Goal: Task Accomplishment & Management: Manage account settings

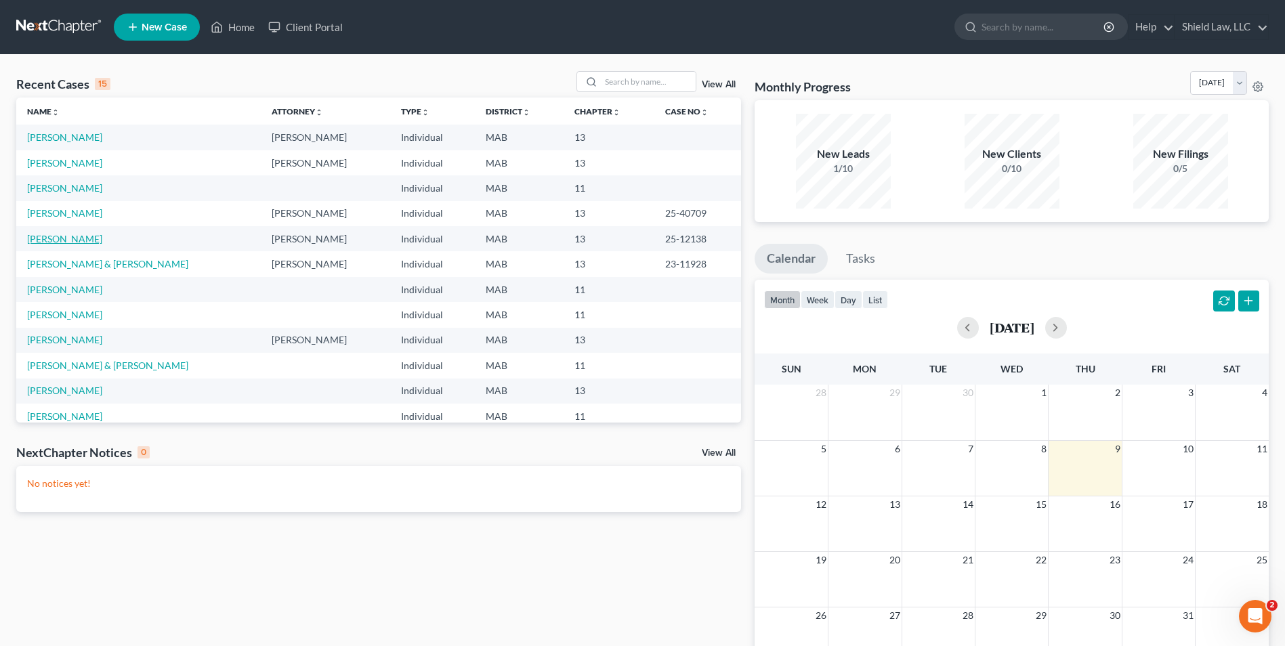
click at [63, 236] on link "[PERSON_NAME]" at bounding box center [64, 239] width 75 height 12
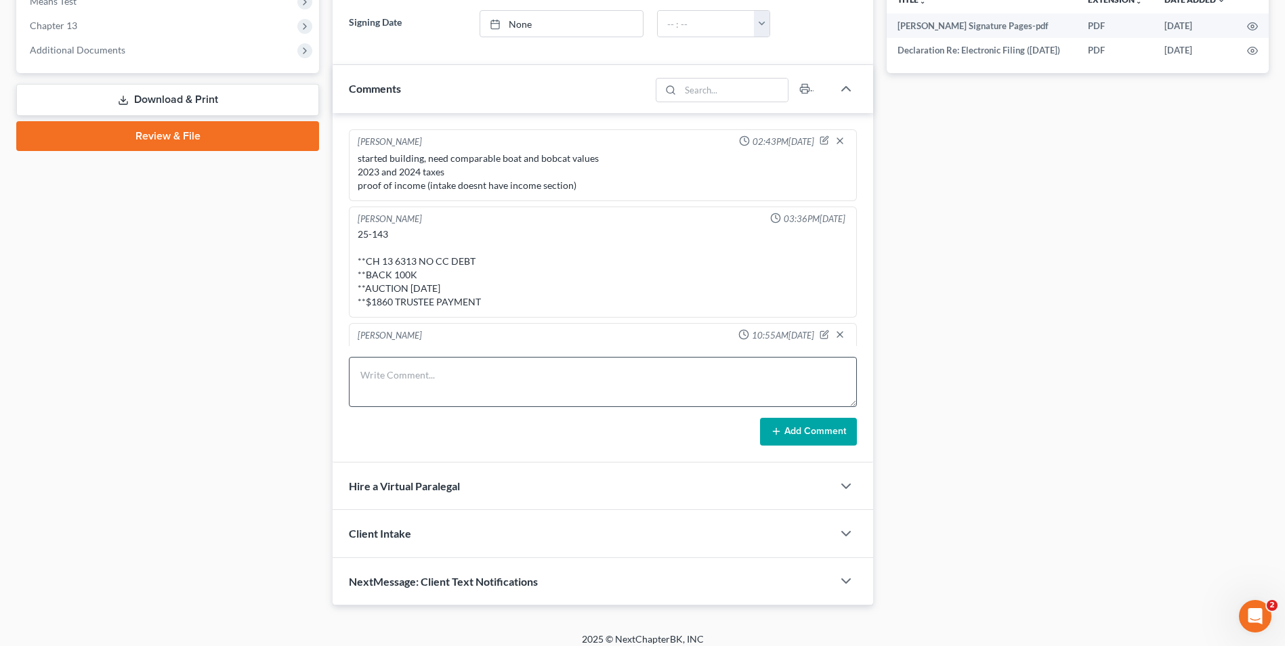
scroll to position [1533, 0]
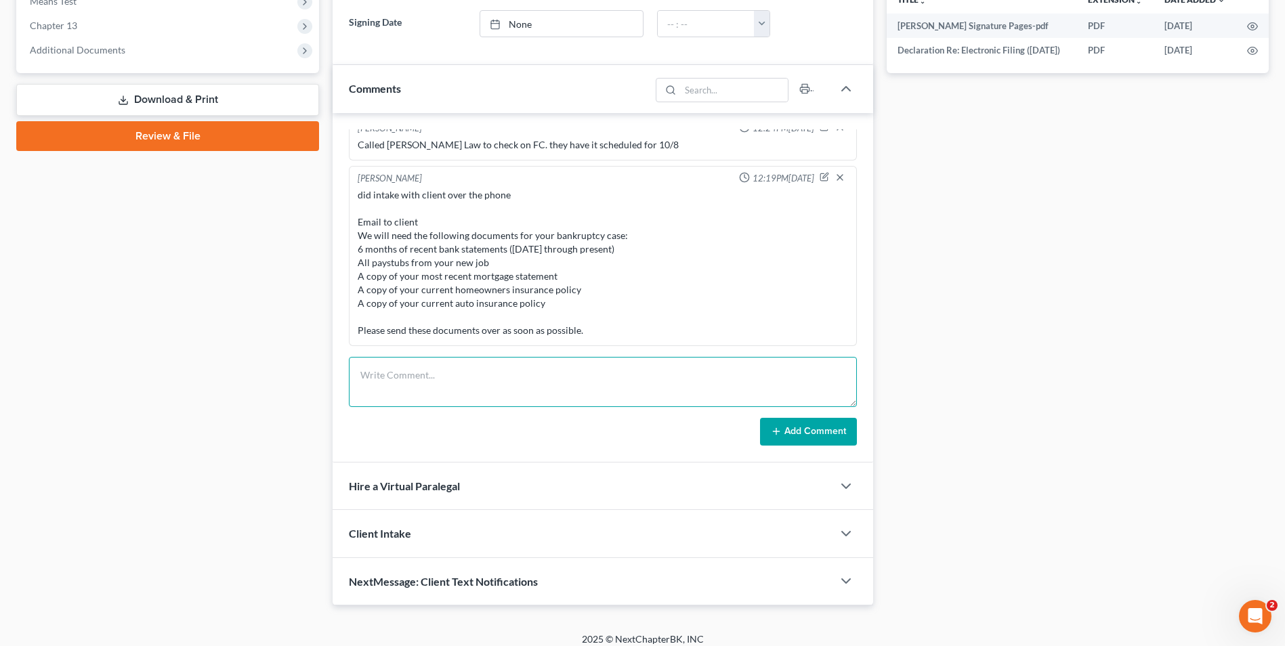
click at [446, 381] on textarea at bounding box center [603, 382] width 508 height 50
type textarea "MDOR confirmed they are missing 2018, 2020, 2021, 2022, 2023, and 2024"
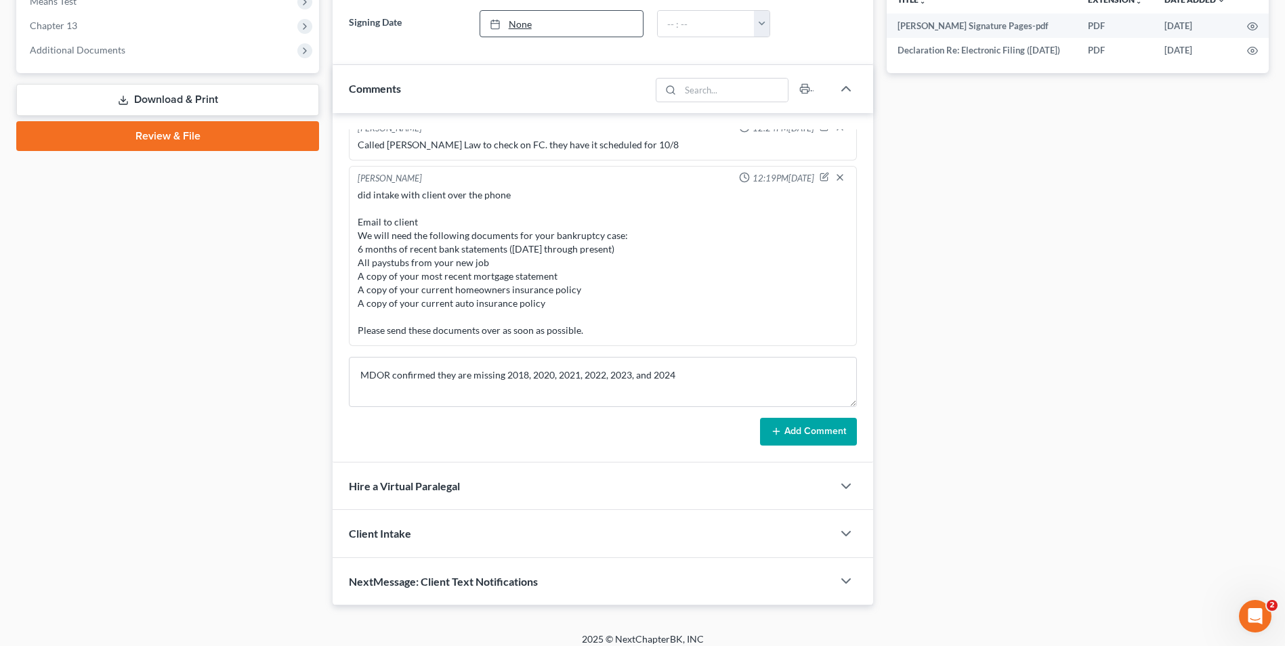
click at [802, 436] on button "Add Comment" at bounding box center [808, 432] width 97 height 28
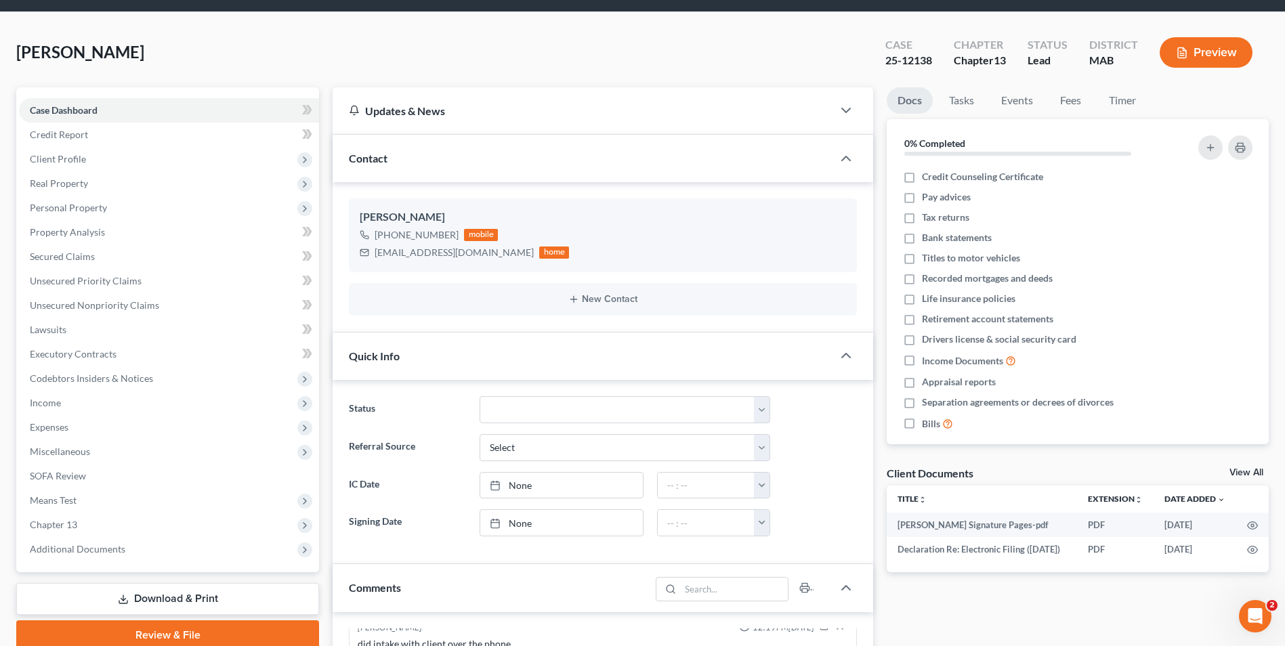
scroll to position [0, 0]
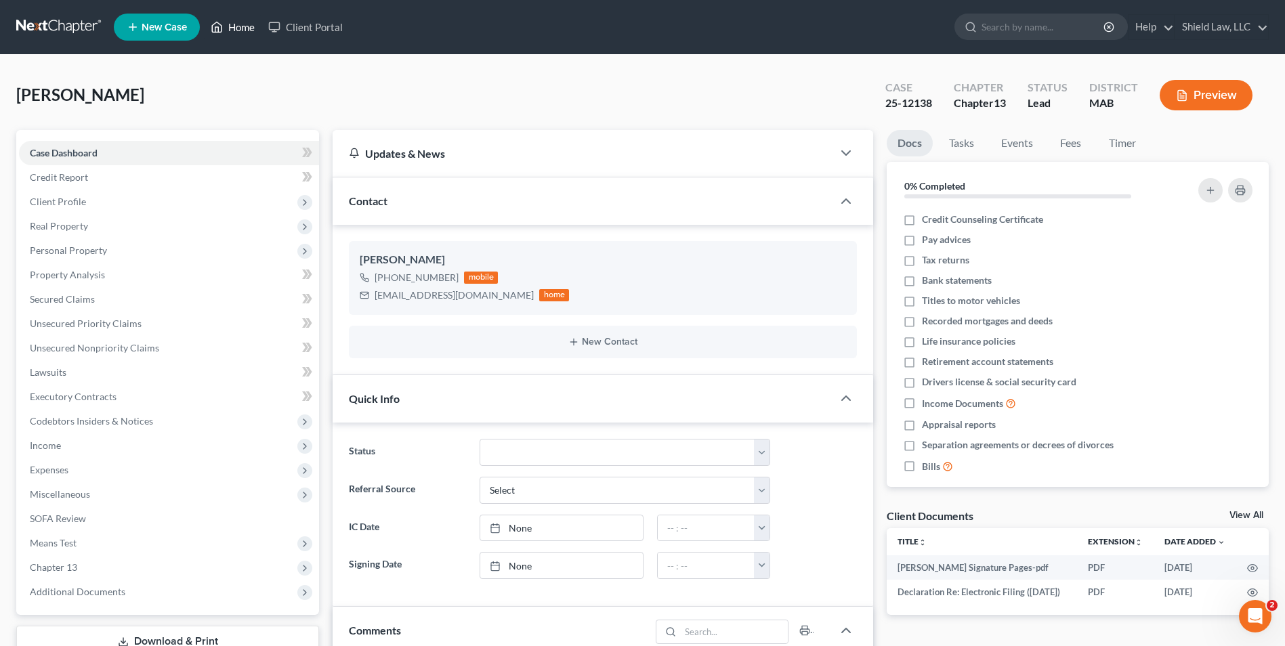
click at [250, 31] on link "Home" at bounding box center [233, 27] width 58 height 24
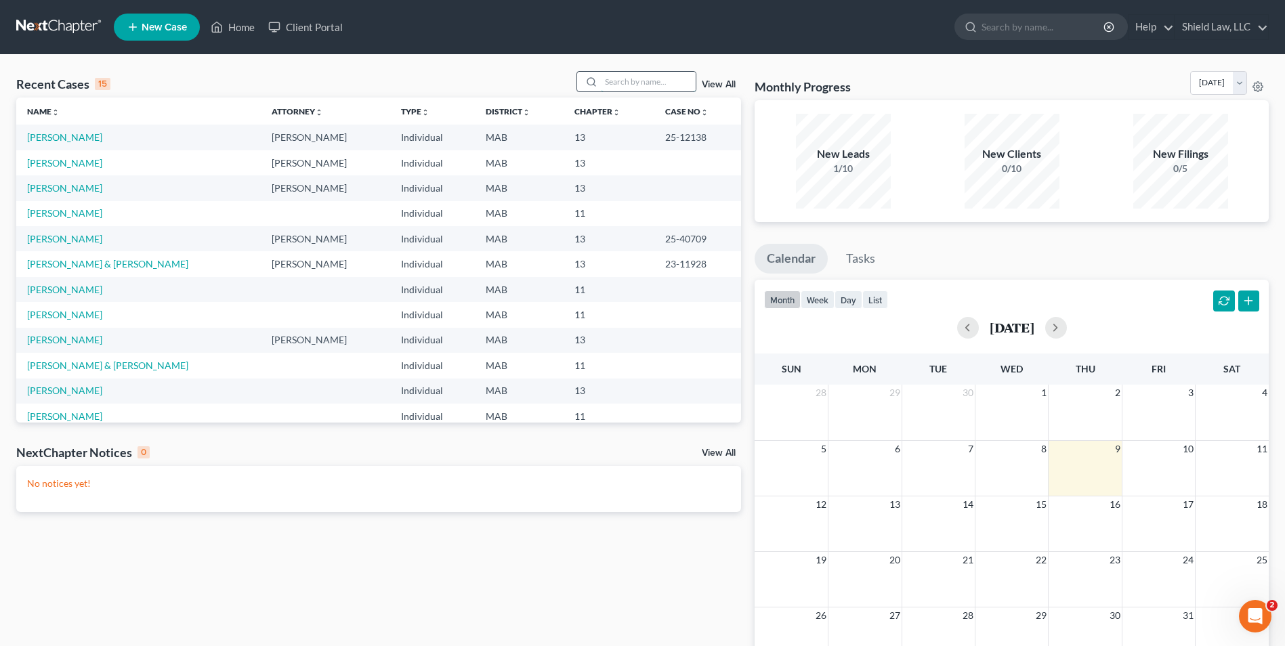
click at [635, 89] on input "search" at bounding box center [648, 82] width 95 height 20
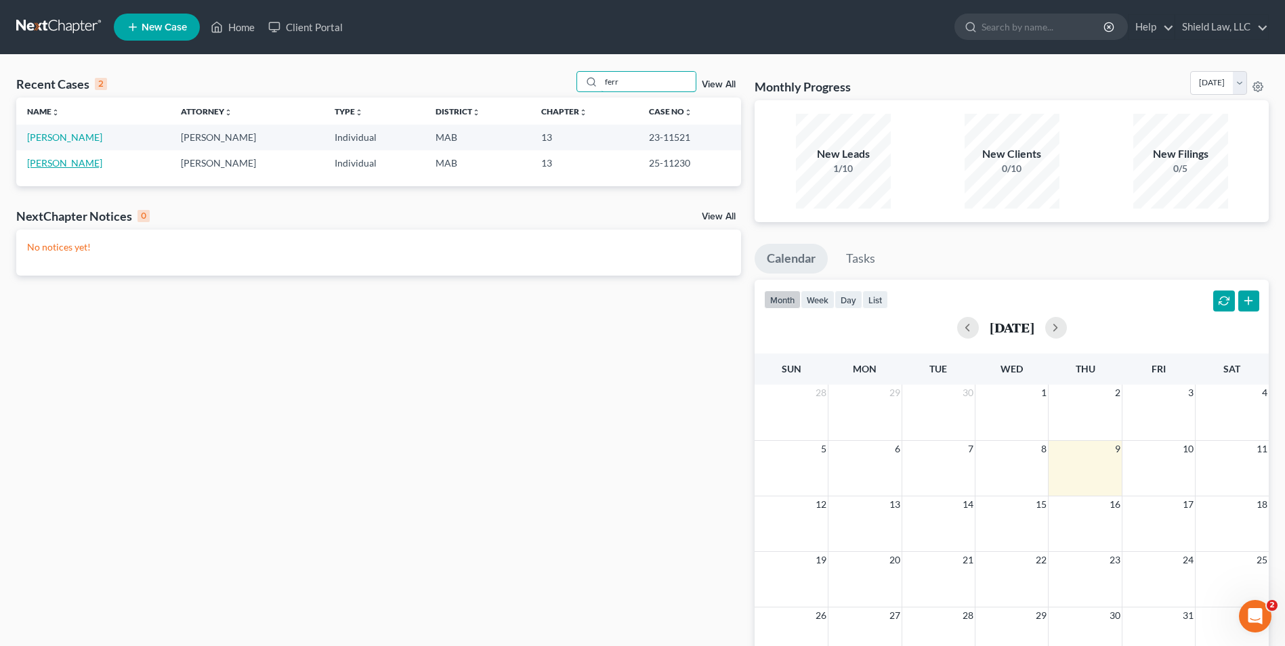
type input "ferr"
click at [86, 161] on link "[PERSON_NAME]" at bounding box center [64, 163] width 75 height 12
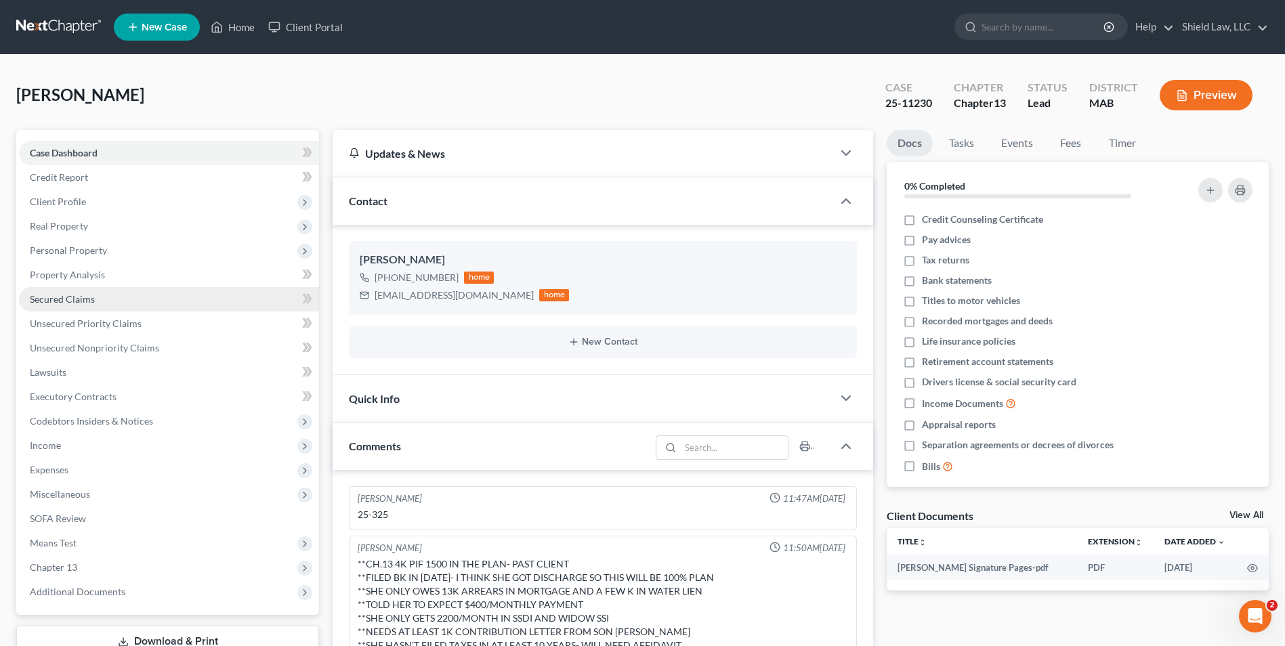
scroll to position [585, 0]
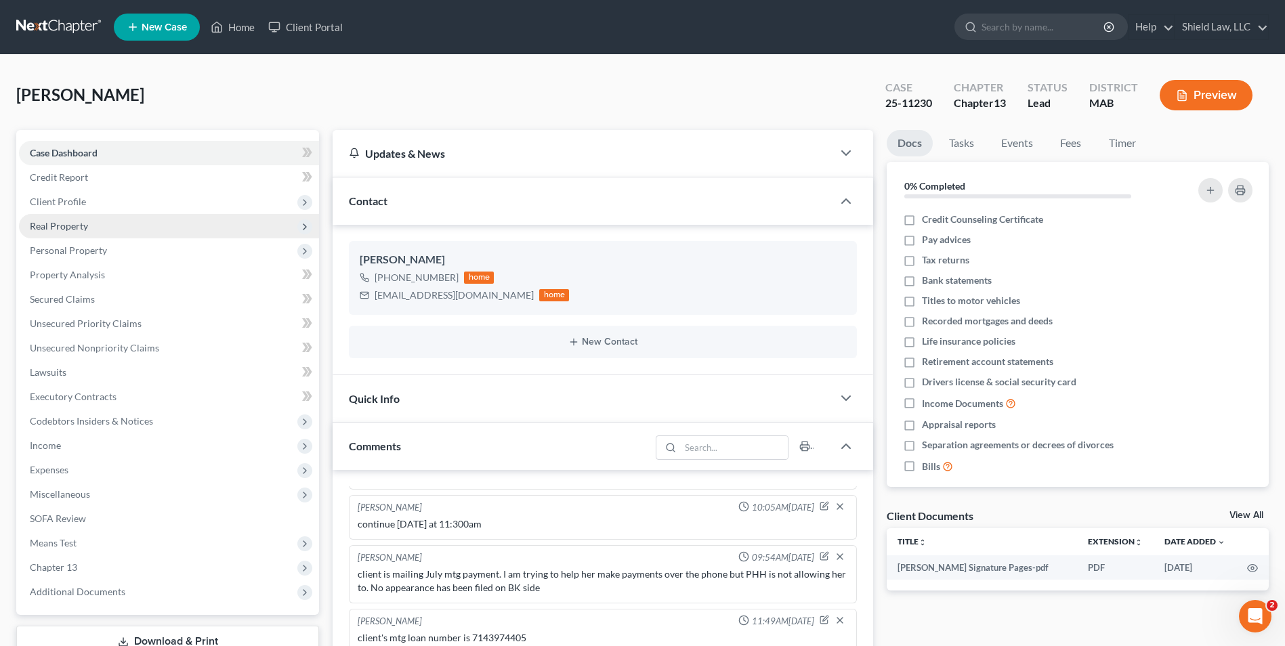
click at [102, 226] on span "Real Property" at bounding box center [169, 226] width 300 height 24
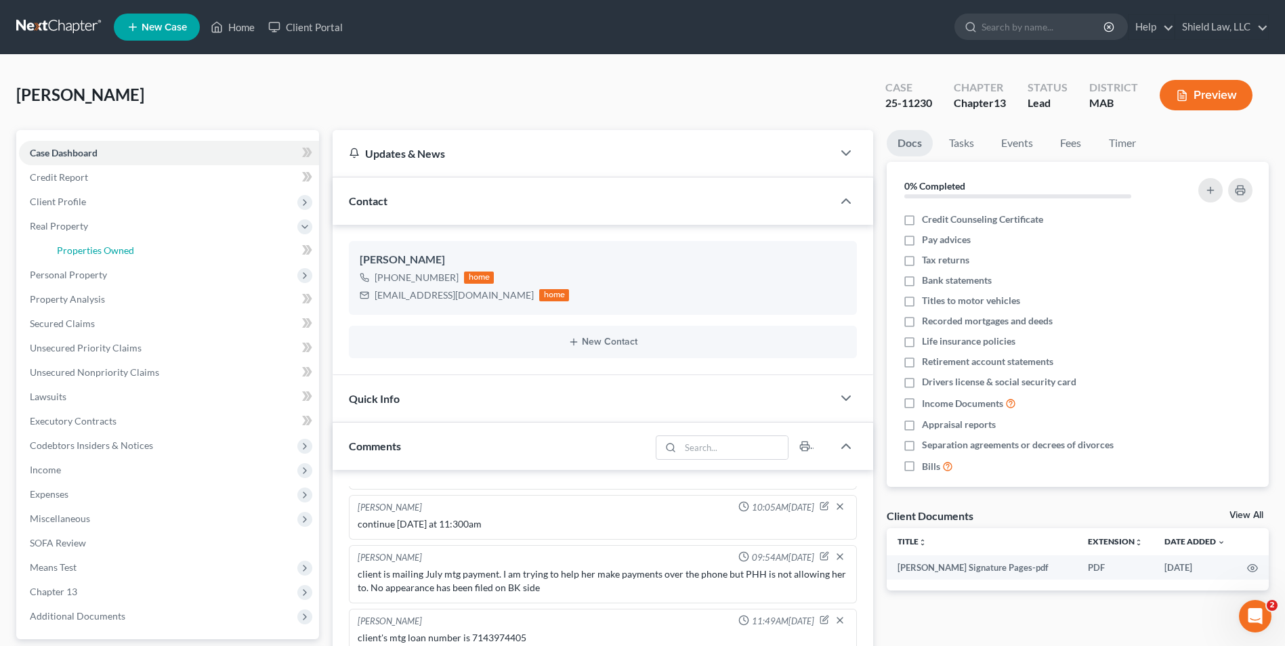
drag, startPoint x: 113, startPoint y: 244, endPoint x: 715, endPoint y: 194, distance: 604.3
click at [114, 245] on span "Properties Owned" at bounding box center [95, 251] width 77 height 12
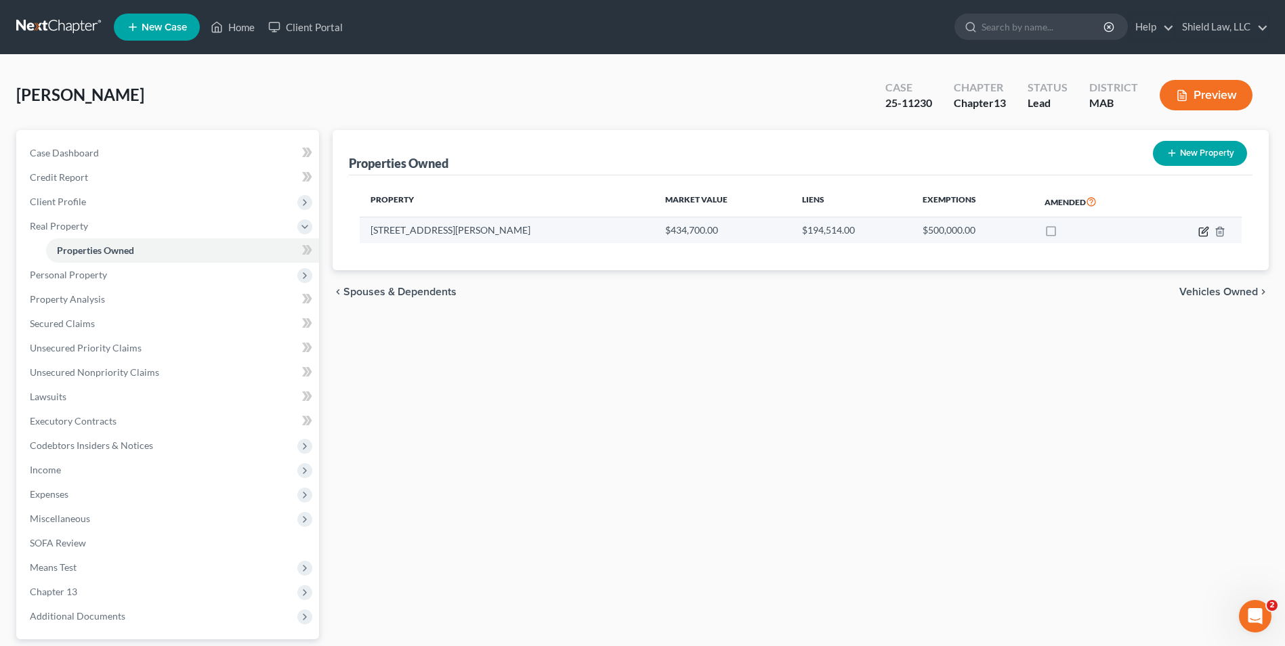
click at [1203, 231] on icon "button" at bounding box center [1205, 230] width 6 height 6
select select "22"
select select "0"
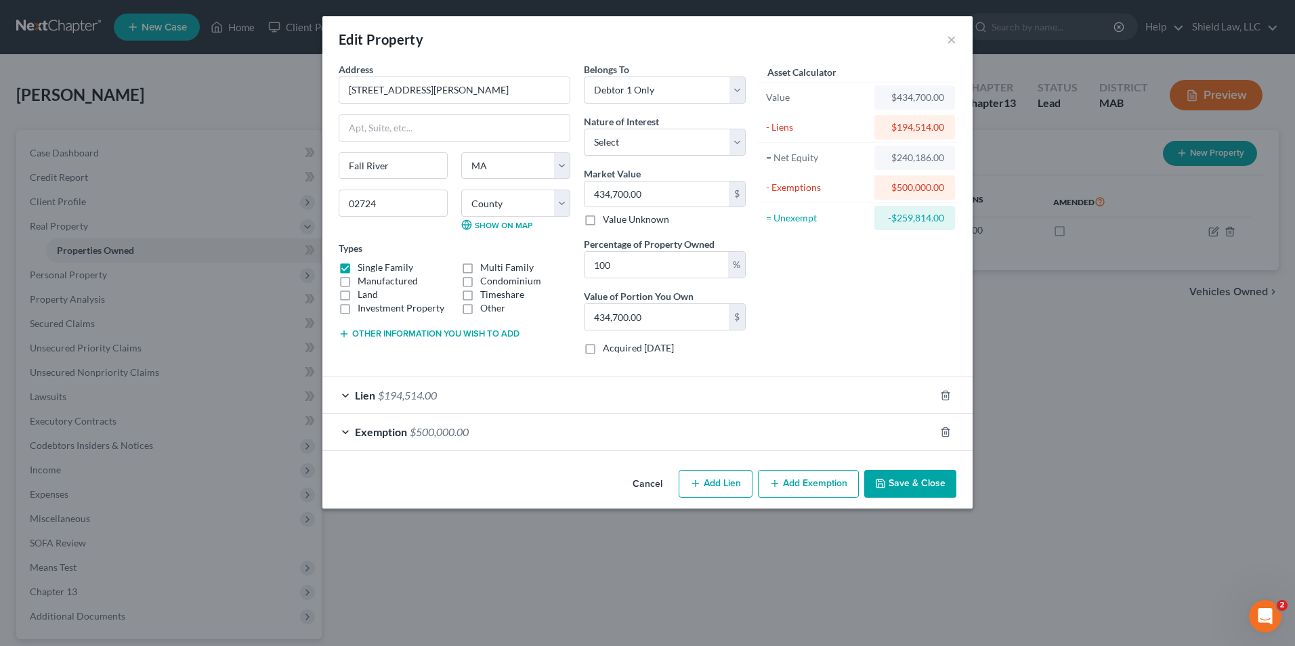
click at [540, 389] on div "Lien $194,514.00" at bounding box center [628, 395] width 612 height 36
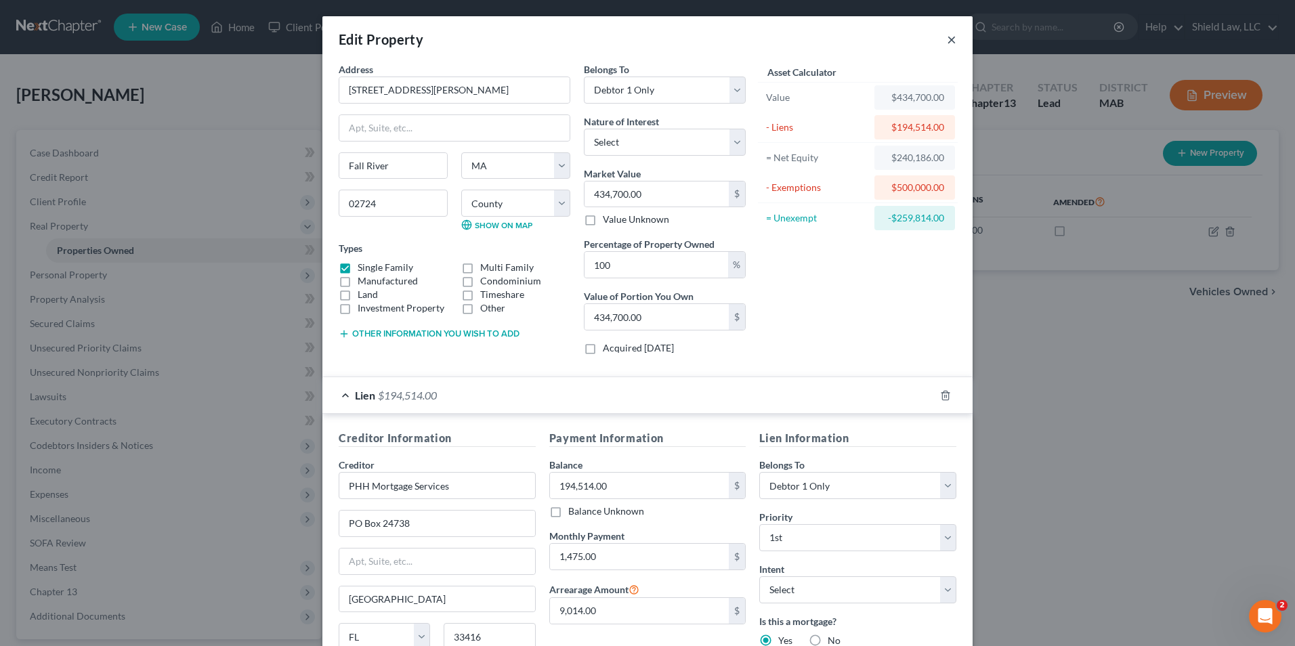
click at [947, 39] on button "×" at bounding box center [951, 39] width 9 height 16
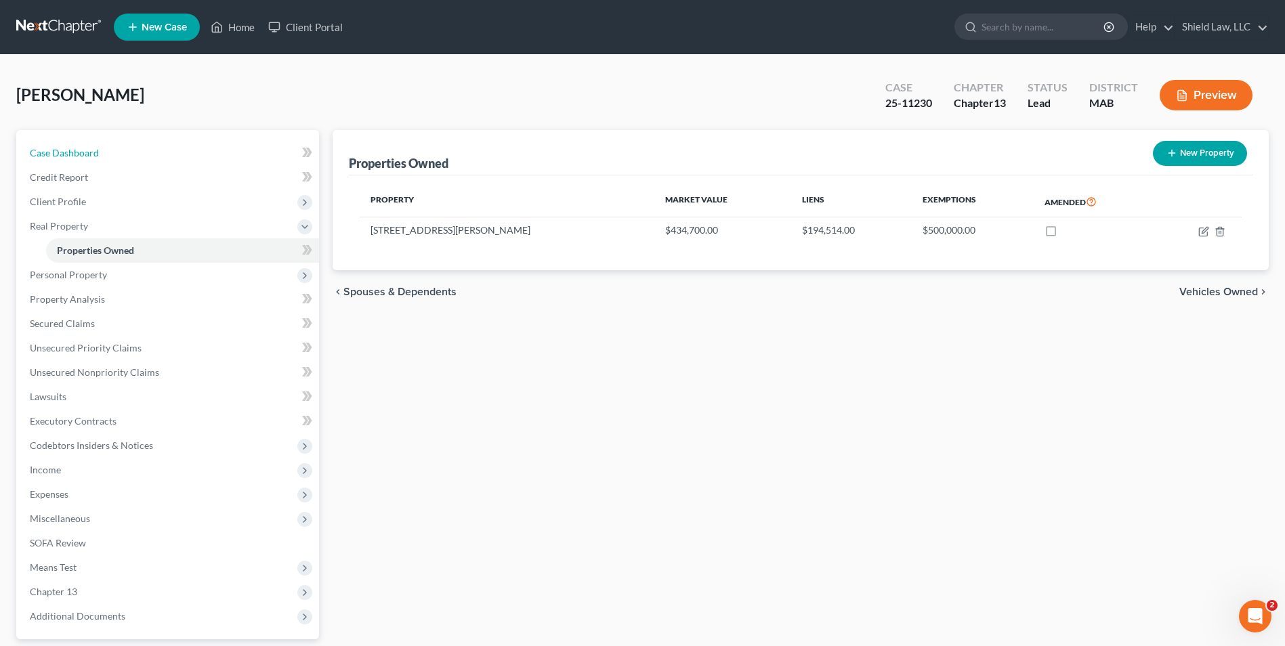
drag, startPoint x: 166, startPoint y: 142, endPoint x: 209, endPoint y: 96, distance: 62.8
click at [166, 142] on link "Case Dashboard" at bounding box center [169, 153] width 300 height 24
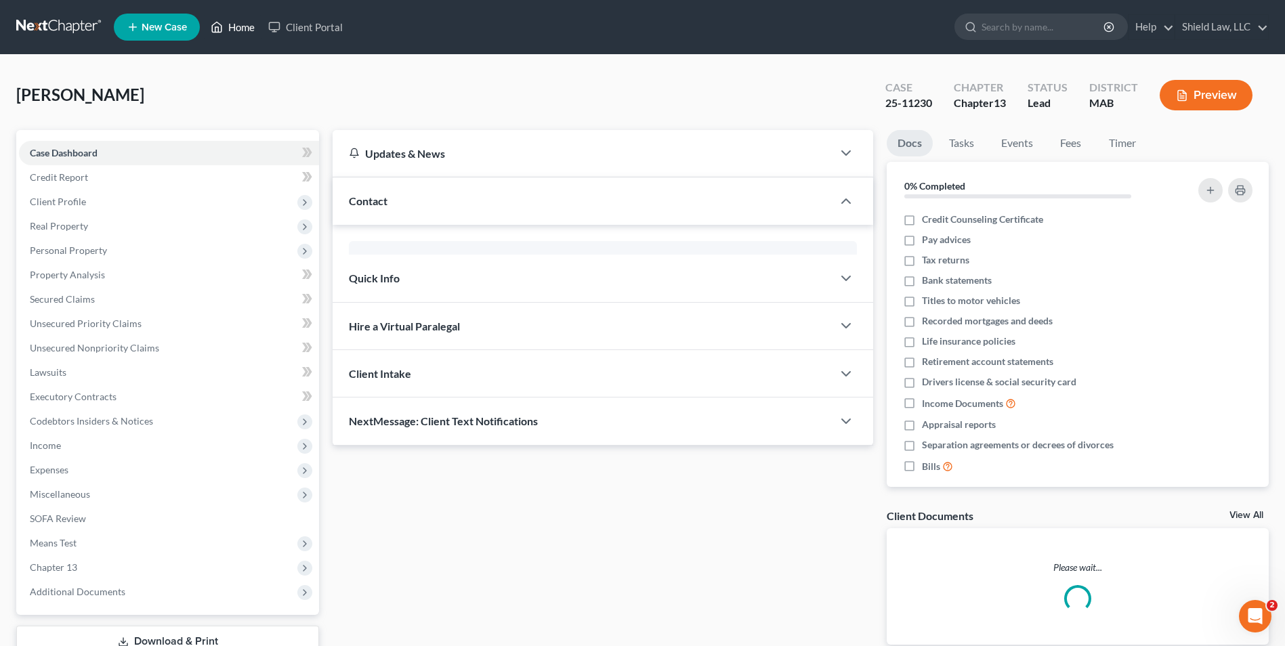
drag, startPoint x: 245, startPoint y: 33, endPoint x: 247, endPoint y: 13, distance: 19.7
click at [245, 33] on link "Home" at bounding box center [233, 27] width 58 height 24
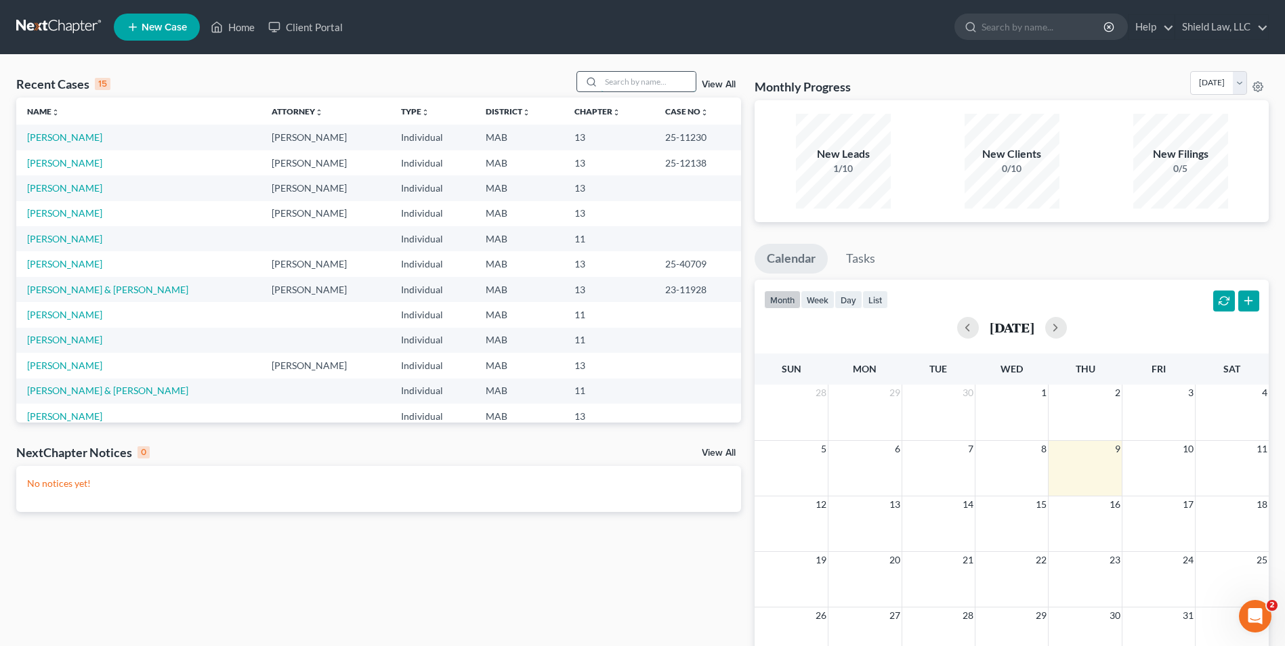
click at [606, 79] on input "search" at bounding box center [648, 82] width 95 height 20
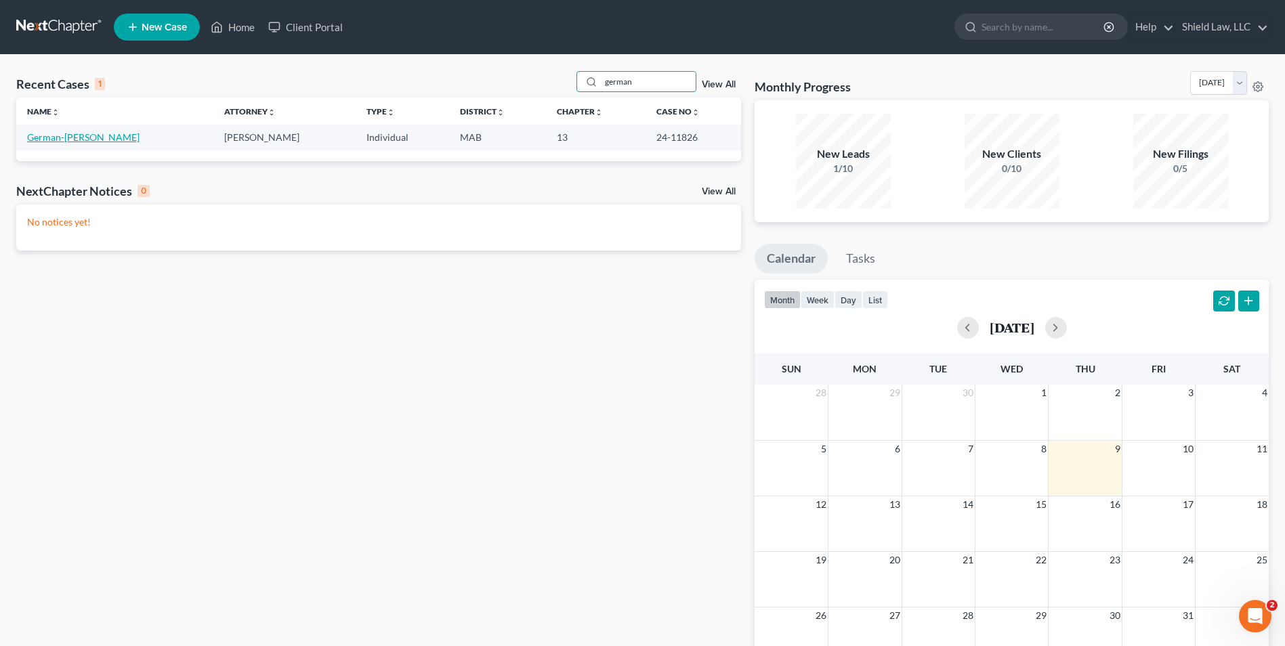
type input "german"
click at [78, 140] on link "German-[PERSON_NAME]" at bounding box center [83, 137] width 112 height 12
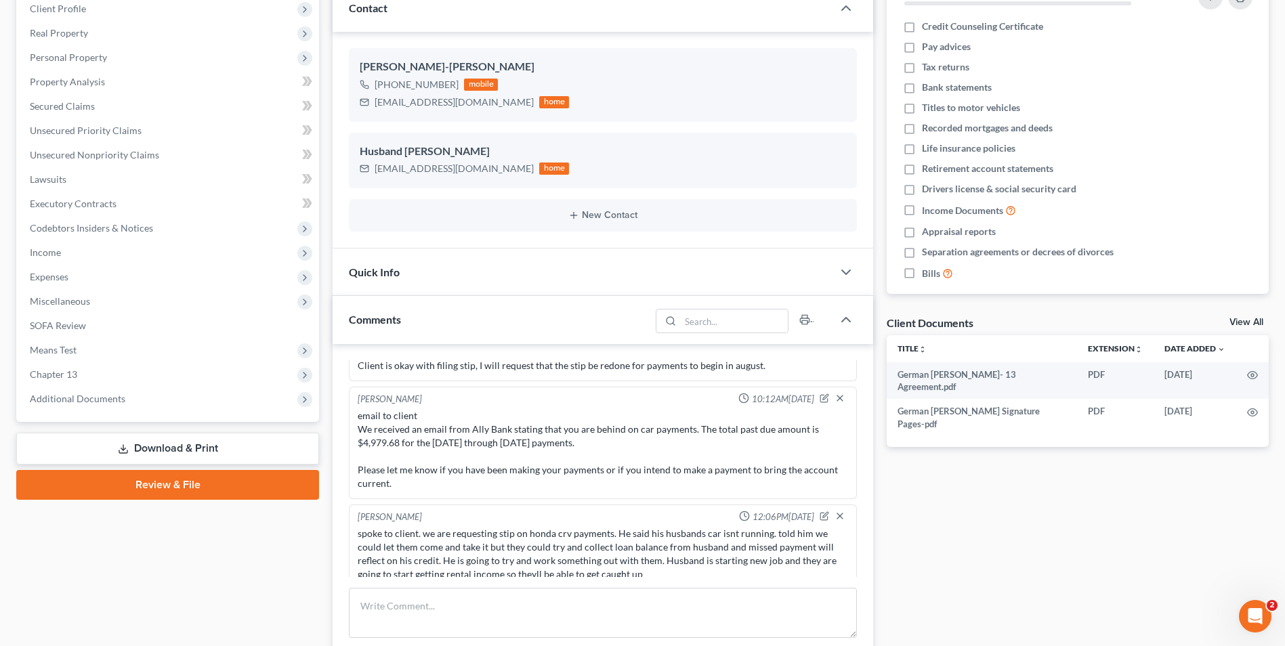
scroll to position [271, 0]
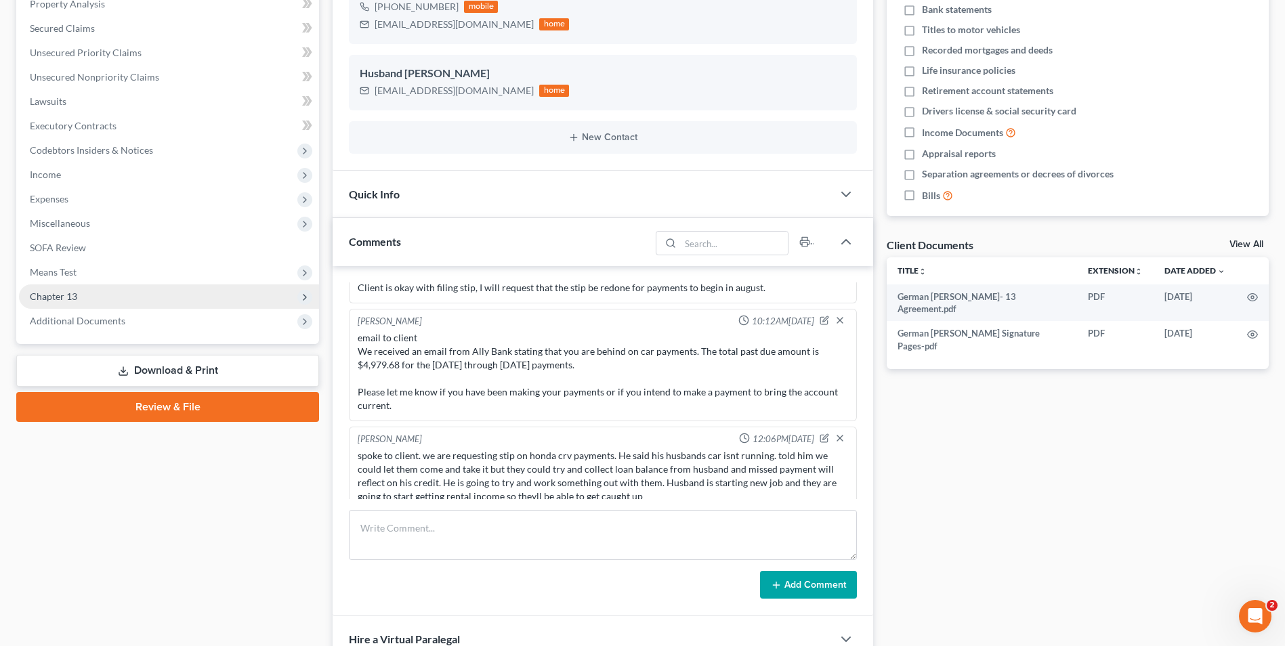
click at [115, 299] on span "Chapter 13" at bounding box center [169, 297] width 300 height 24
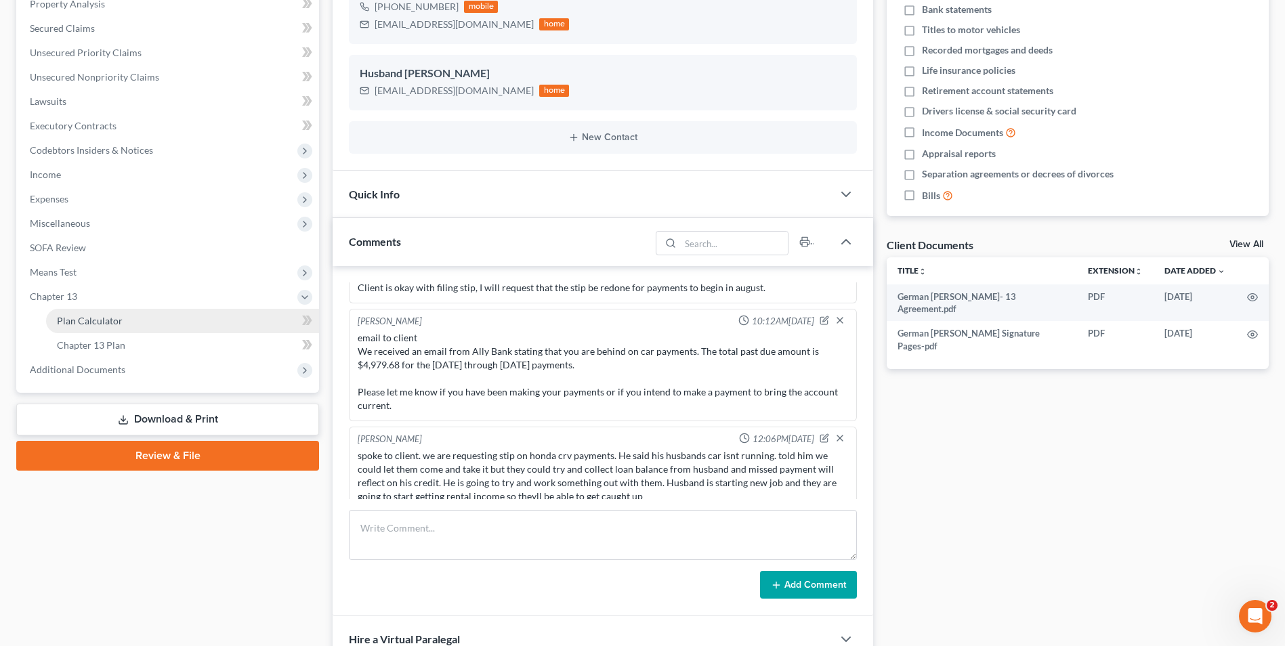
drag, startPoint x: 123, startPoint y: 314, endPoint x: 552, endPoint y: 194, distance: 445.4
click at [123, 314] on link "Plan Calculator" at bounding box center [182, 321] width 273 height 24
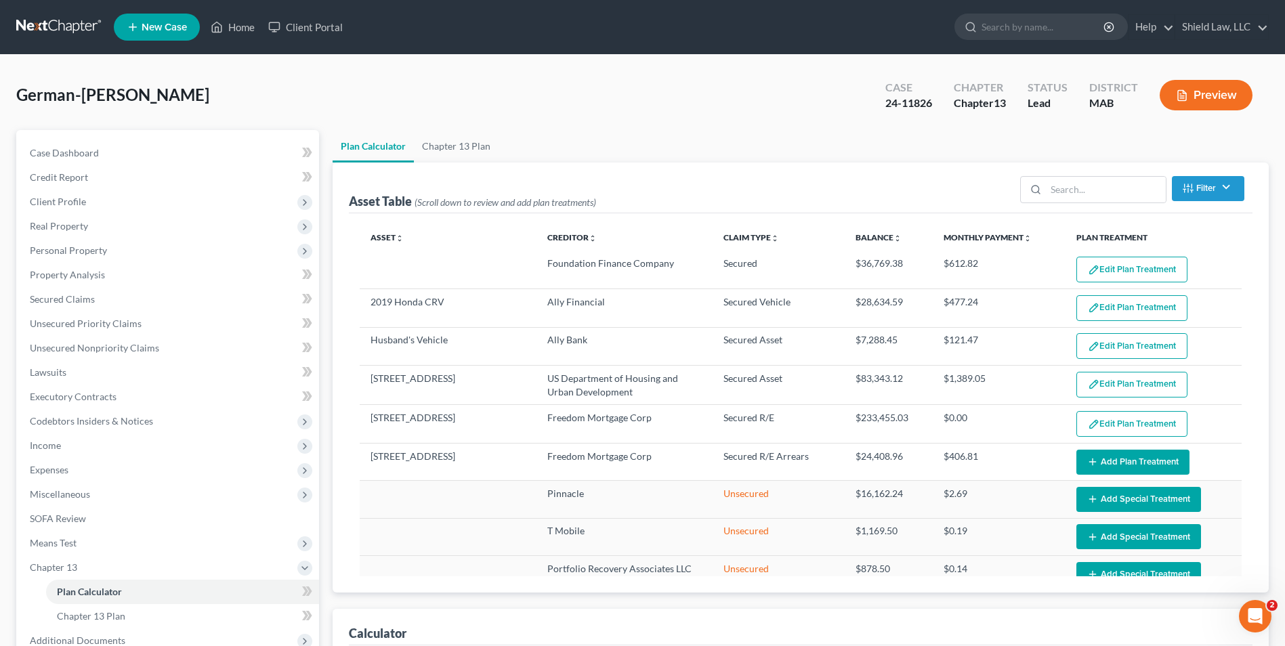
select select "59"
click at [465, 129] on div "German-[PERSON_NAME] Upgraded Case 24-11826 Chapter Chapter 13 Status Lead Dist…" at bounding box center [642, 100] width 1253 height 59
click at [470, 144] on link "Chapter 13 Plan" at bounding box center [456, 146] width 85 height 33
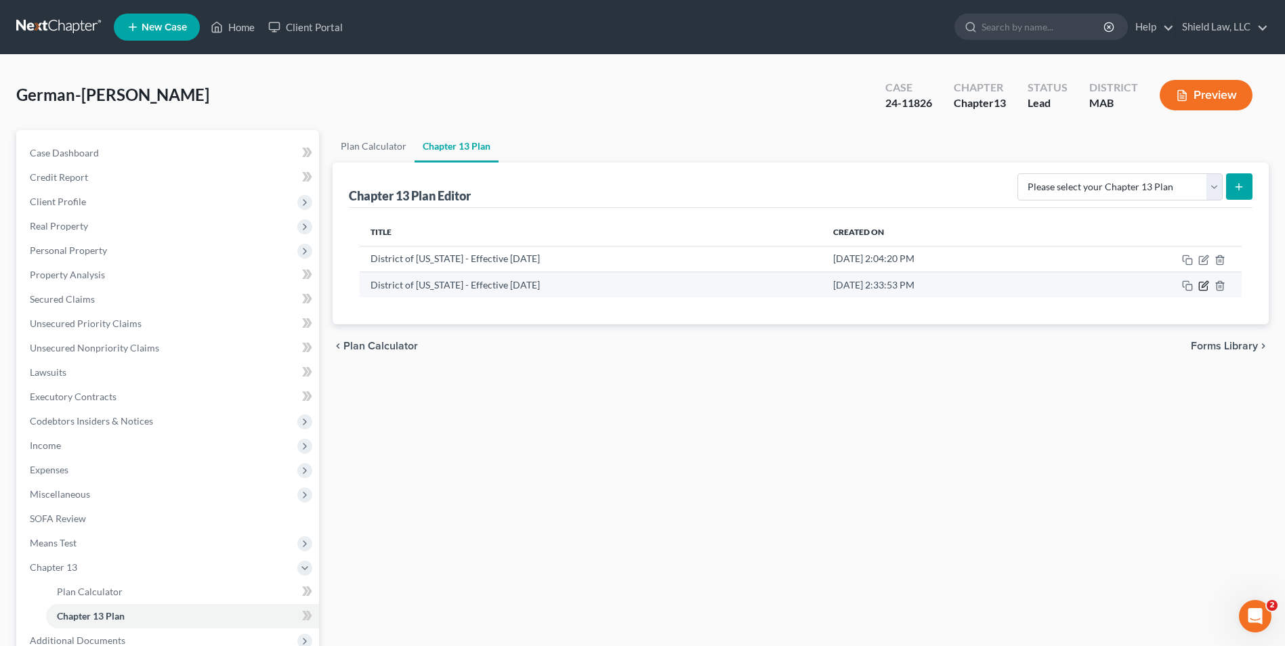
click at [1200, 287] on icon "button" at bounding box center [1203, 286] width 8 height 8
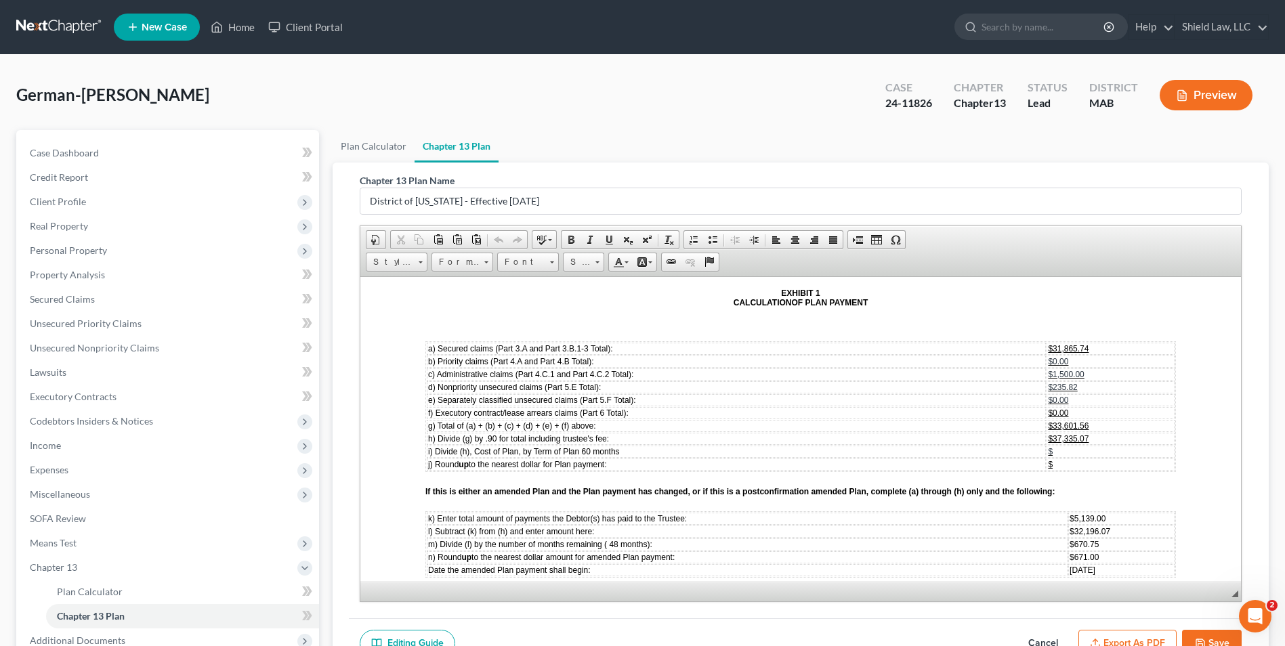
scroll to position [4268, 0]
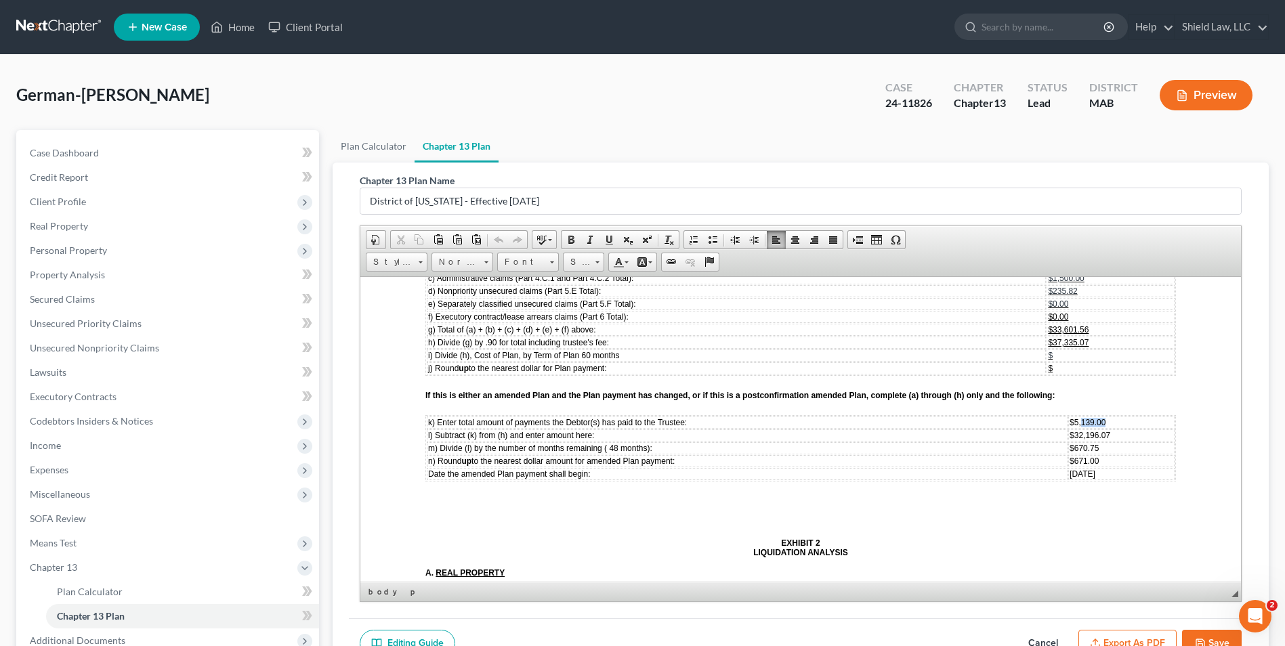
drag, startPoint x: 1091, startPoint y: 425, endPoint x: 1055, endPoint y: 423, distance: 35.3
click at [1068, 423] on td "$5,139.00" at bounding box center [1121, 422] width 106 height 12
drag, startPoint x: 1087, startPoint y: 439, endPoint x: 1054, endPoint y: 439, distance: 32.5
click at [1068, 439] on td "$32,196.07" at bounding box center [1121, 435] width 106 height 12
drag, startPoint x: 1076, startPoint y: 449, endPoint x: 1050, endPoint y: 446, distance: 26.0
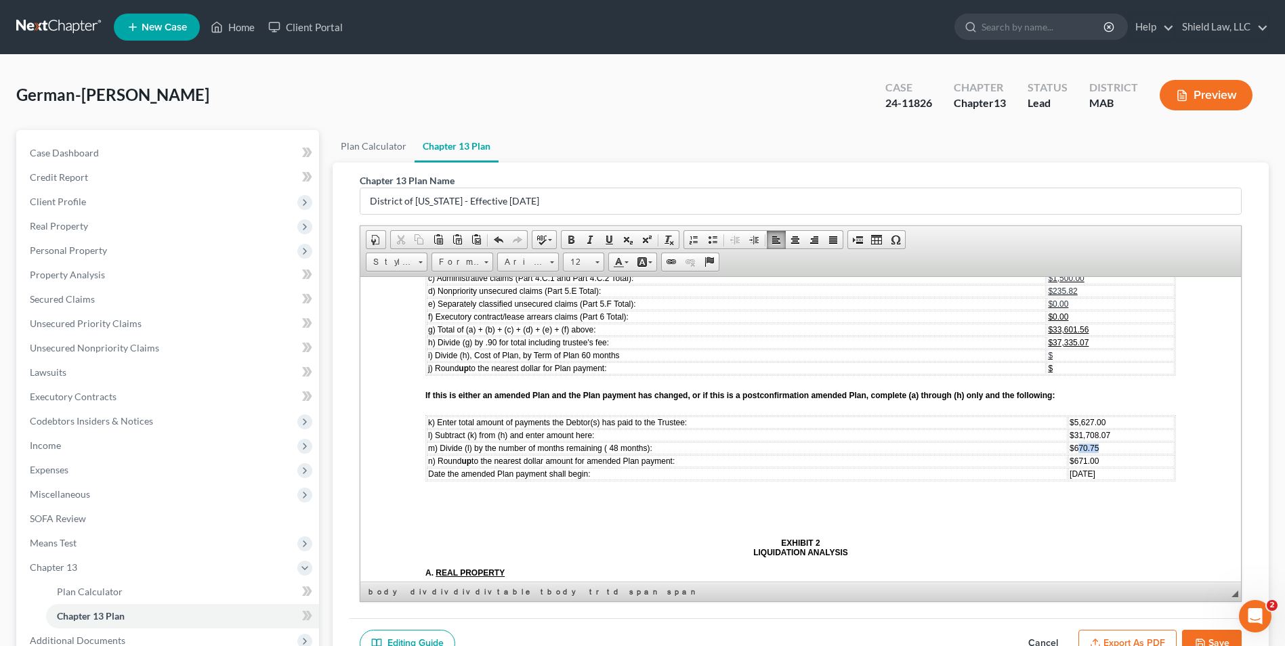
click at [1068, 446] on td "$670.75" at bounding box center [1121, 448] width 106 height 12
drag, startPoint x: 1077, startPoint y: 464, endPoint x: 1051, endPoint y: 463, distance: 26.5
click at [1068, 463] on td "$671.00" at bounding box center [1121, 461] width 106 height 12
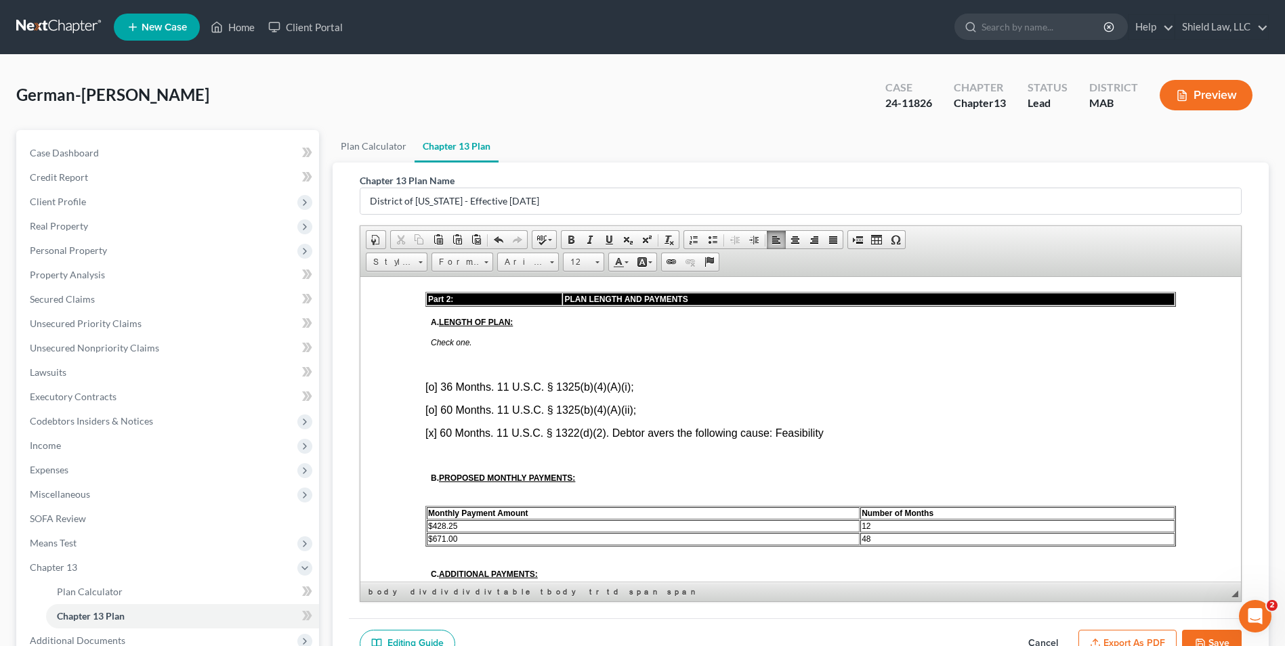
scroll to position [745, 0]
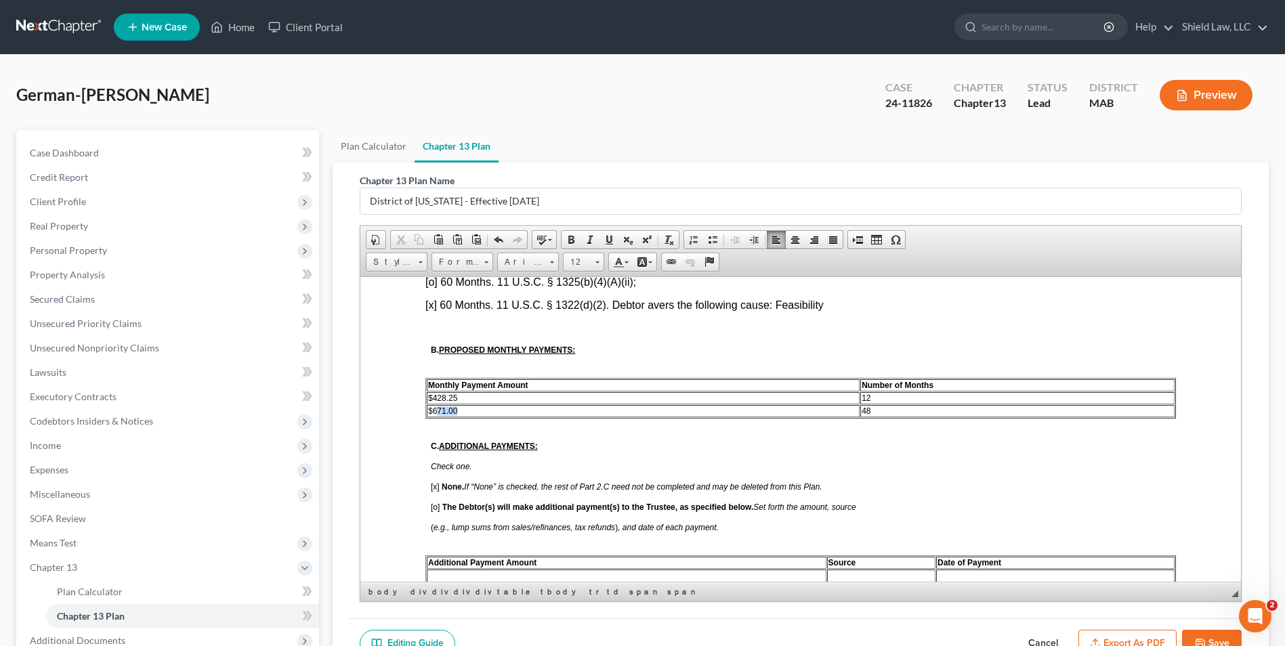
drag, startPoint x: 463, startPoint y: 413, endPoint x: 438, endPoint y: 411, distance: 25.8
click at [438, 411] on td "$671.00" at bounding box center [643, 410] width 433 height 12
drag, startPoint x: 468, startPoint y: 402, endPoint x: 437, endPoint y: 400, distance: 31.2
click at [437, 400] on td "$428.25" at bounding box center [643, 398] width 433 height 12
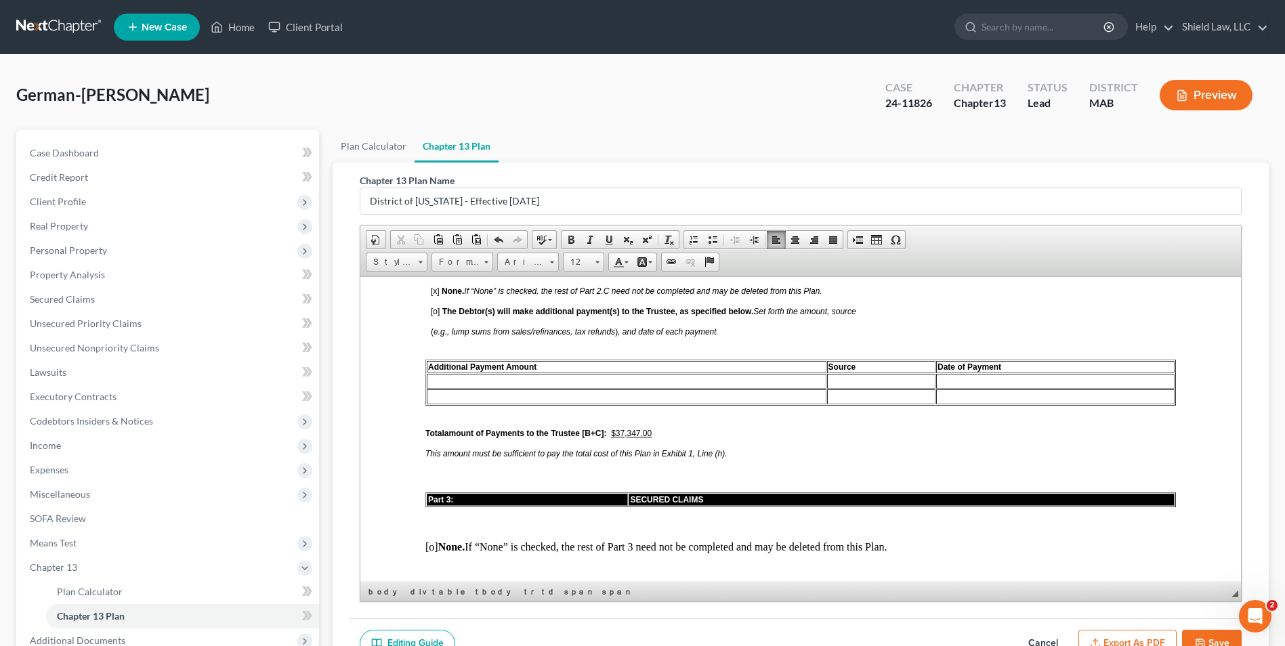
scroll to position [948, 0]
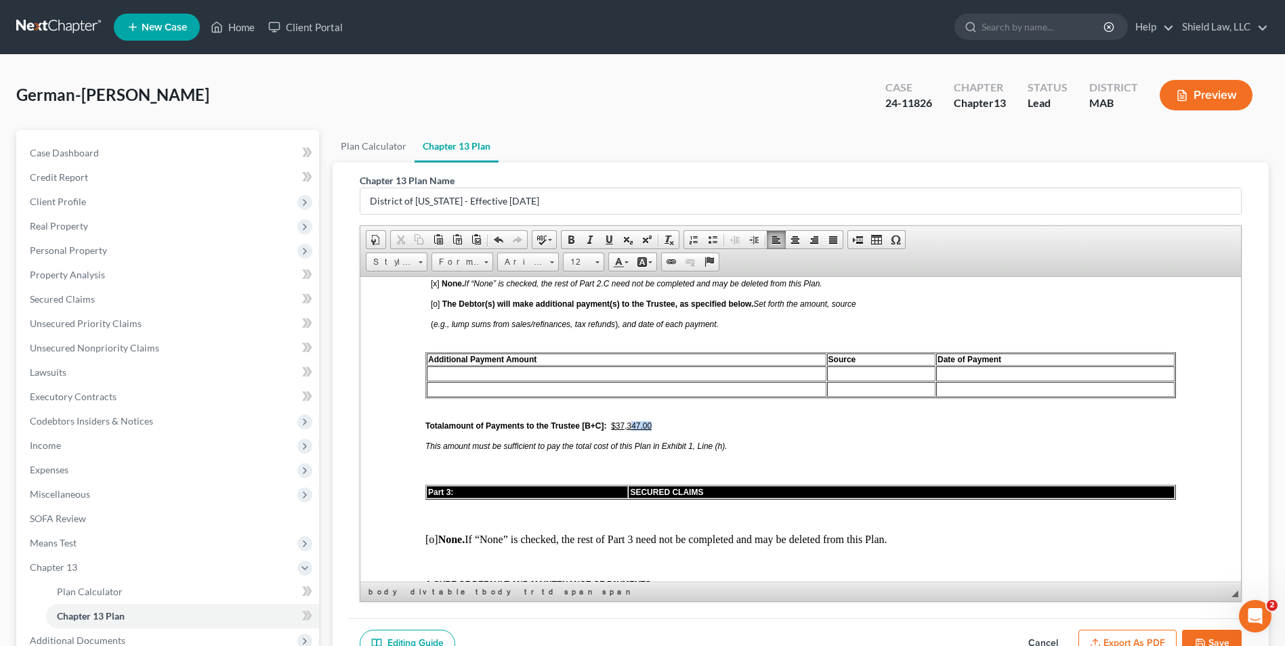
drag, startPoint x: 653, startPoint y: 426, endPoint x: 635, endPoint y: 425, distance: 18.3
click at [635, 425] on u "$37,347.00" at bounding box center [631, 425] width 41 height 9
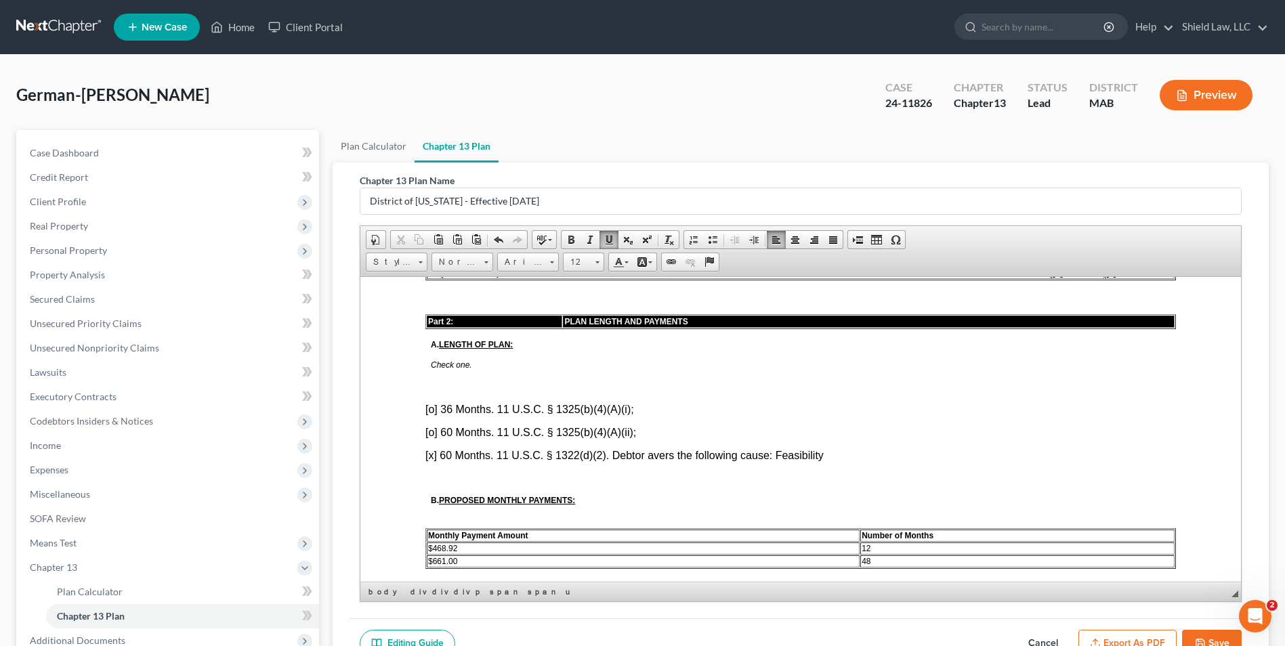
scroll to position [610, 0]
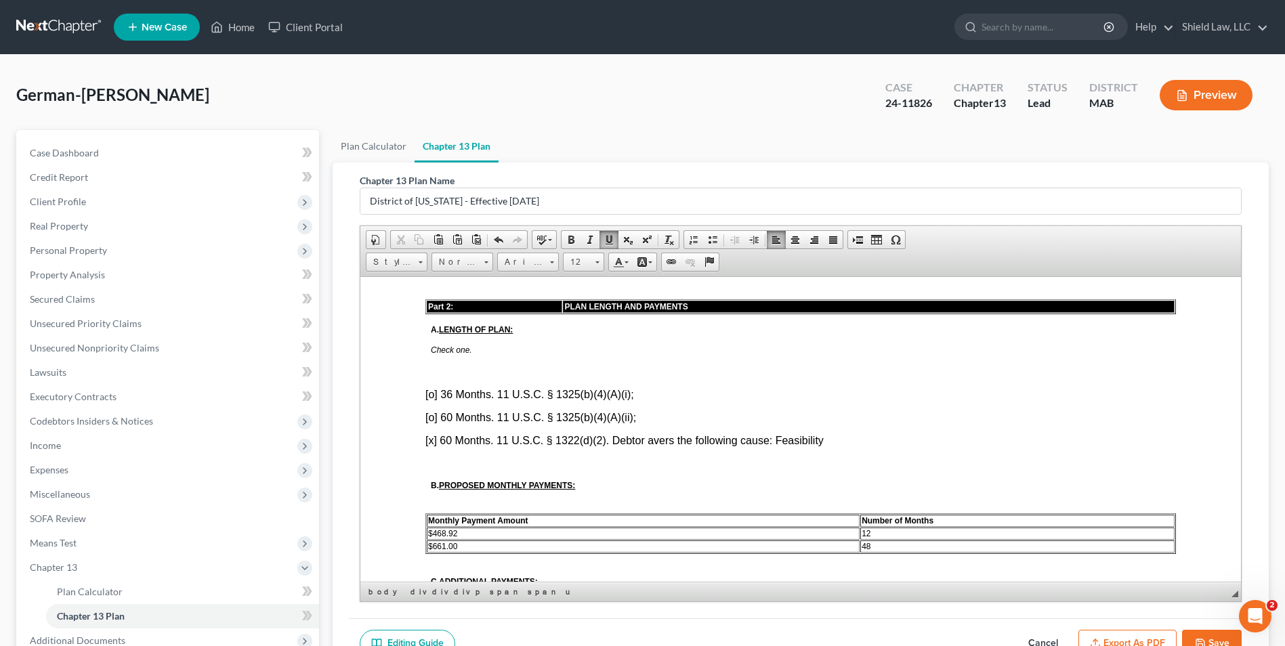
click at [1142, 632] on button "Export as PDF" at bounding box center [1127, 644] width 98 height 28
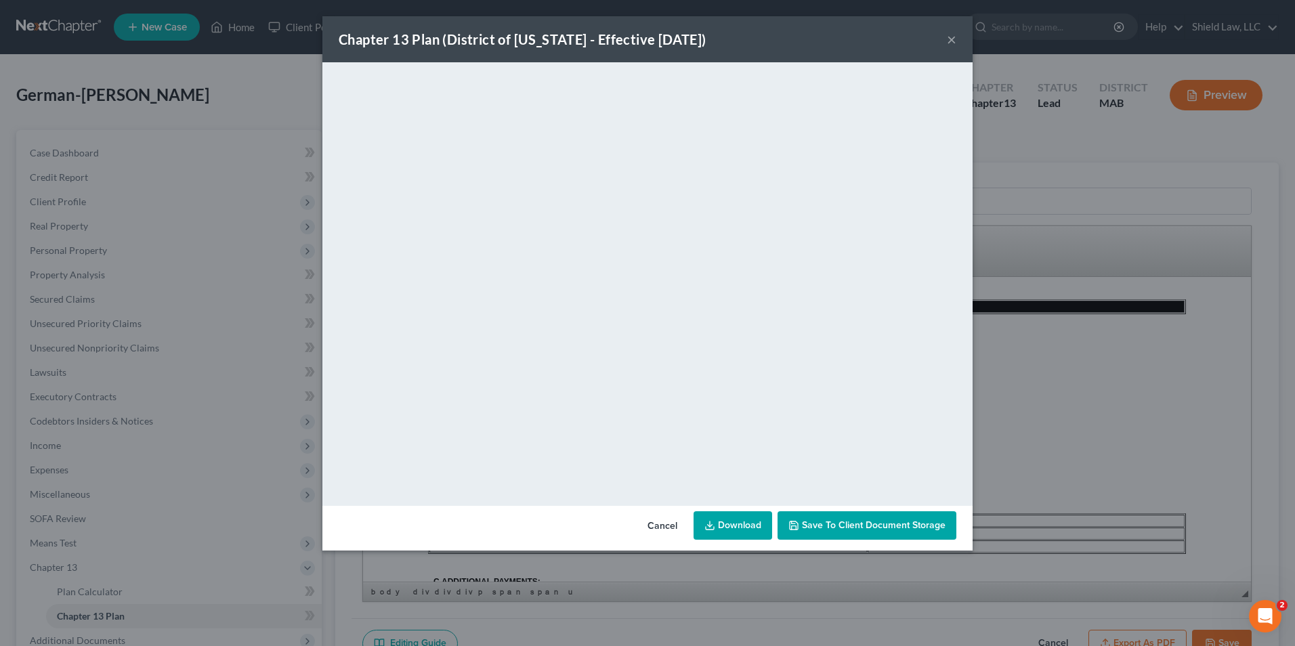
drag, startPoint x: 664, startPoint y: 524, endPoint x: 653, endPoint y: 513, distance: 14.9
click at [663, 521] on button "Cancel" at bounding box center [662, 526] width 51 height 27
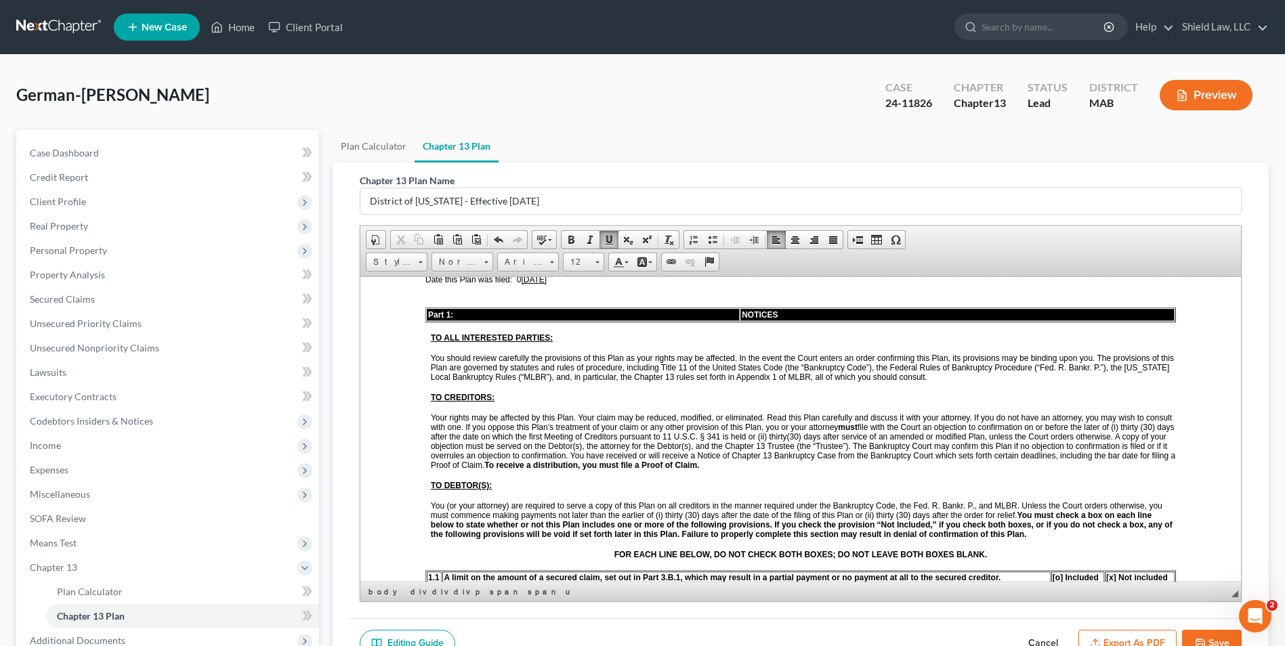
scroll to position [135, 0]
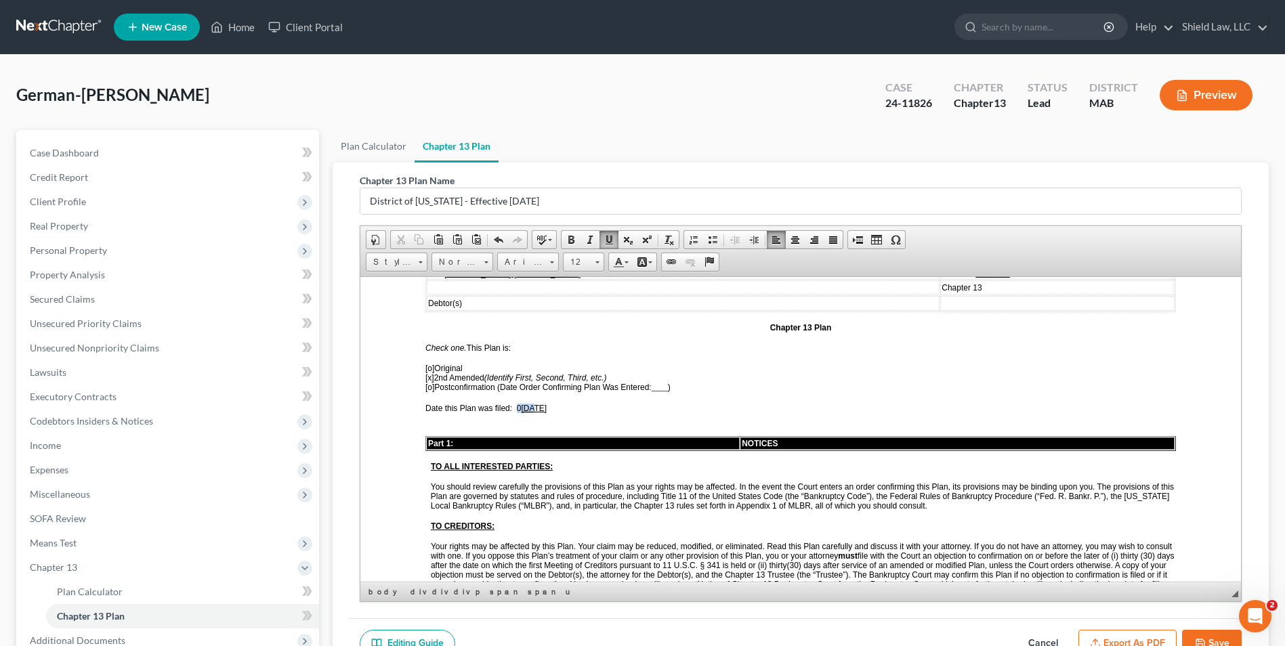
drag, startPoint x: 534, startPoint y: 407, endPoint x: 518, endPoint y: 409, distance: 15.7
click at [518, 409] on span "Date this Plan was filed: 0 [DATE]" at bounding box center [485, 407] width 121 height 9
click at [530, 410] on span "[DATE]" at bounding box center [534, 407] width 26 height 9
drag, startPoint x: 535, startPoint y: 408, endPoint x: 518, endPoint y: 402, distance: 18.4
click at [516, 405] on span "Date this Plan was filed: 0 [DATE]" at bounding box center [485, 407] width 121 height 9
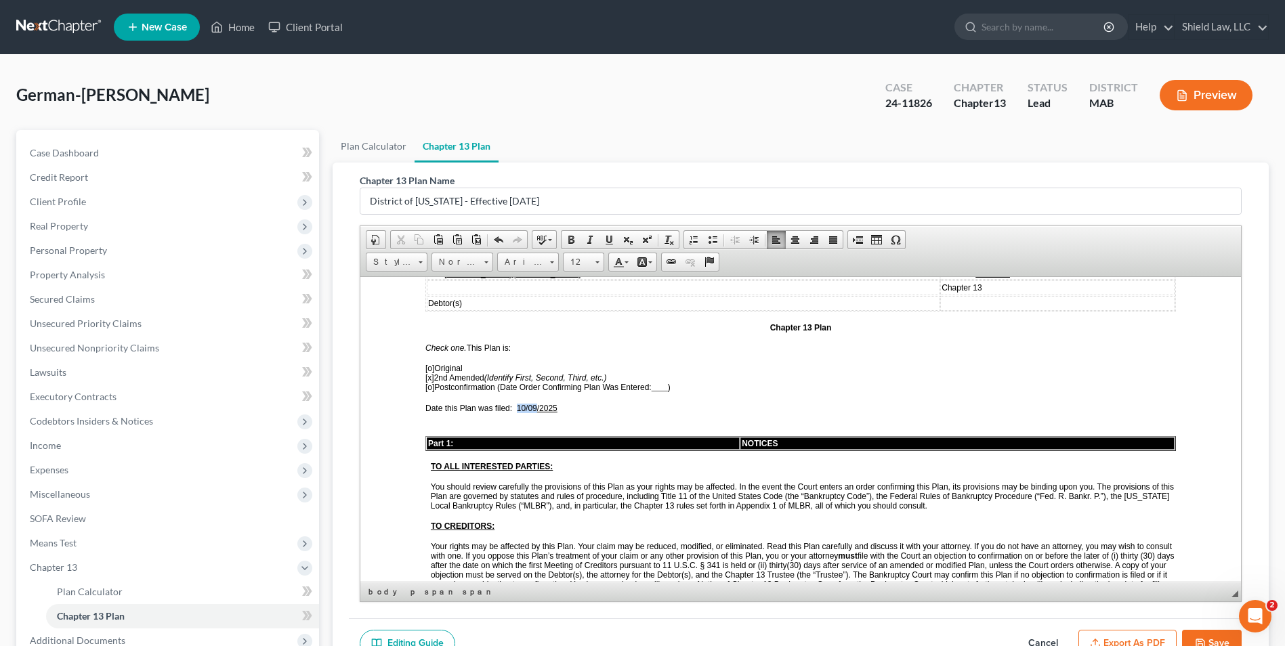
drag, startPoint x: 518, startPoint y: 406, endPoint x: 534, endPoint y: 404, distance: 17.1
click at [534, 404] on span "Date this Plan was filed: [DATE]" at bounding box center [491, 407] width 132 height 9
drag, startPoint x: 256, startPoint y: 70, endPoint x: 611, endPoint y: 245, distance: 395.7
click at [611, 245] on link "Underline" at bounding box center [609, 240] width 19 height 18
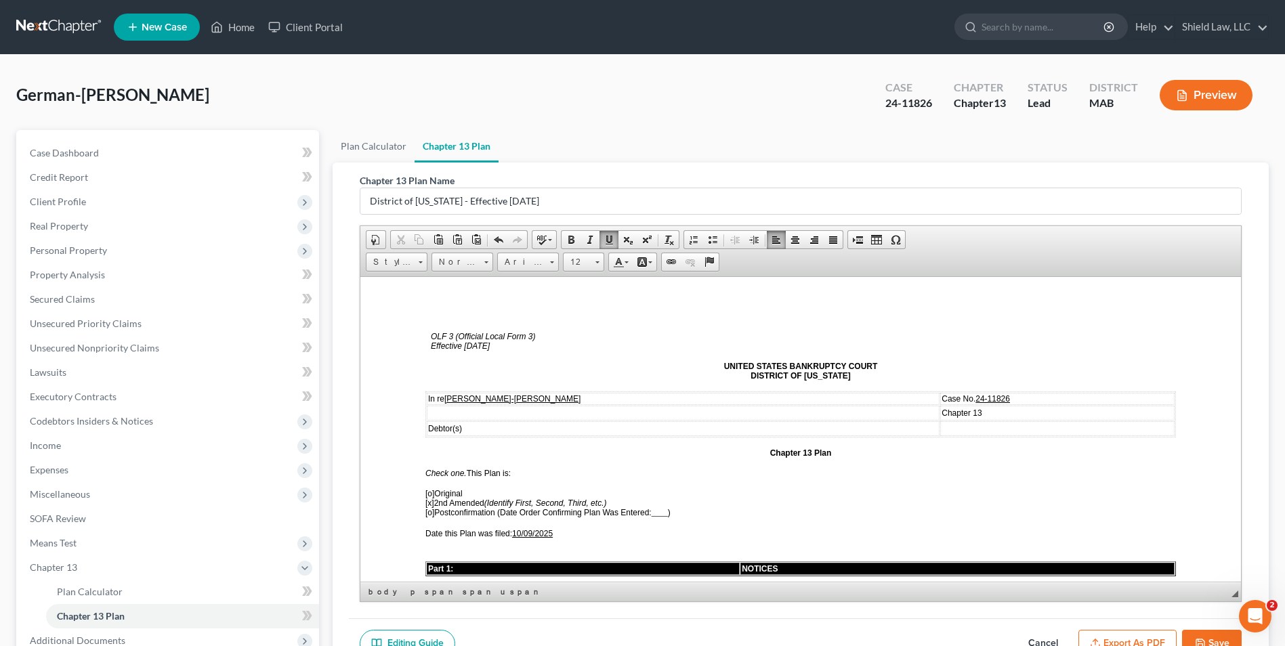
scroll to position [0, 0]
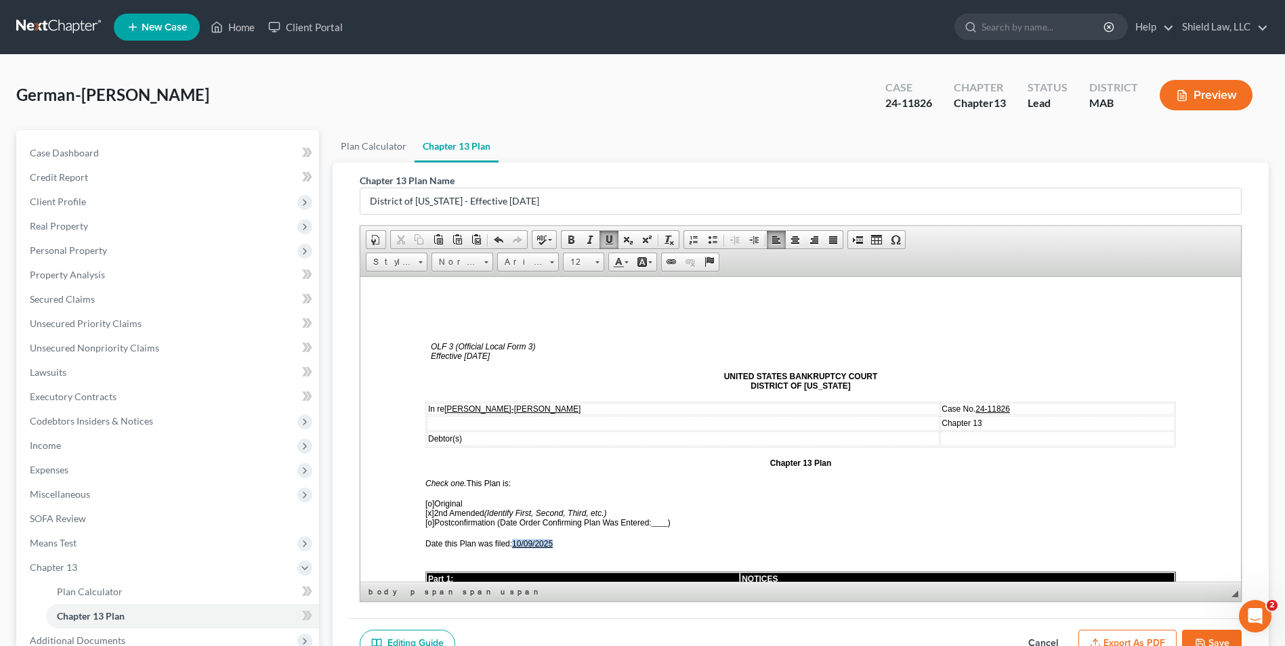
drag, startPoint x: 555, startPoint y: 543, endPoint x: 518, endPoint y: 541, distance: 38.0
click at [518, 541] on u "[DATE]" at bounding box center [532, 543] width 41 height 9
copy u "[DATE]"
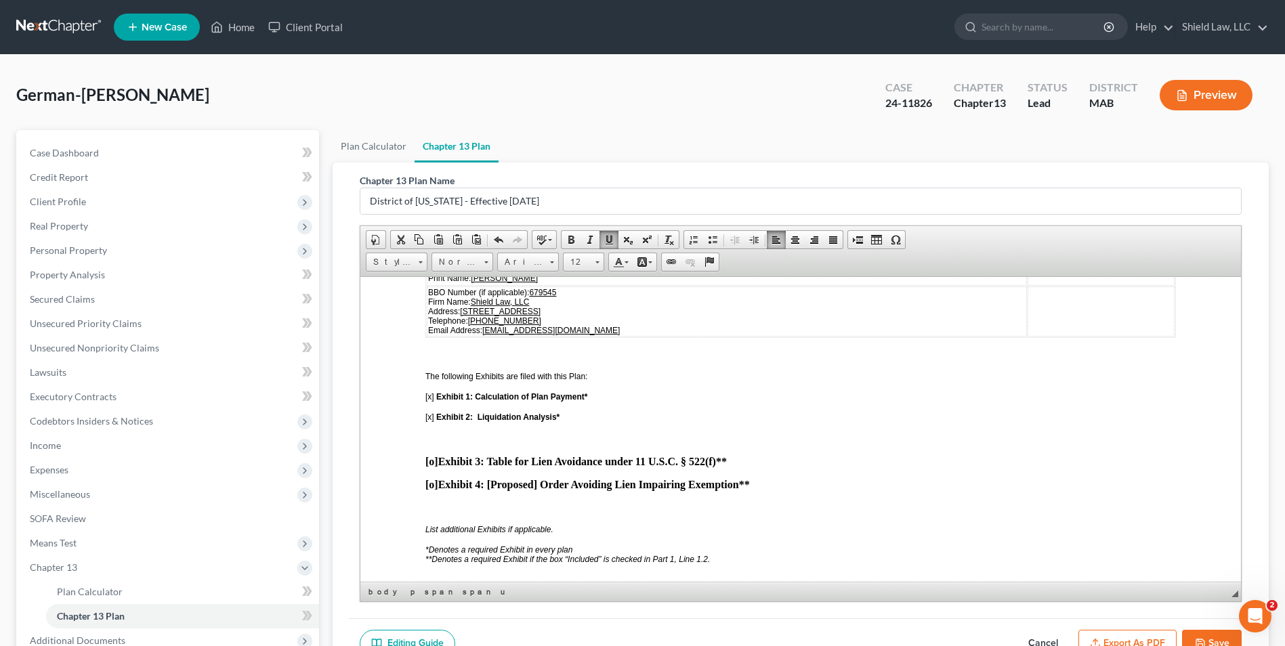
scroll to position [3612, 0]
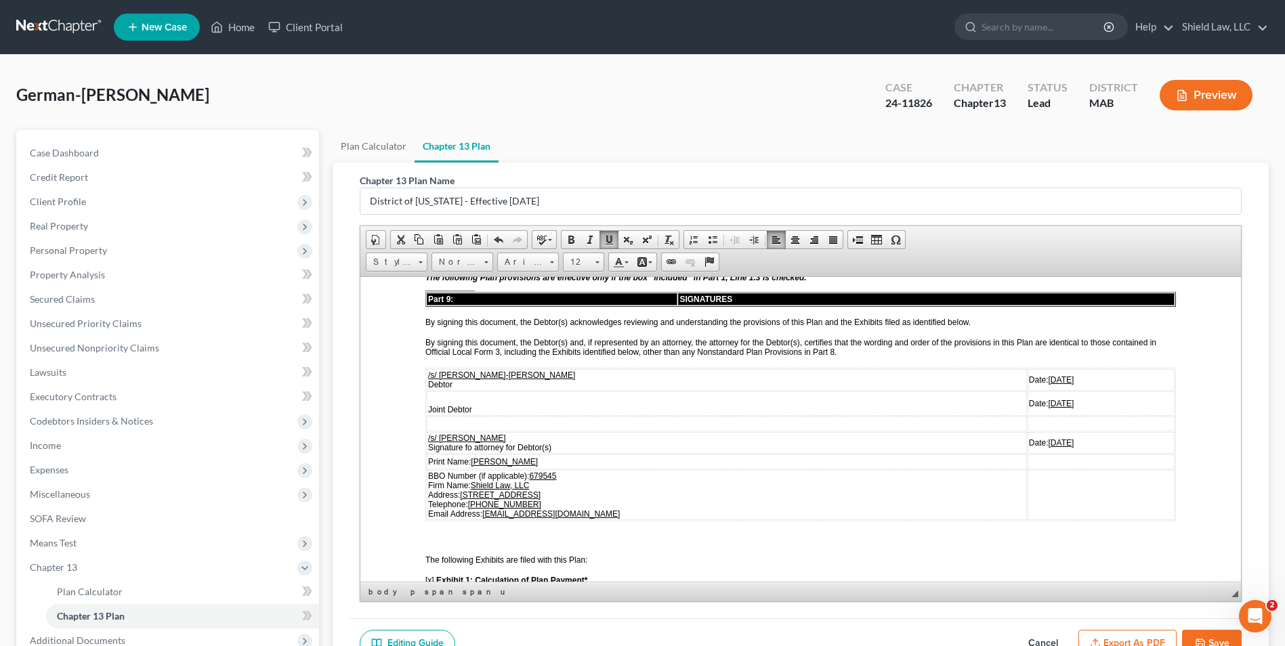
drag, startPoint x: 1020, startPoint y: 380, endPoint x: 983, endPoint y: 379, distance: 37.3
click at [1049, 379] on u "[DATE]" at bounding box center [1062, 379] width 26 height 9
drag, startPoint x: 1022, startPoint y: 404, endPoint x: 980, endPoint y: 405, distance: 41.3
click at [992, 405] on td "Date: [DATE]" at bounding box center [1083, 403] width 182 height 24
drag, startPoint x: 1022, startPoint y: 442, endPoint x: 982, endPoint y: 439, distance: 40.7
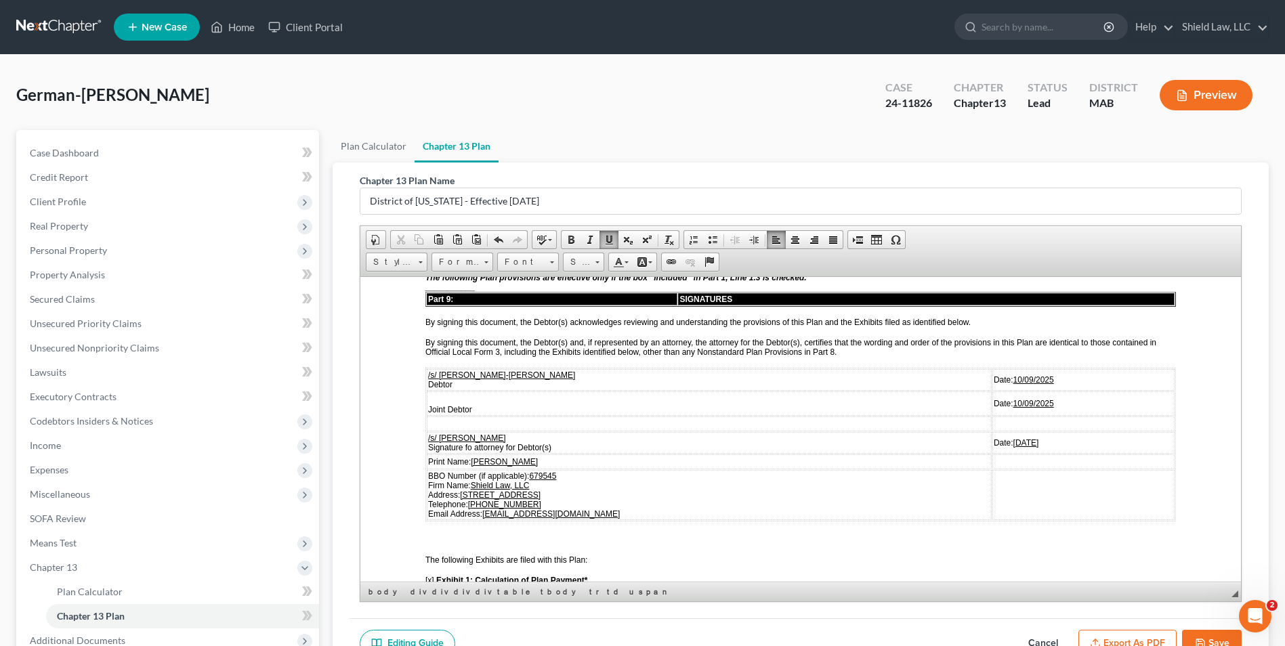
click at [992, 439] on td "Date: [DATE]" at bounding box center [1083, 443] width 182 height 22
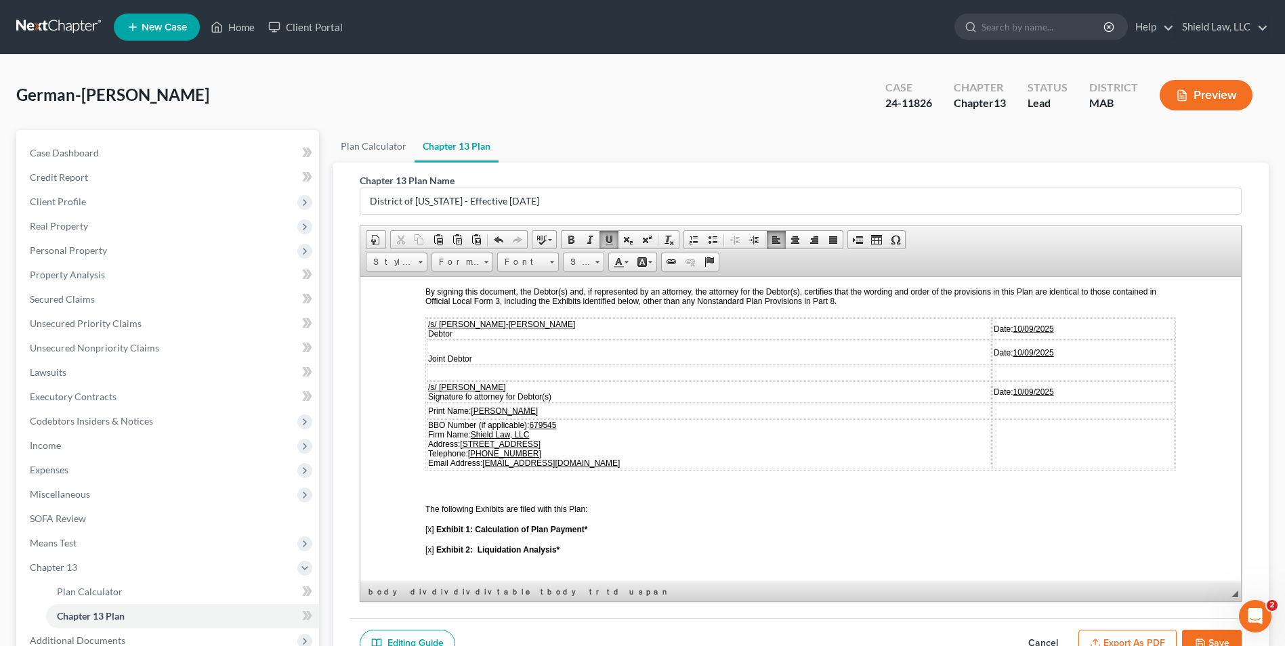
scroll to position [3748, 0]
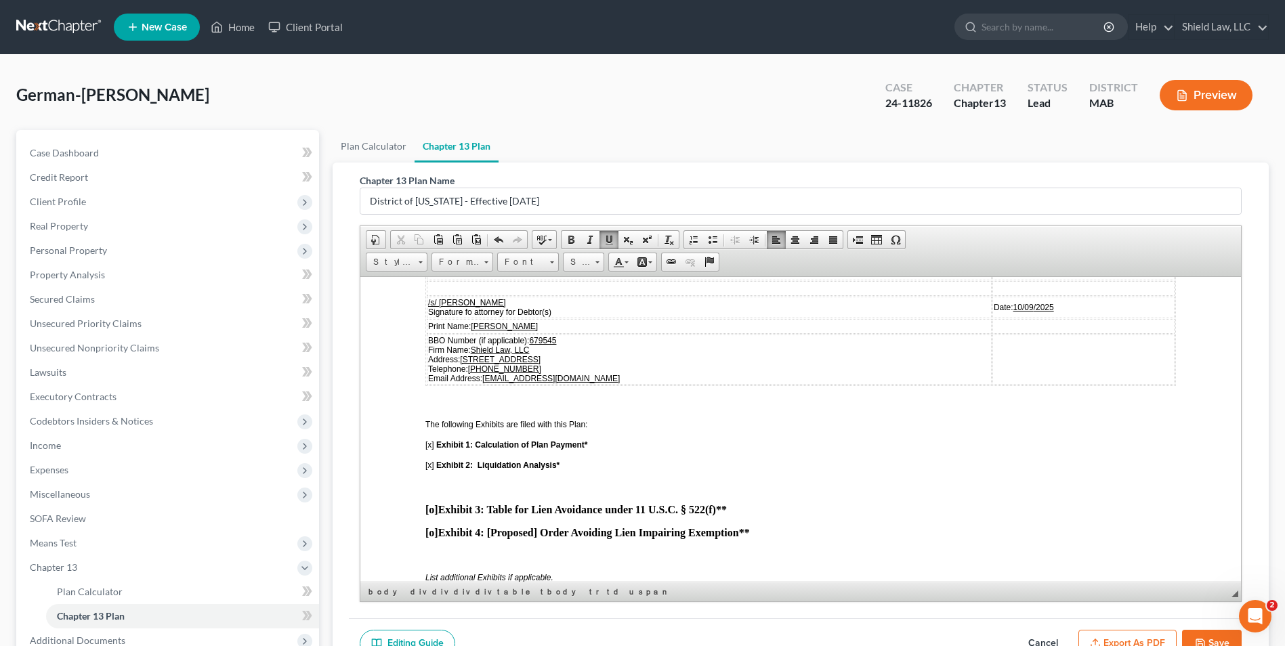
click at [1111, 626] on div "Editing Guide Cancel Export as PDF Save" at bounding box center [801, 643] width 904 height 51
drag, startPoint x: 1114, startPoint y: 633, endPoint x: 1038, endPoint y: 583, distance: 91.5
click at [1114, 634] on button "Export as PDF" at bounding box center [1127, 644] width 98 height 28
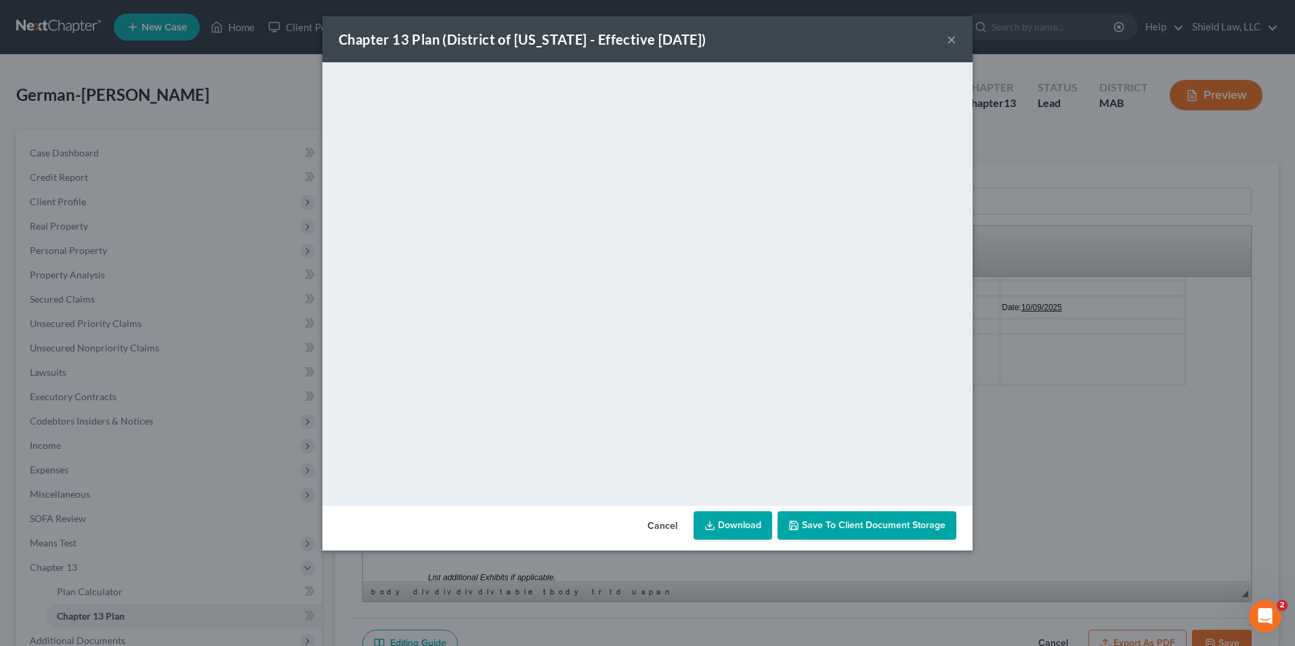
click at [950, 41] on button "×" at bounding box center [951, 39] width 9 height 16
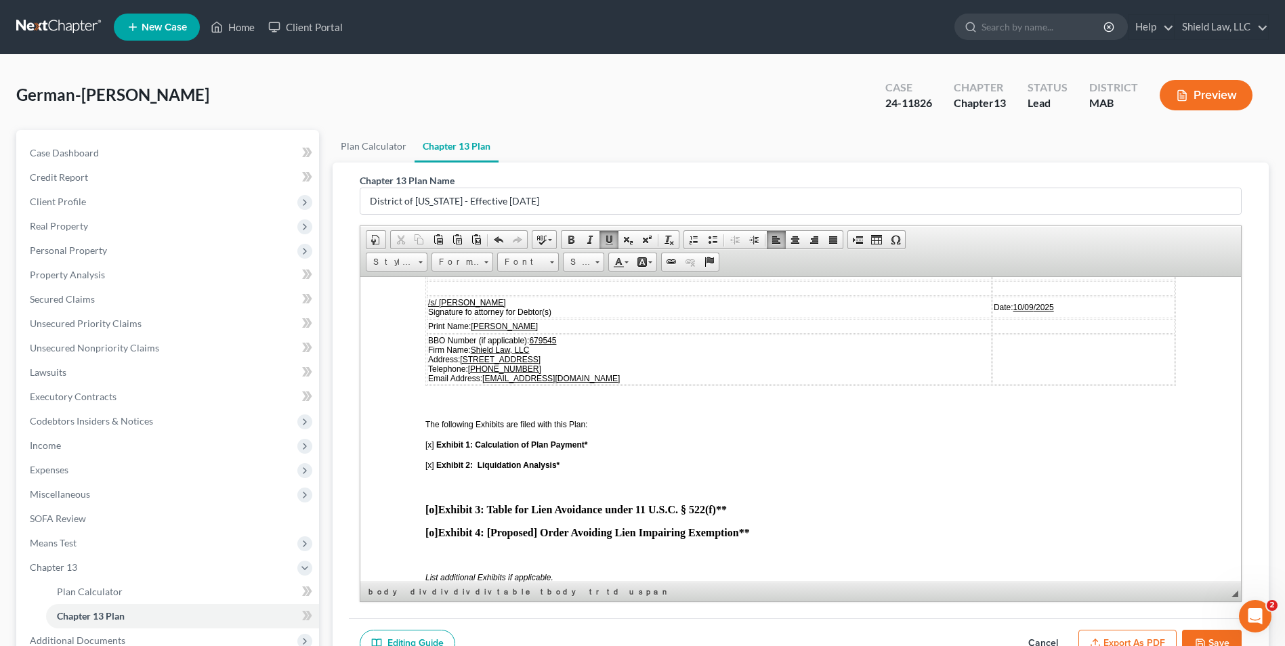
click at [1218, 643] on button "Save" at bounding box center [1212, 644] width 60 height 28
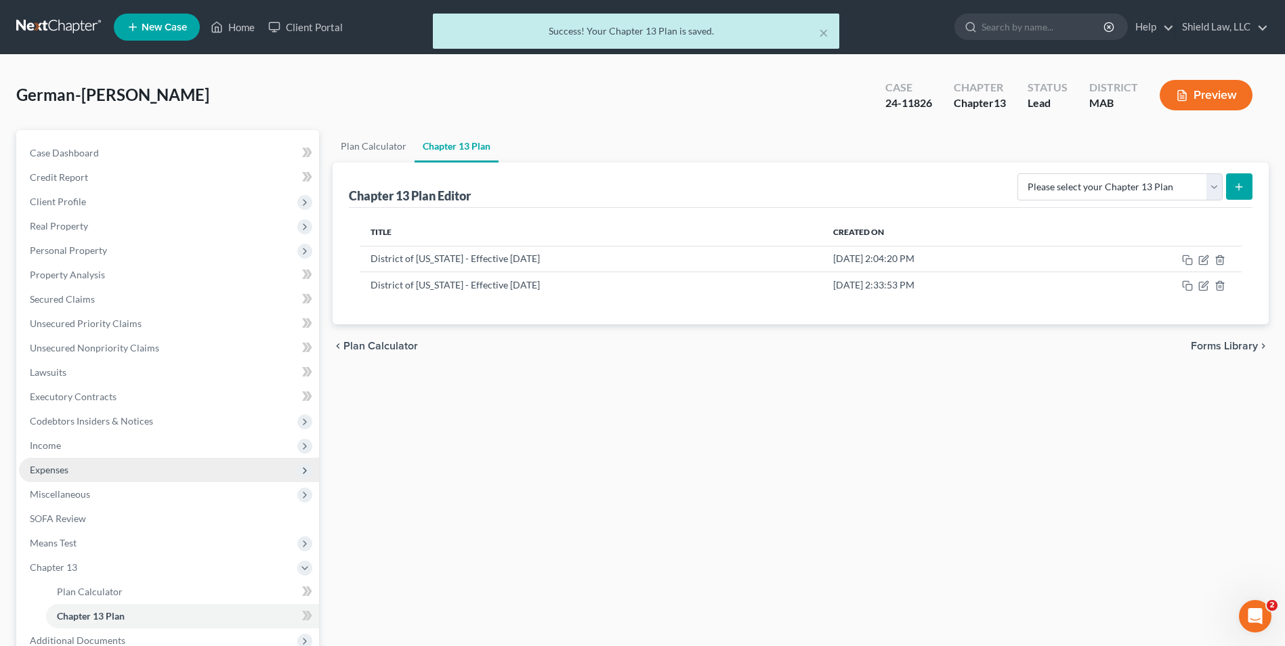
click at [77, 478] on span "Expenses" at bounding box center [169, 470] width 300 height 24
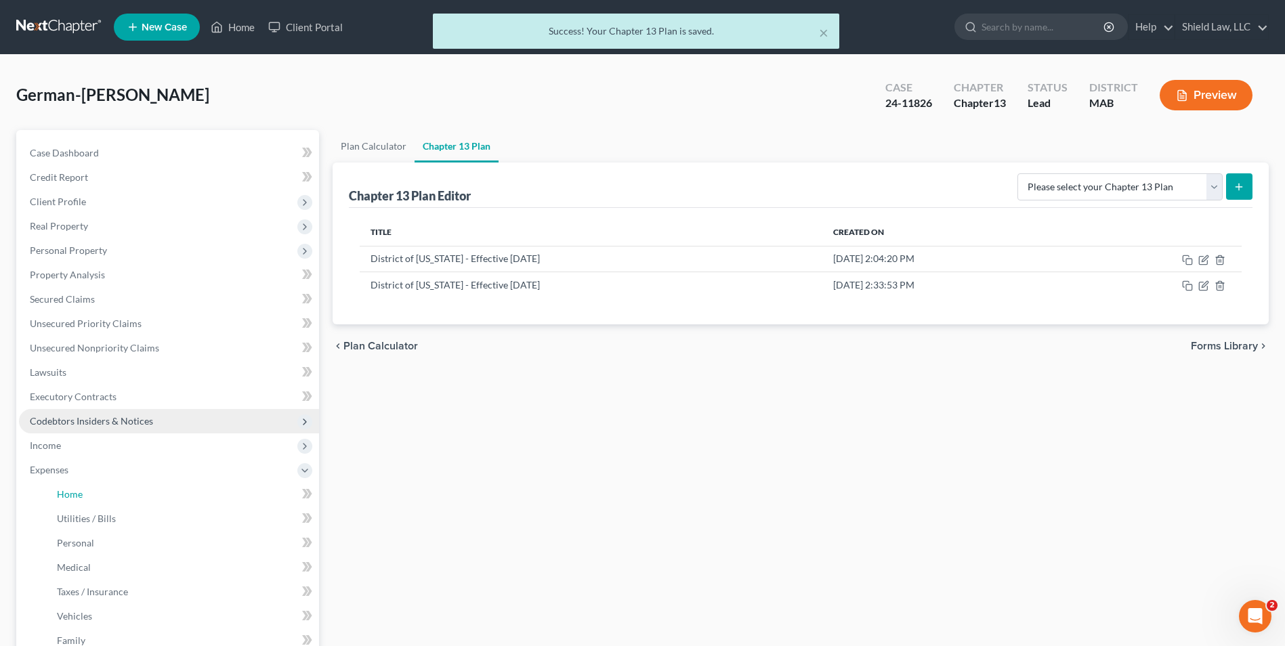
drag, startPoint x: 97, startPoint y: 494, endPoint x: 224, endPoint y: 431, distance: 142.1
click at [98, 495] on link "Home" at bounding box center [182, 494] width 273 height 24
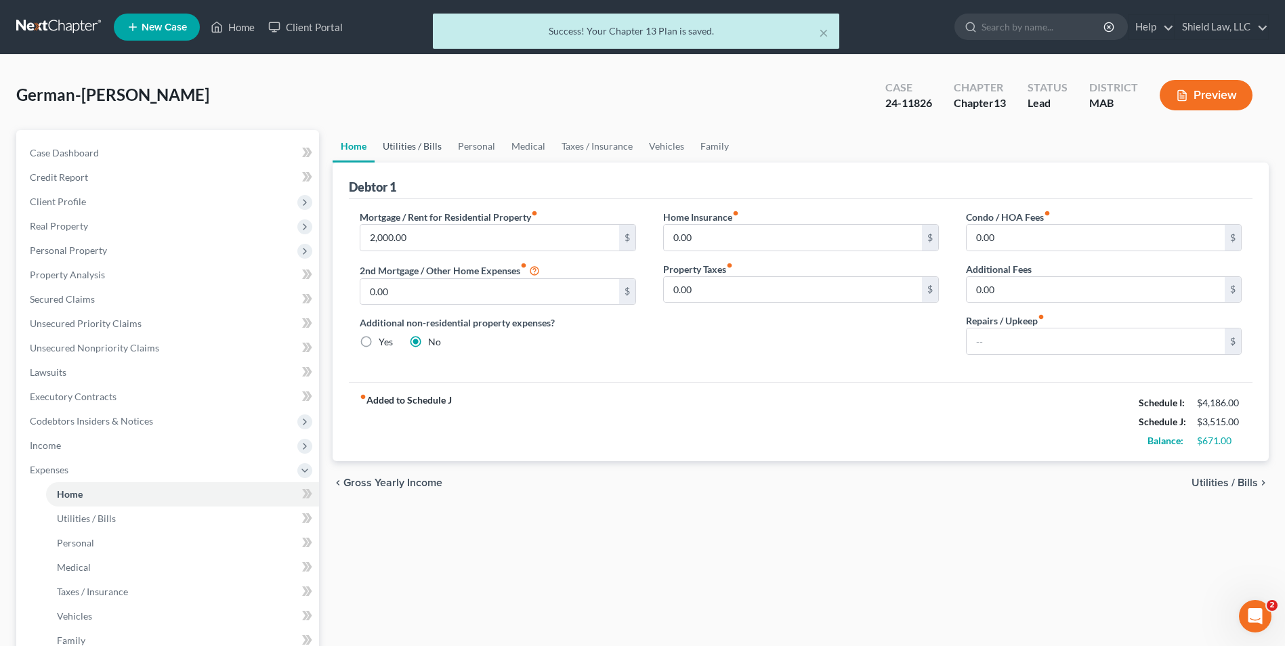
click at [410, 150] on link "Utilities / Bills" at bounding box center [412, 146] width 75 height 33
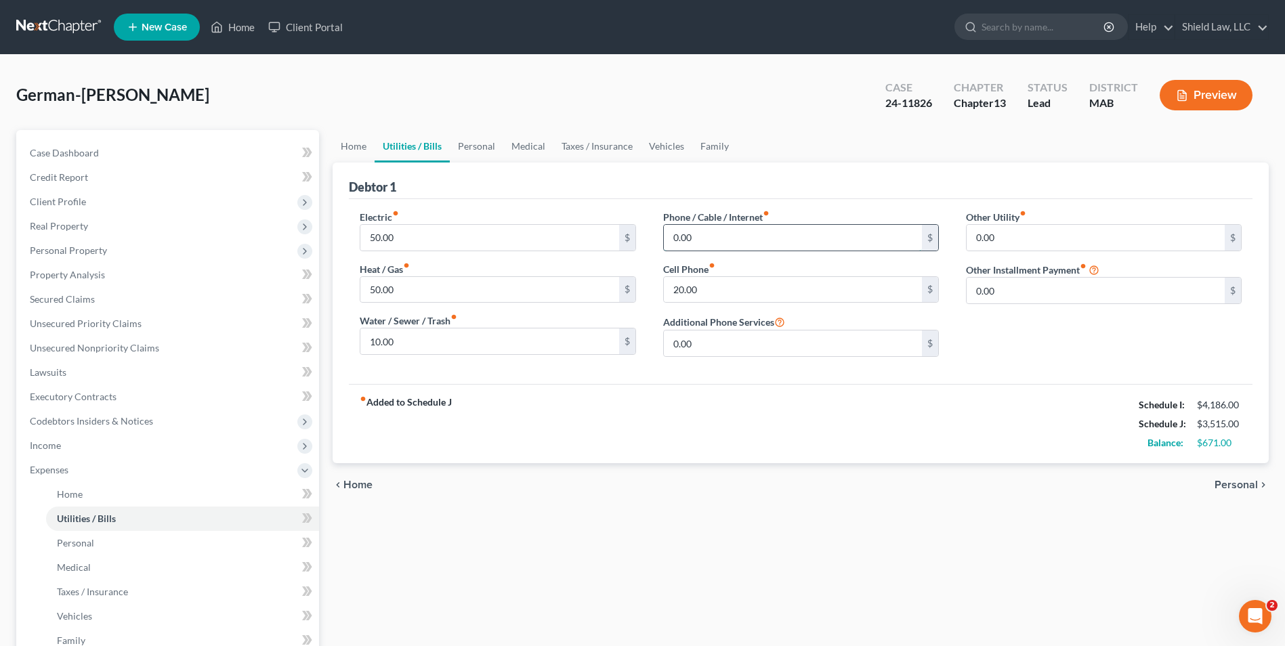
click at [715, 245] on input "0.00" at bounding box center [793, 238] width 258 height 26
drag, startPoint x: 801, startPoint y: 505, endPoint x: 784, endPoint y: 495, distance: 19.4
click at [801, 505] on div "chevron_left Home Personal chevron_right" at bounding box center [801, 484] width 936 height 43
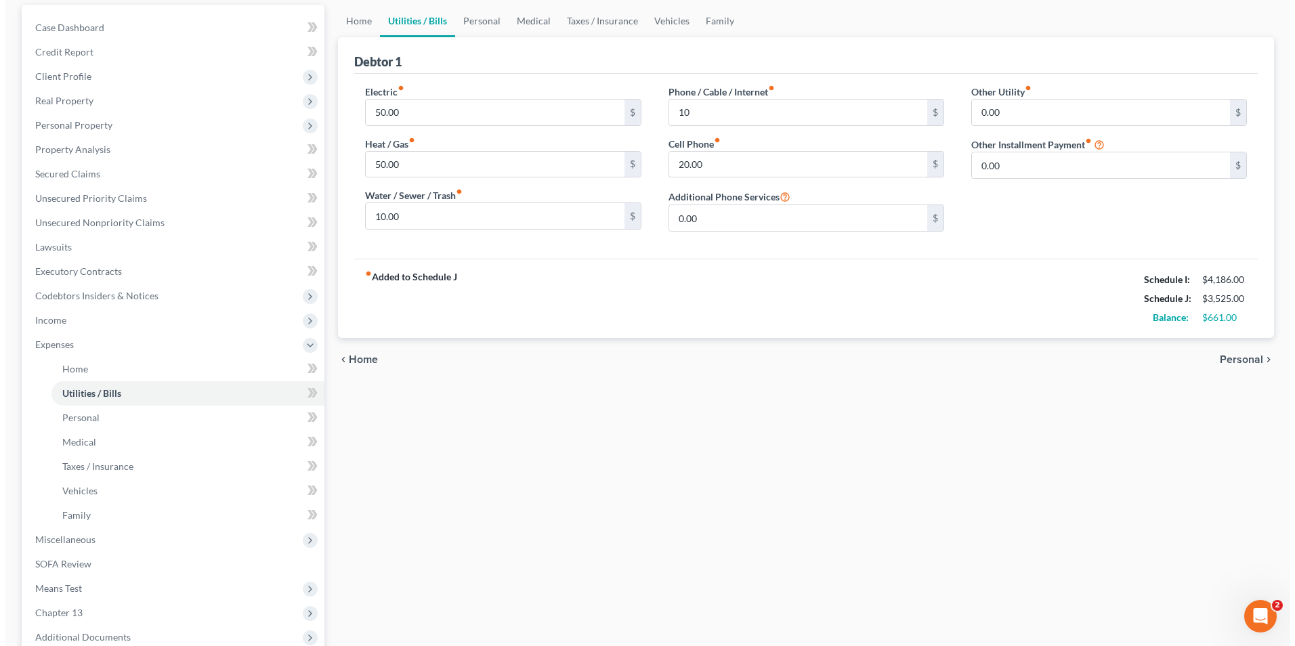
scroll to position [269, 0]
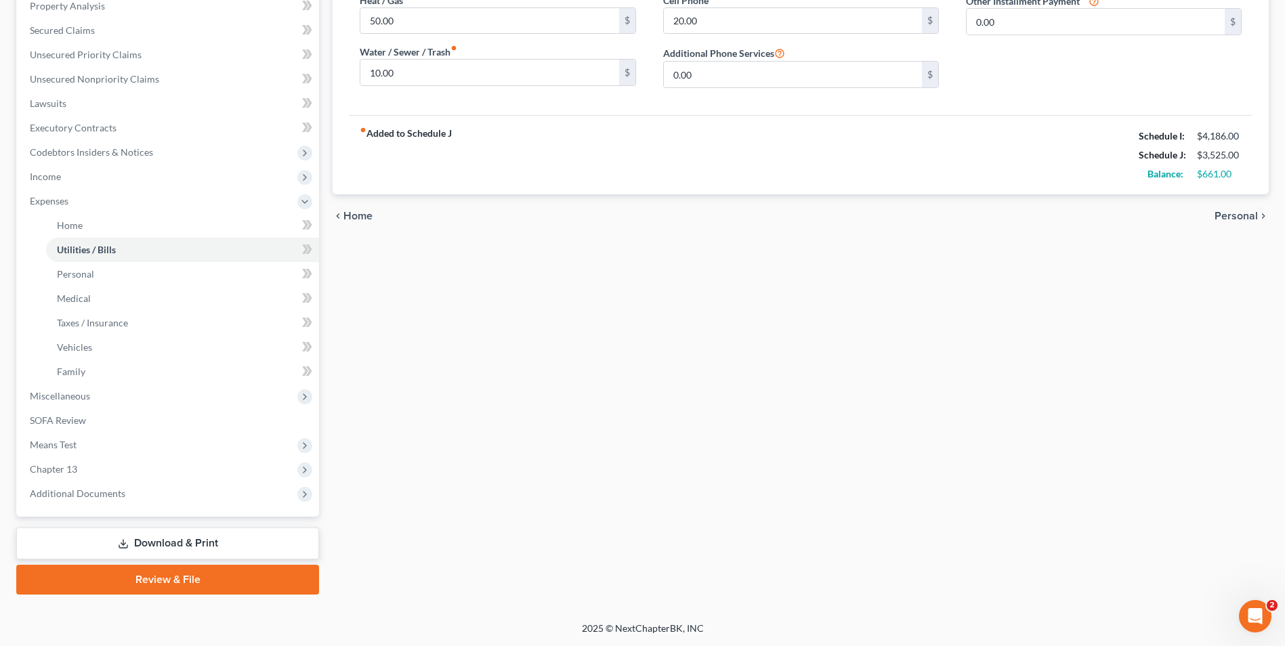
drag, startPoint x: 228, startPoint y: 546, endPoint x: 251, endPoint y: 516, distance: 38.1
click at [228, 545] on link "Download & Print" at bounding box center [167, 544] width 303 height 32
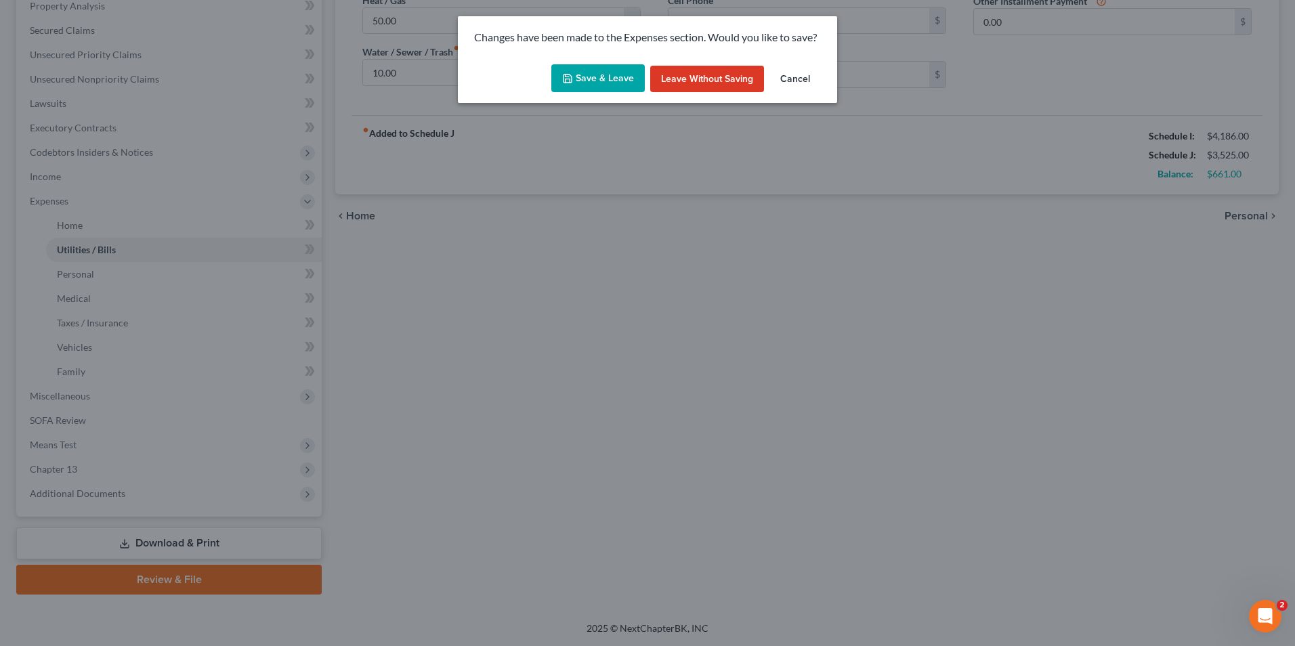
click at [581, 73] on button "Save & Leave" at bounding box center [597, 78] width 93 height 28
type input "10.00"
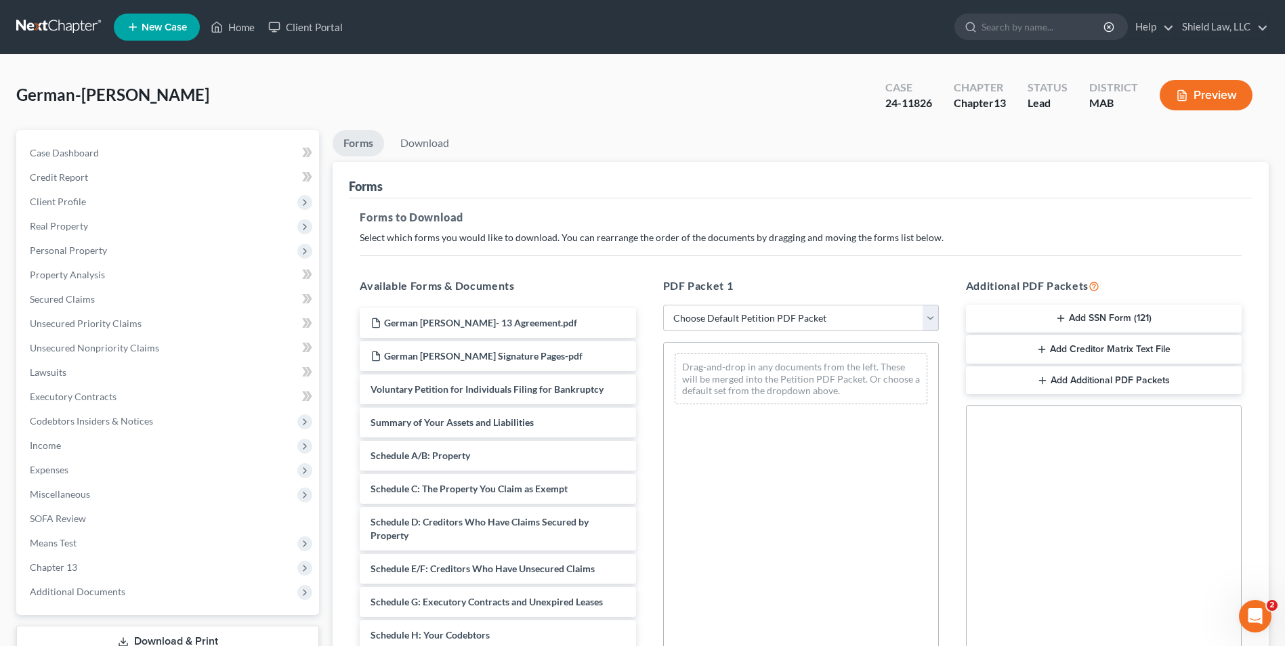
drag, startPoint x: 767, startPoint y: 314, endPoint x: 768, endPoint y: 331, distance: 16.9
click at [768, 312] on select "Choose Default Petition PDF Packet Complete Bankruptcy Petition (all forms and …" at bounding box center [801, 318] width 276 height 27
select select "2"
click at [663, 305] on select "Choose Default Petition PDF Packet Complete Bankruptcy Petition (all forms and …" at bounding box center [801, 318] width 276 height 27
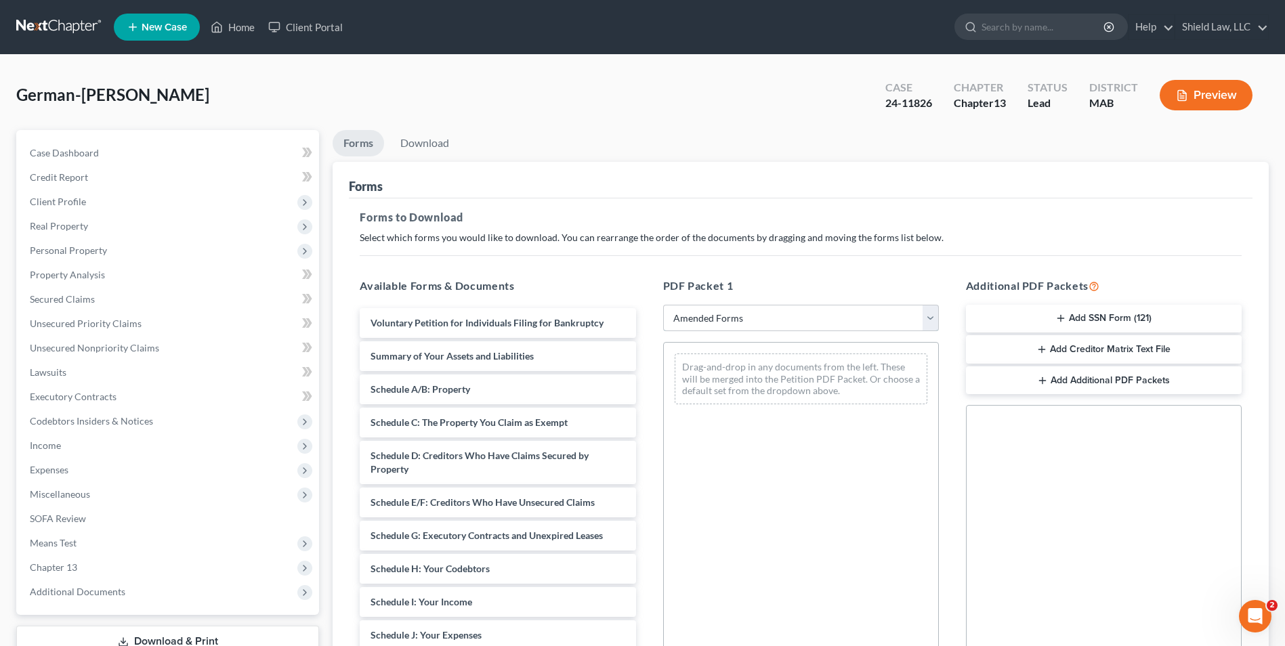
scroll to position [190, 0]
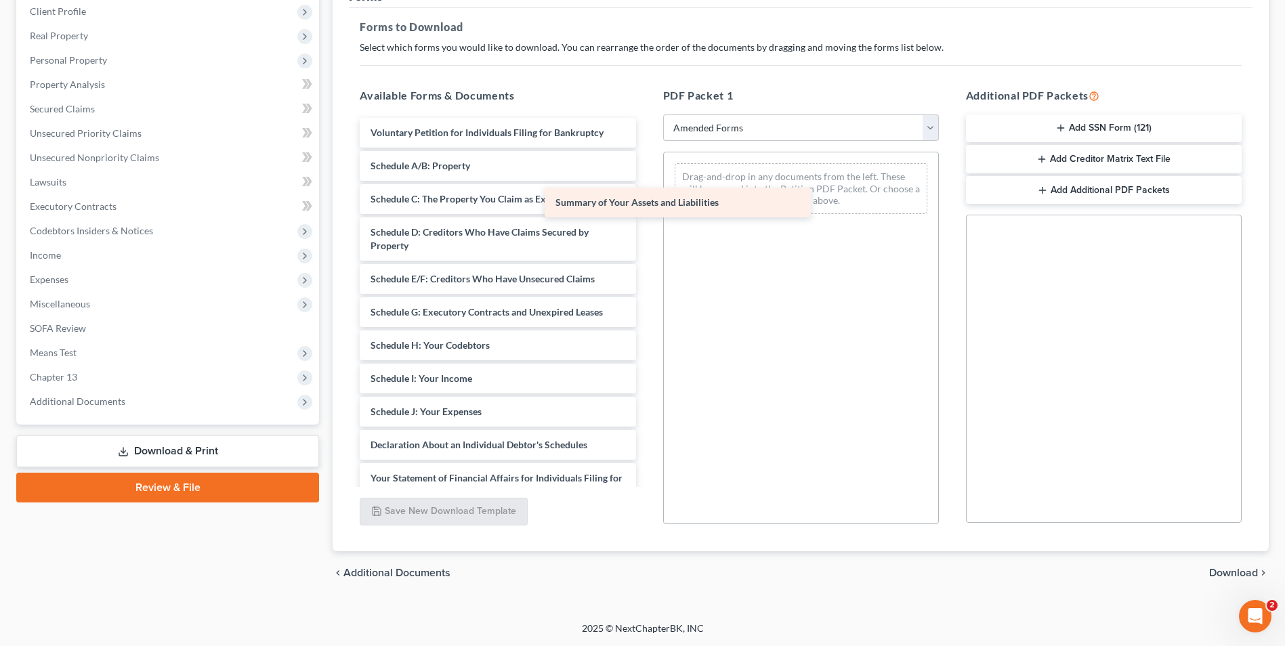
drag, startPoint x: 506, startPoint y: 164, endPoint x: 774, endPoint y: 219, distance: 273.8
click at [646, 219] on div "Summary of Your Assets and Liabilities Voluntary Petition for Individuals Filin…" at bounding box center [497, 402] width 297 height 568
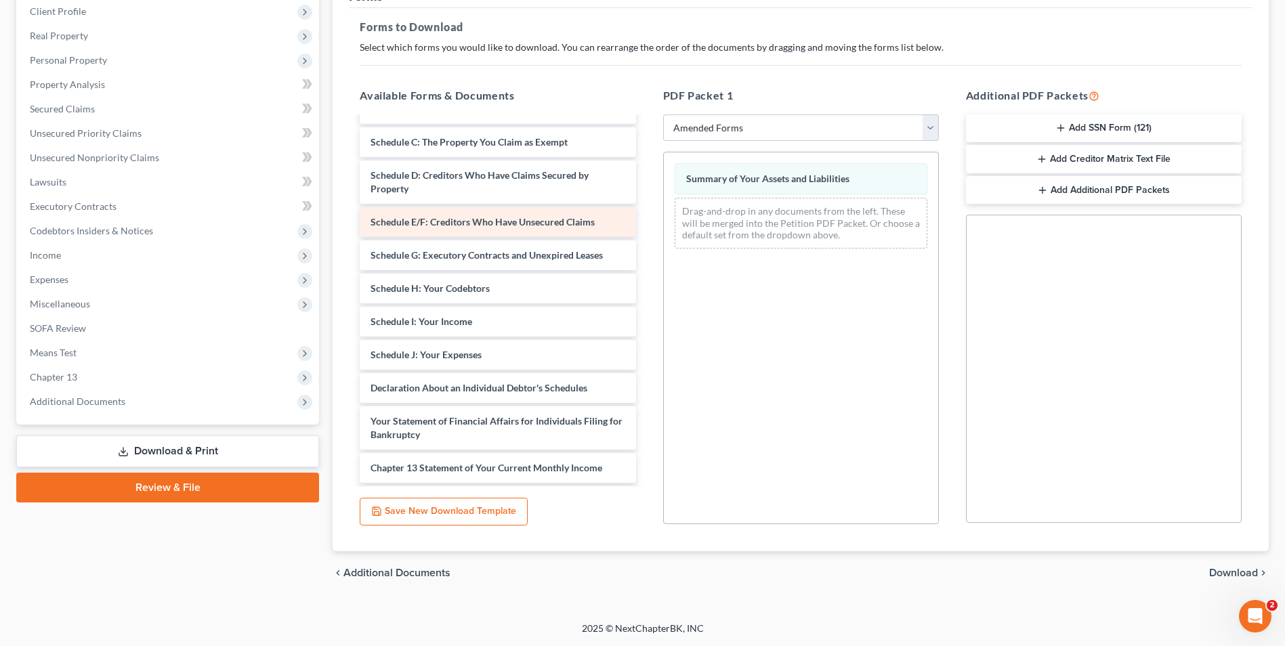
scroll to position [135, 0]
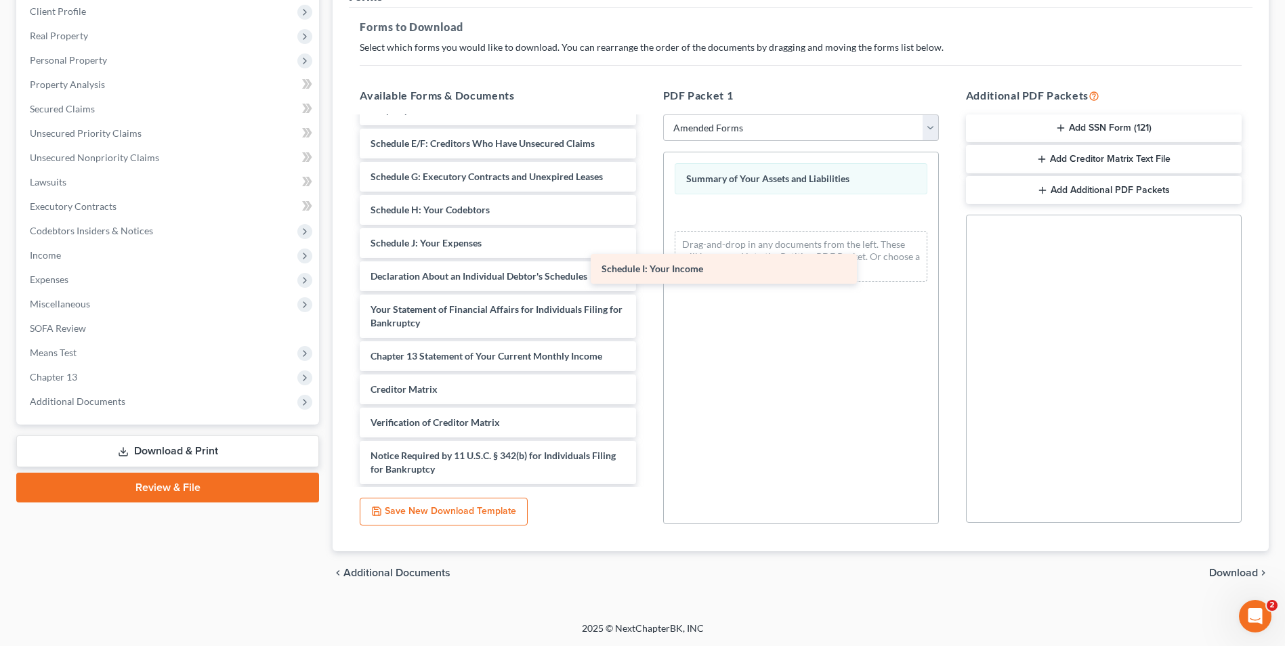
drag, startPoint x: 513, startPoint y: 251, endPoint x: 629, endPoint y: 271, distance: 118.3
click at [646, 276] on div "Schedule I: Your Income Voluntary Petition for Individuals Filing for Bankruptc…" at bounding box center [497, 249] width 297 height 535
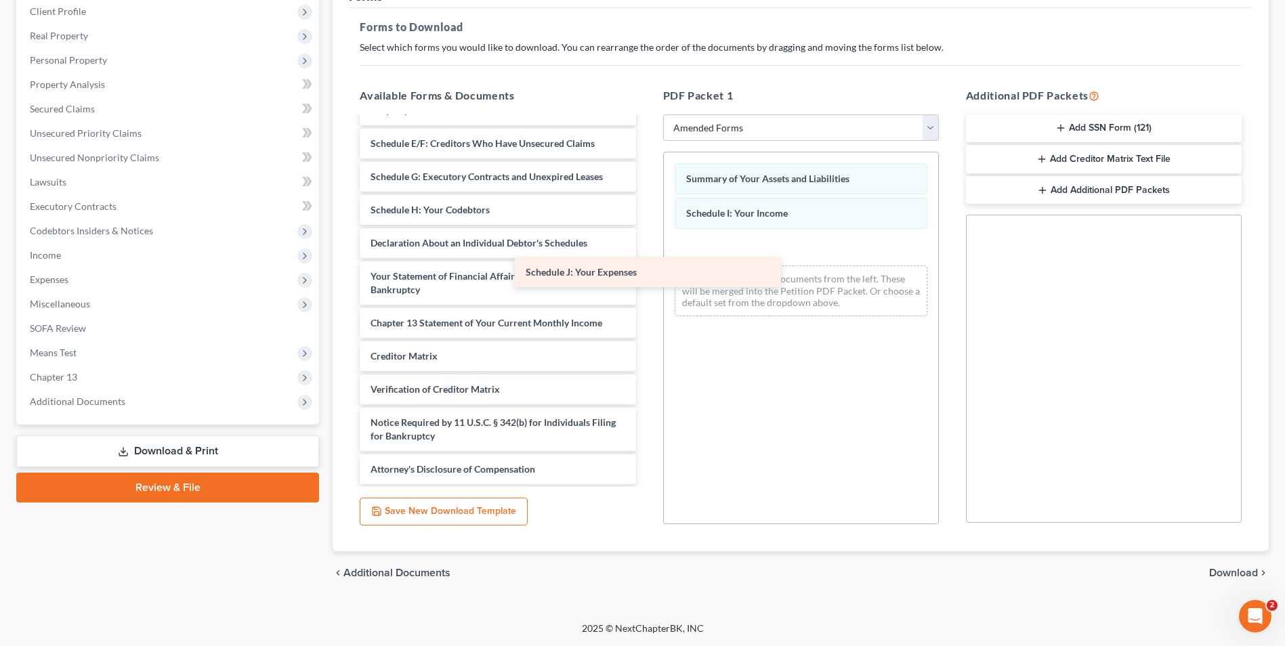
drag, startPoint x: 557, startPoint y: 252, endPoint x: 764, endPoint y: 294, distance: 211.5
click at [646, 294] on div "Schedule J: Your Expenses Voluntary Petition for Individuals Filing for Bankrup…" at bounding box center [497, 233] width 297 height 502
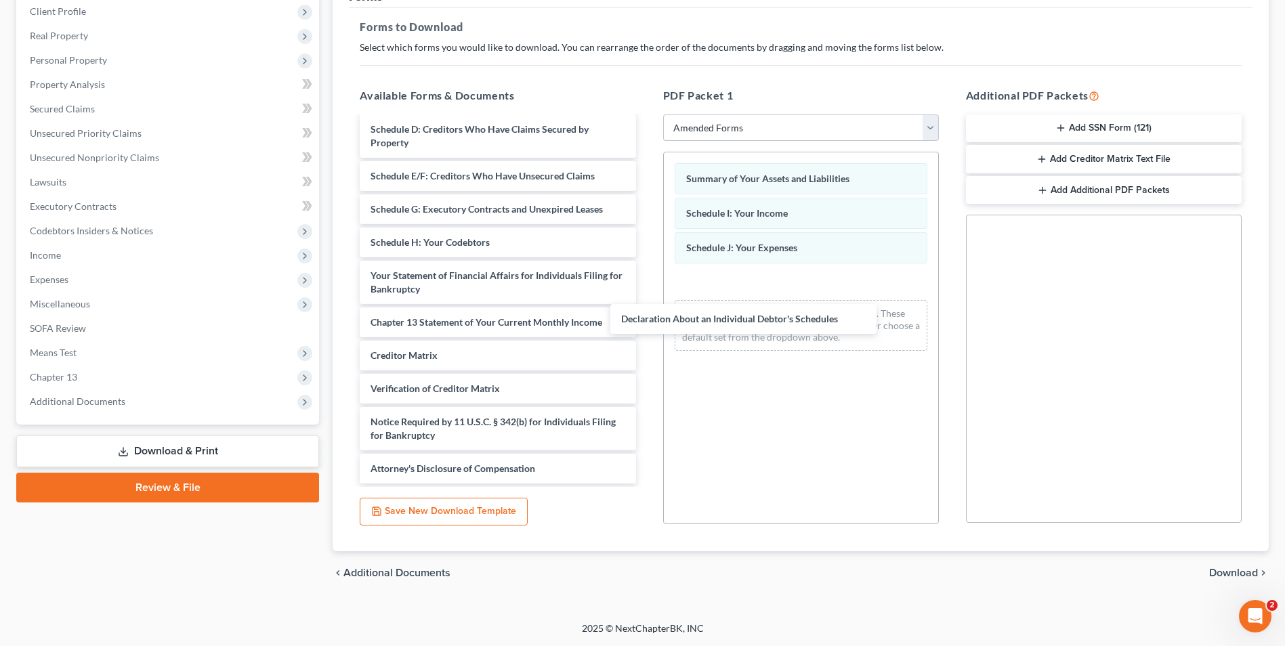
scroll to position [103, 0]
drag, startPoint x: 526, startPoint y: 249, endPoint x: 923, endPoint y: 437, distance: 439.7
click at [646, 345] on div "Declaration About an Individual Debtor's Schedules Voluntary Petition for Indiv…" at bounding box center [497, 249] width 297 height 469
click at [1222, 568] on span "Download" at bounding box center [1233, 573] width 49 height 11
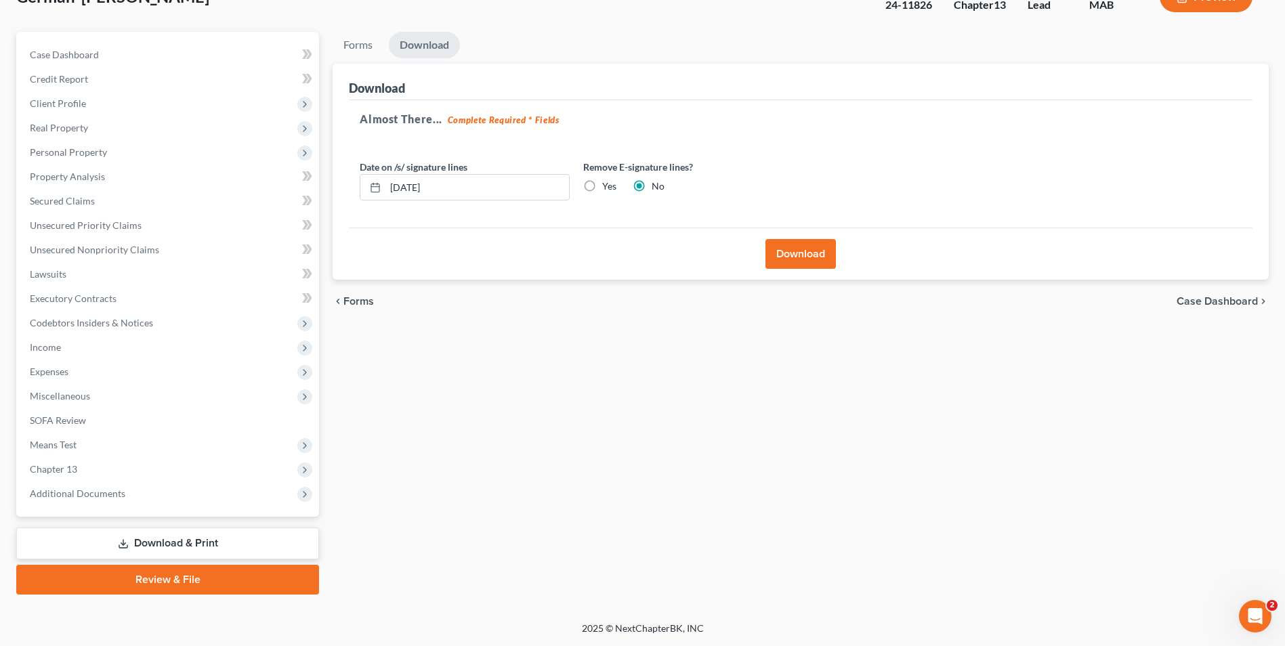
scroll to position [98, 0]
click at [768, 247] on button "Download" at bounding box center [800, 254] width 70 height 30
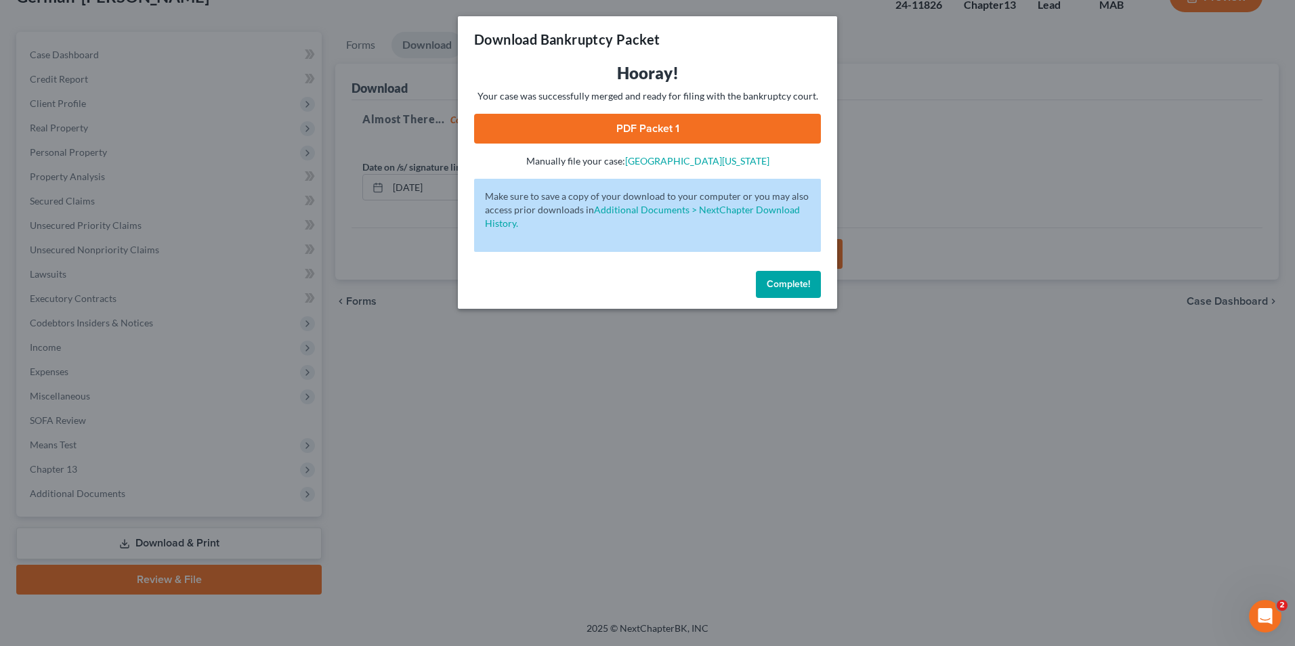
click at [745, 138] on link "PDF Packet 1" at bounding box center [647, 129] width 347 height 30
click at [778, 285] on span "Complete!" at bounding box center [788, 284] width 43 height 12
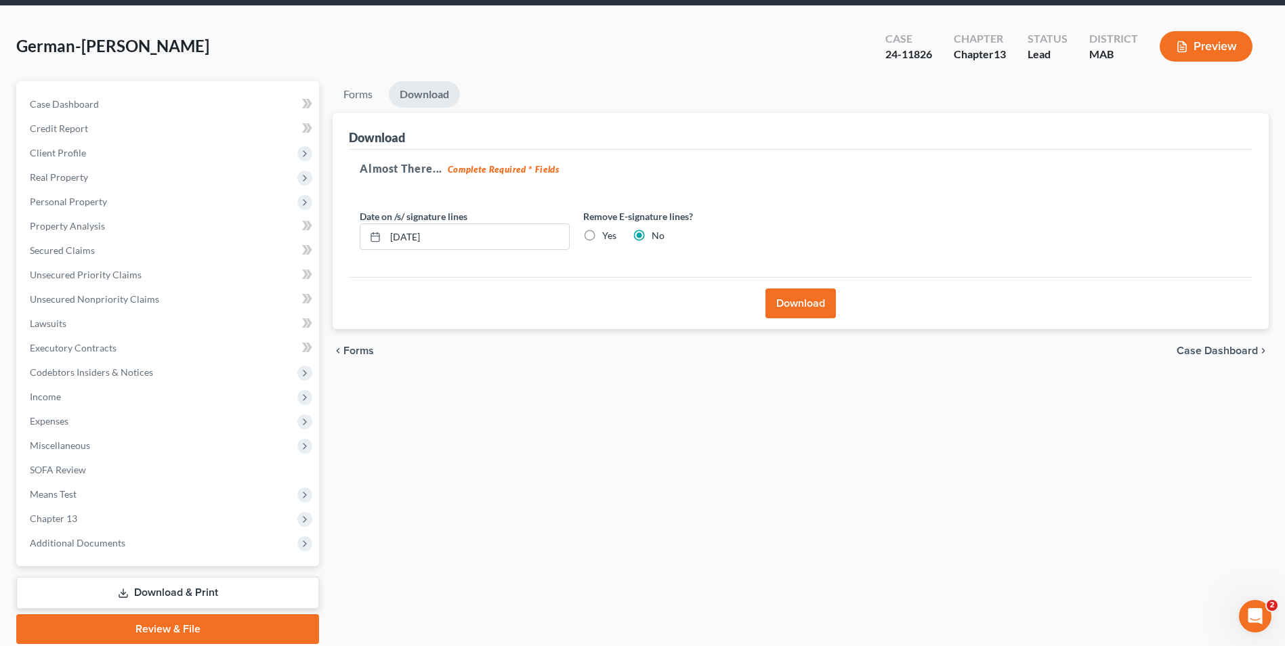
scroll to position [0, 0]
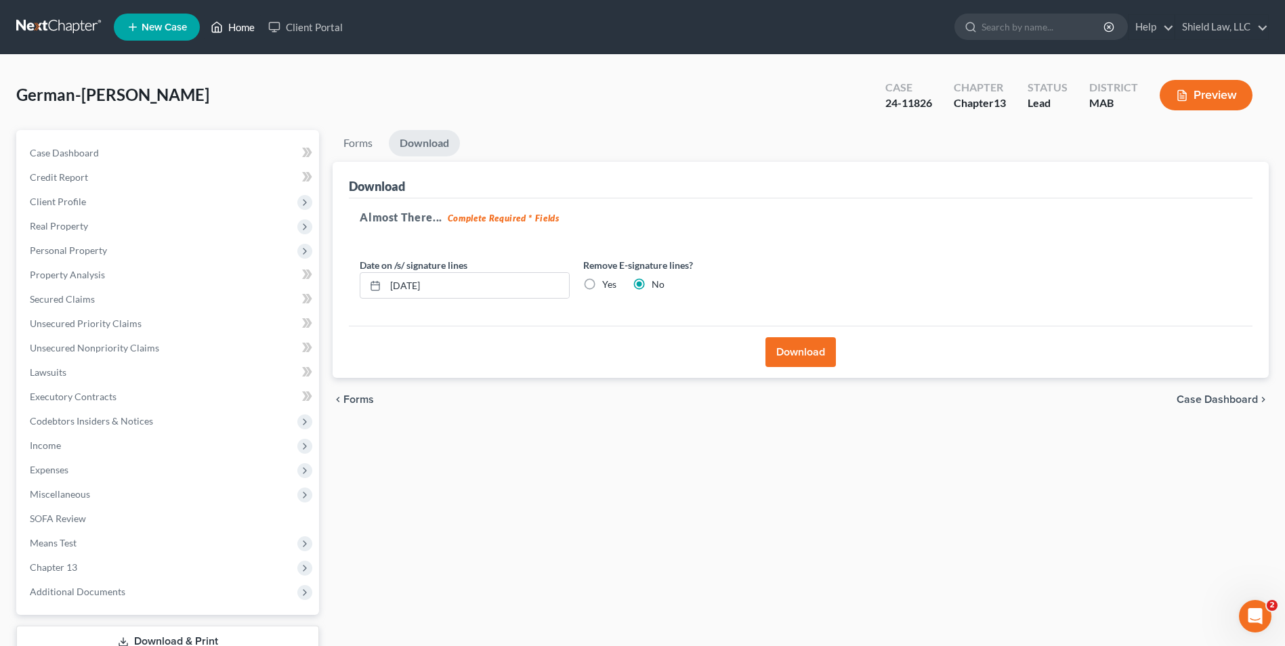
drag, startPoint x: 235, startPoint y: 22, endPoint x: 518, endPoint y: 103, distance: 293.8
click at [235, 22] on link "Home" at bounding box center [233, 27] width 58 height 24
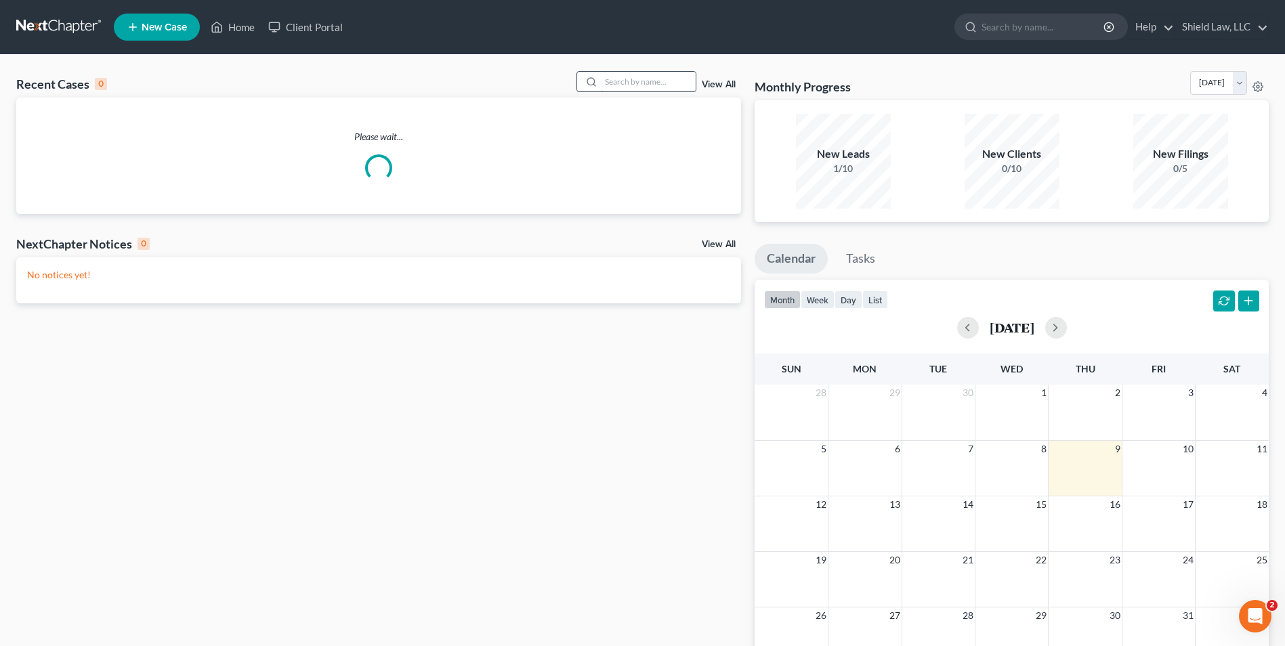
click at [665, 87] on input "search" at bounding box center [648, 82] width 95 height 20
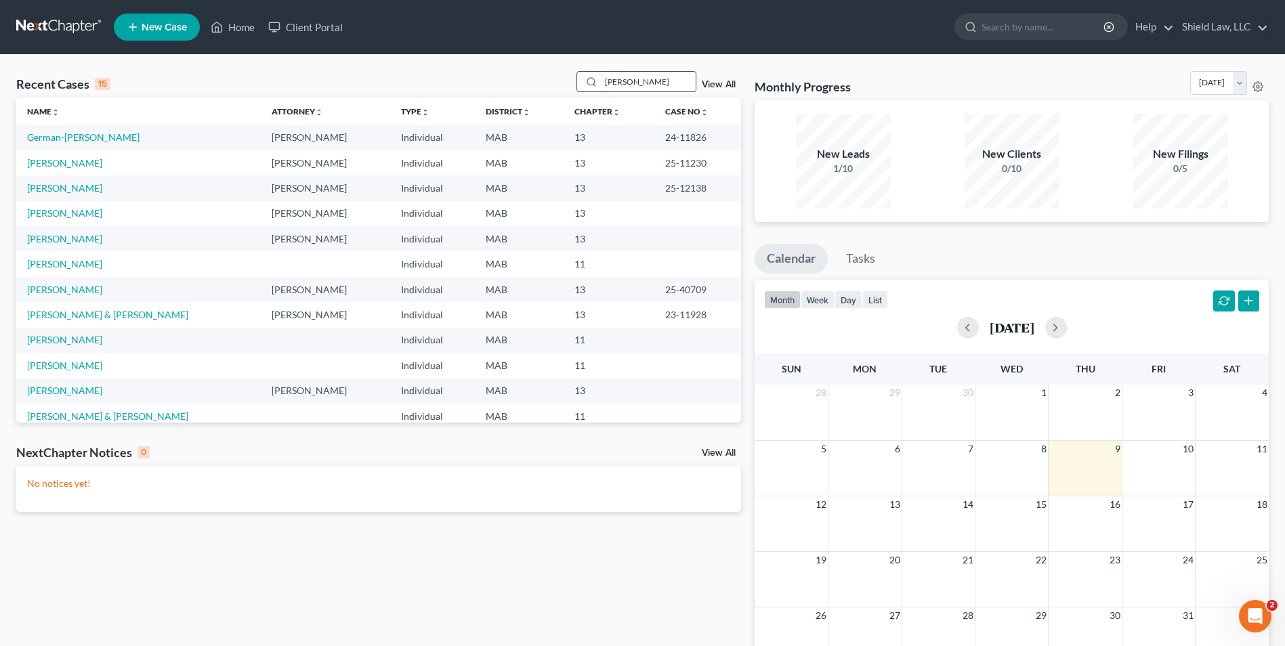
type input "[PERSON_NAME]"
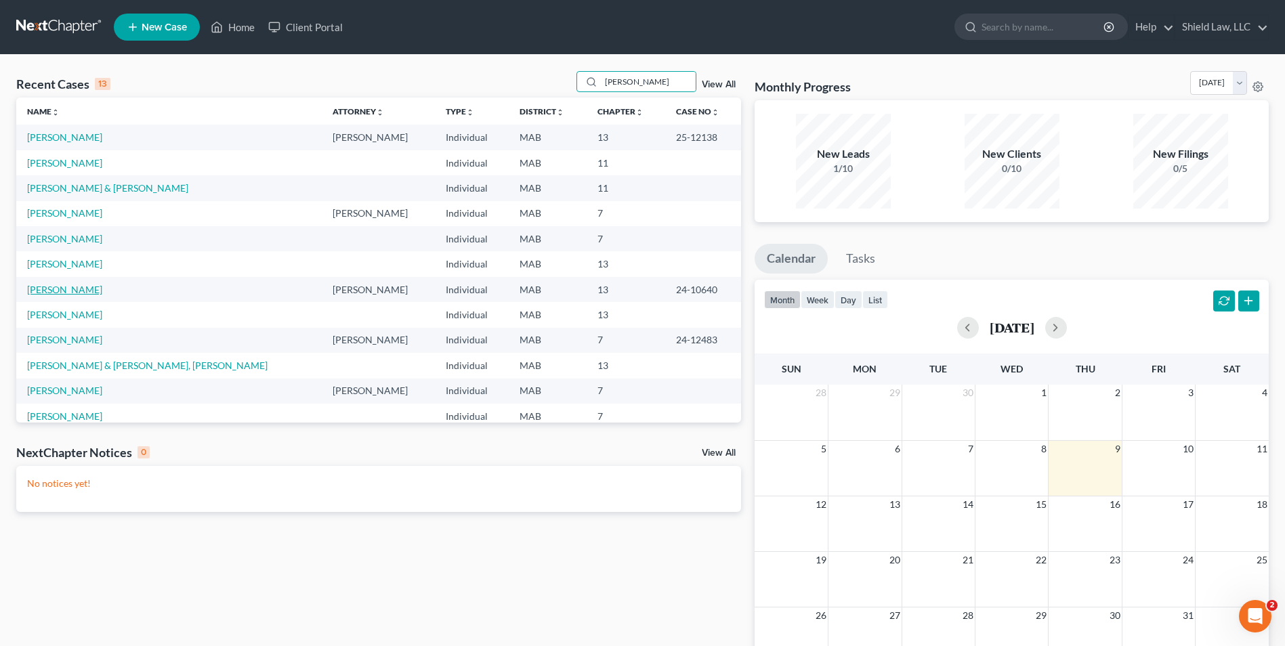
click at [64, 293] on link "[PERSON_NAME]" at bounding box center [64, 290] width 75 height 12
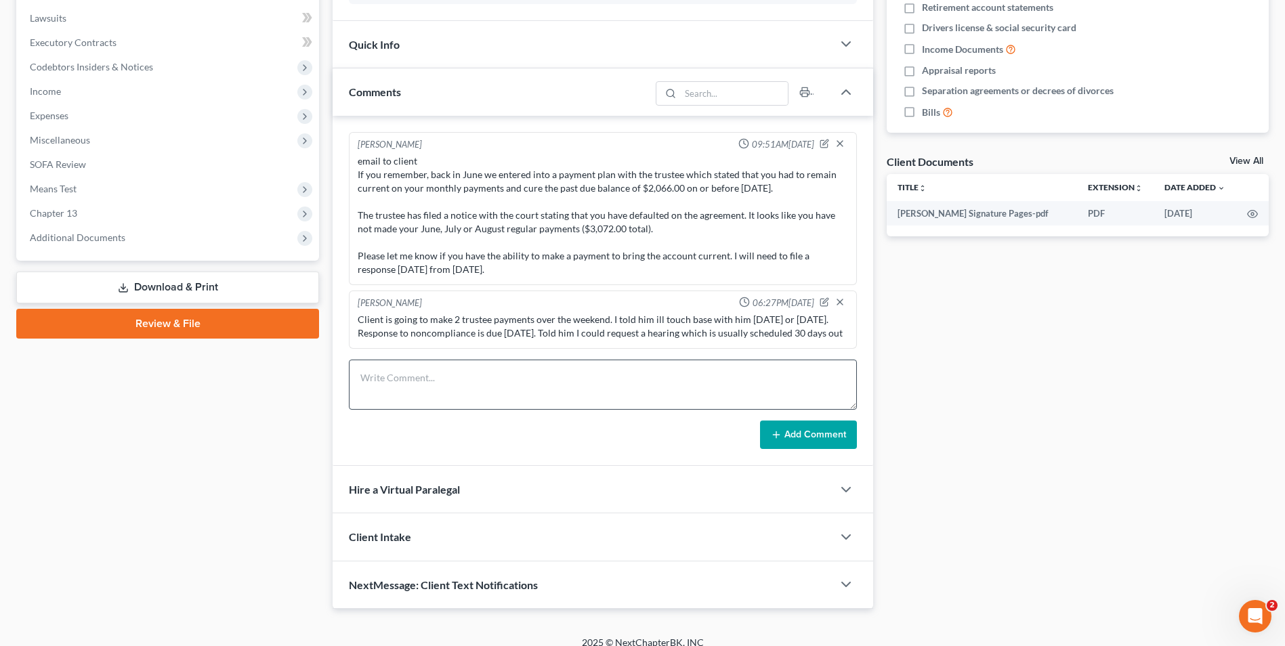
scroll to position [369, 0]
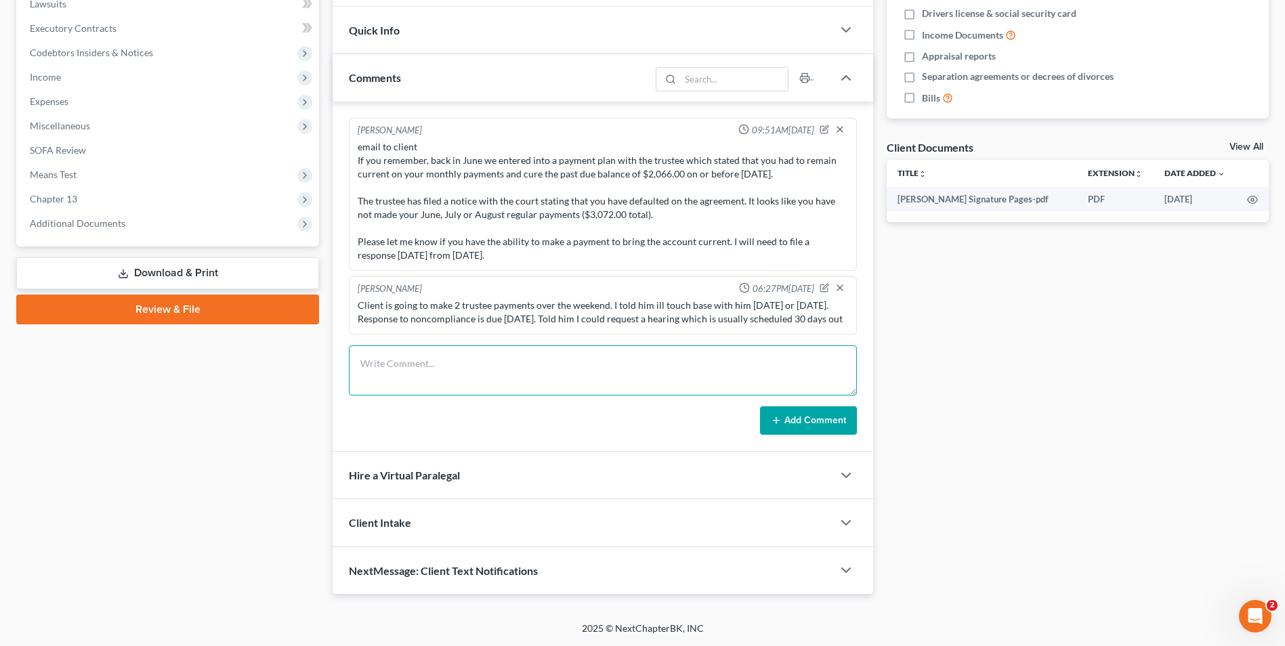
click at [478, 368] on textarea at bounding box center [603, 370] width 508 height 50
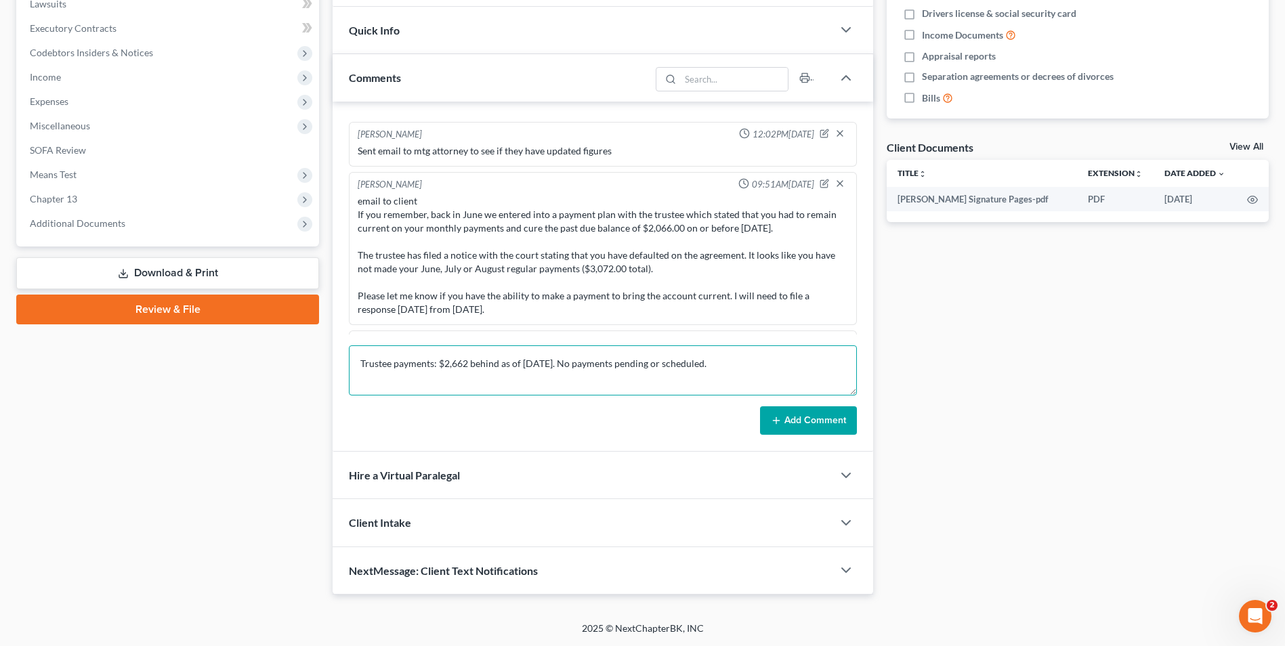
scroll to position [3, 0]
type textarea "Trustee payments: $2,662 behind as of [DATE]. No payments pending or scheduled.…"
click at [768, 409] on button "Add Comment" at bounding box center [808, 420] width 97 height 28
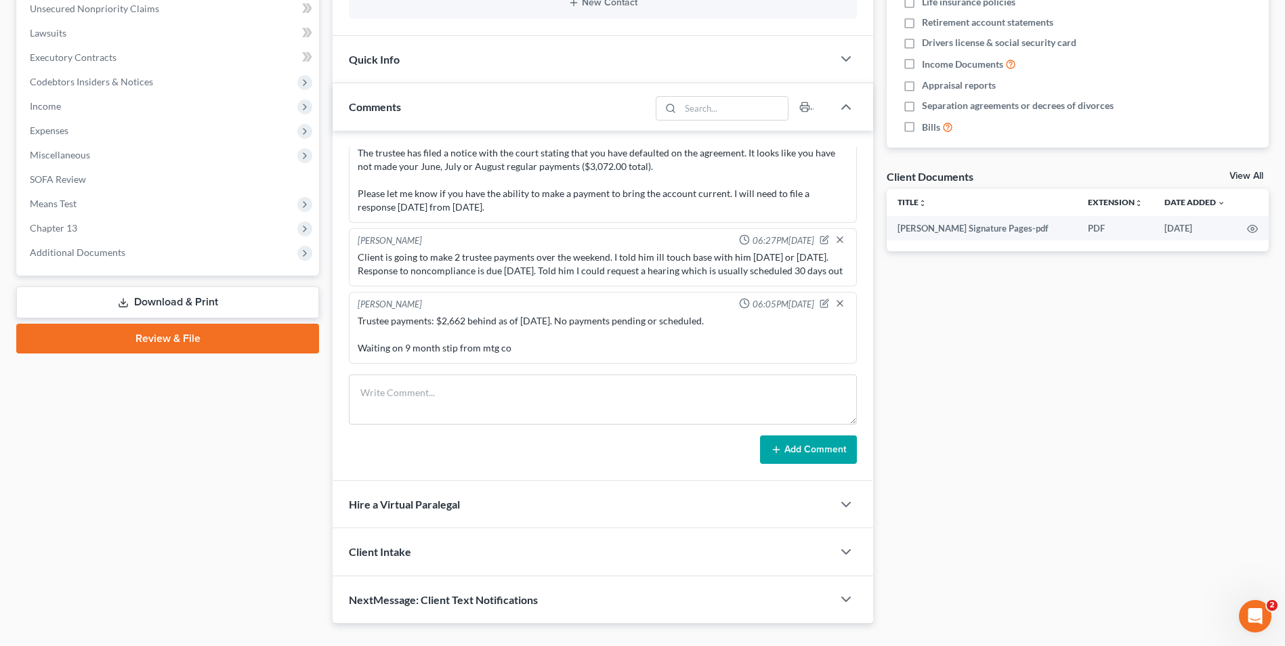
scroll to position [369, 0]
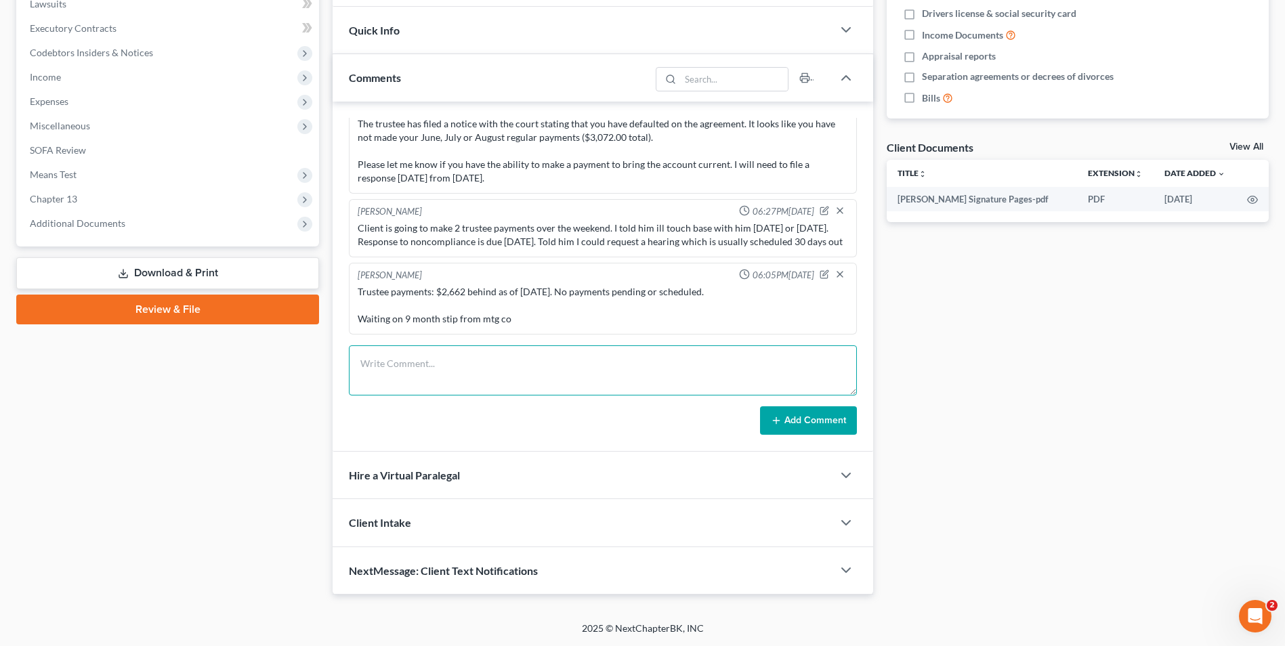
click at [530, 362] on textarea at bounding box center [603, 370] width 508 height 50
click at [939, 392] on div "Docs Tasks Events Fees Timer 0% Completed Nothing here yet! Credit Counseling C…" at bounding box center [1078, 178] width 396 height 833
click at [742, 362] on textarea "Trustee:" at bounding box center [603, 370] width 508 height 50
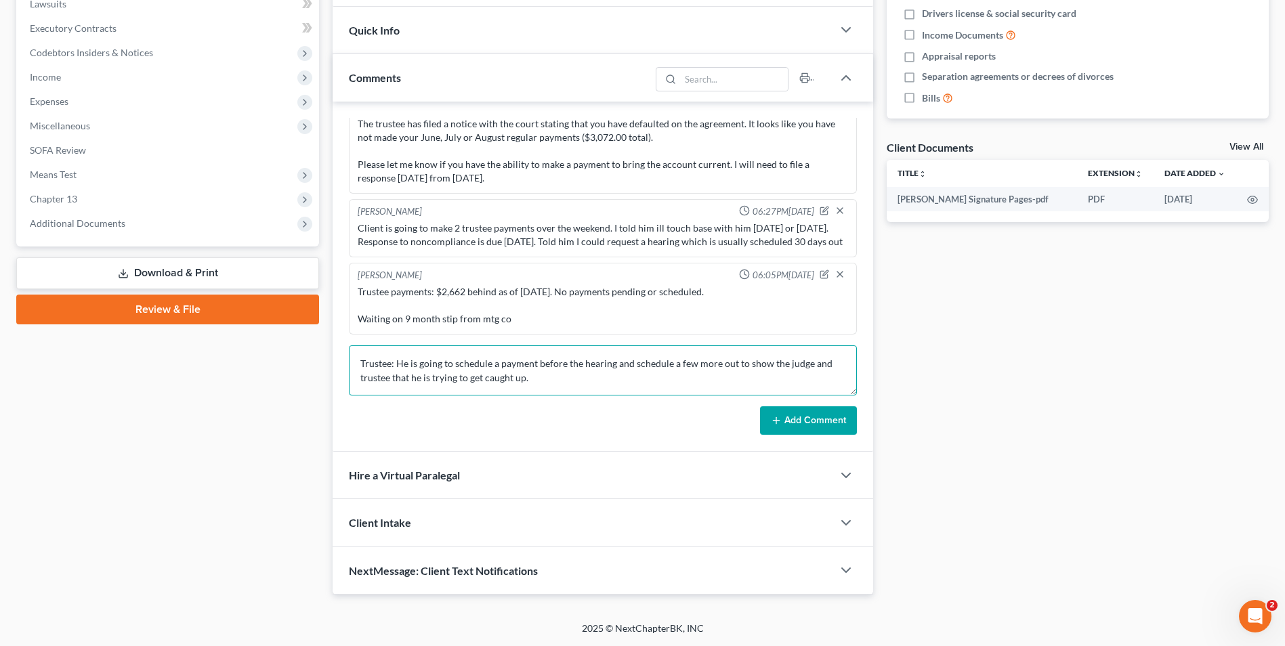
scroll to position [18, 0]
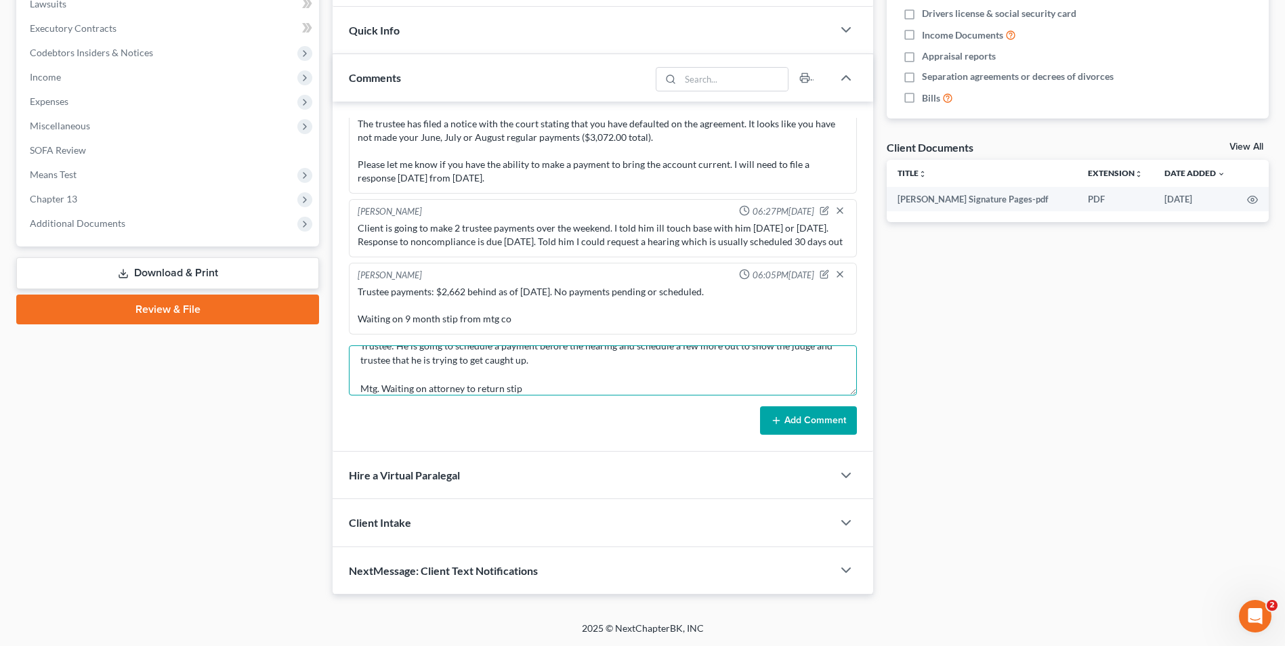
type textarea "Trustee: He is going to schedule a payment before the hearing and schedule a fe…"
click at [787, 422] on button "Add Comment" at bounding box center [808, 420] width 97 height 28
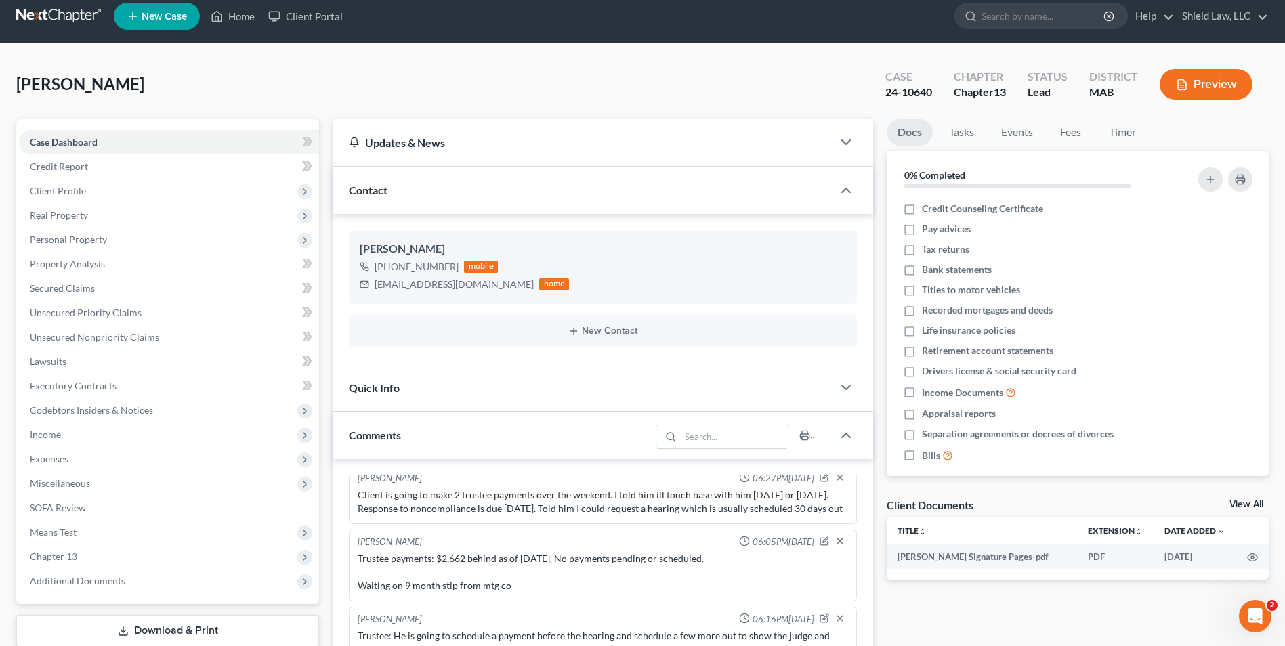
scroll to position [0, 0]
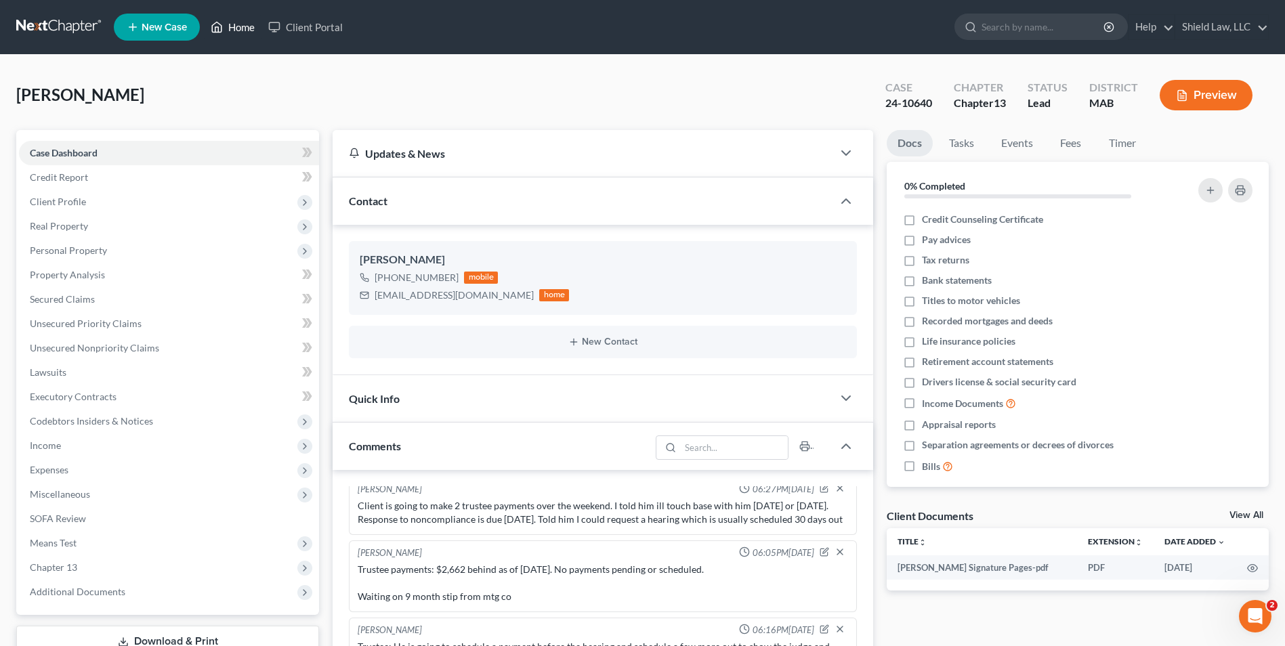
click at [232, 23] on link "Home" at bounding box center [233, 27] width 58 height 24
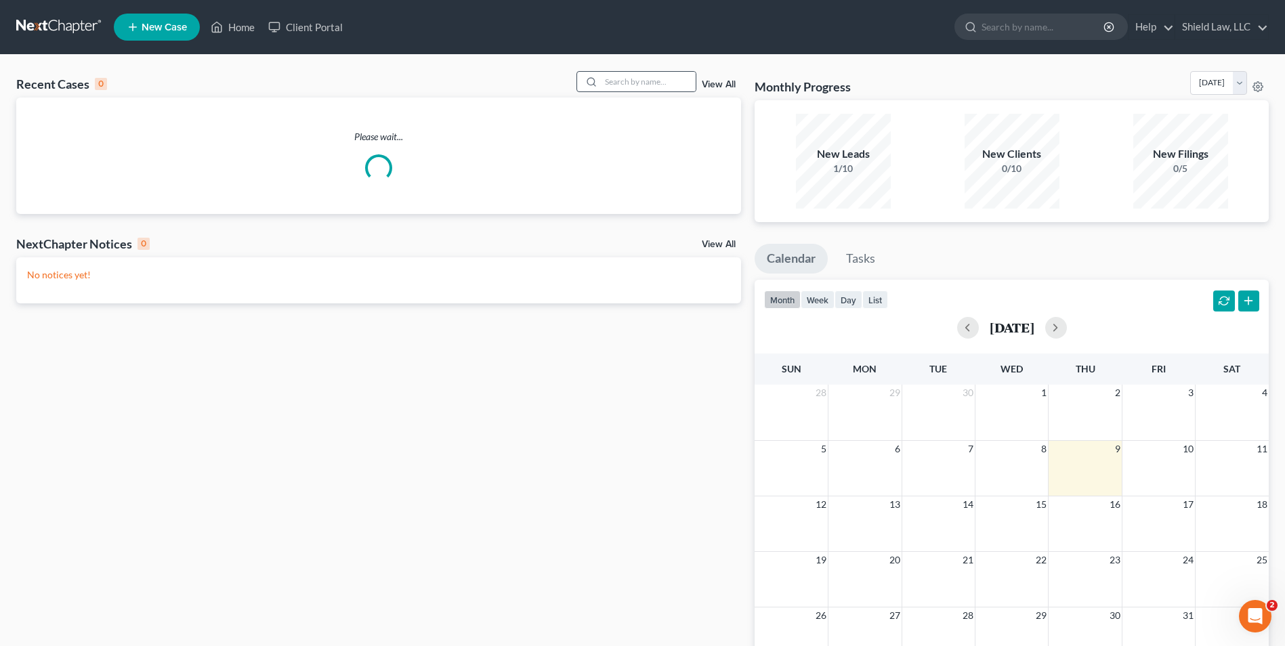
click at [602, 85] on div at bounding box center [589, 82] width 24 height 20
click at [658, 91] on input "search" at bounding box center [648, 82] width 95 height 20
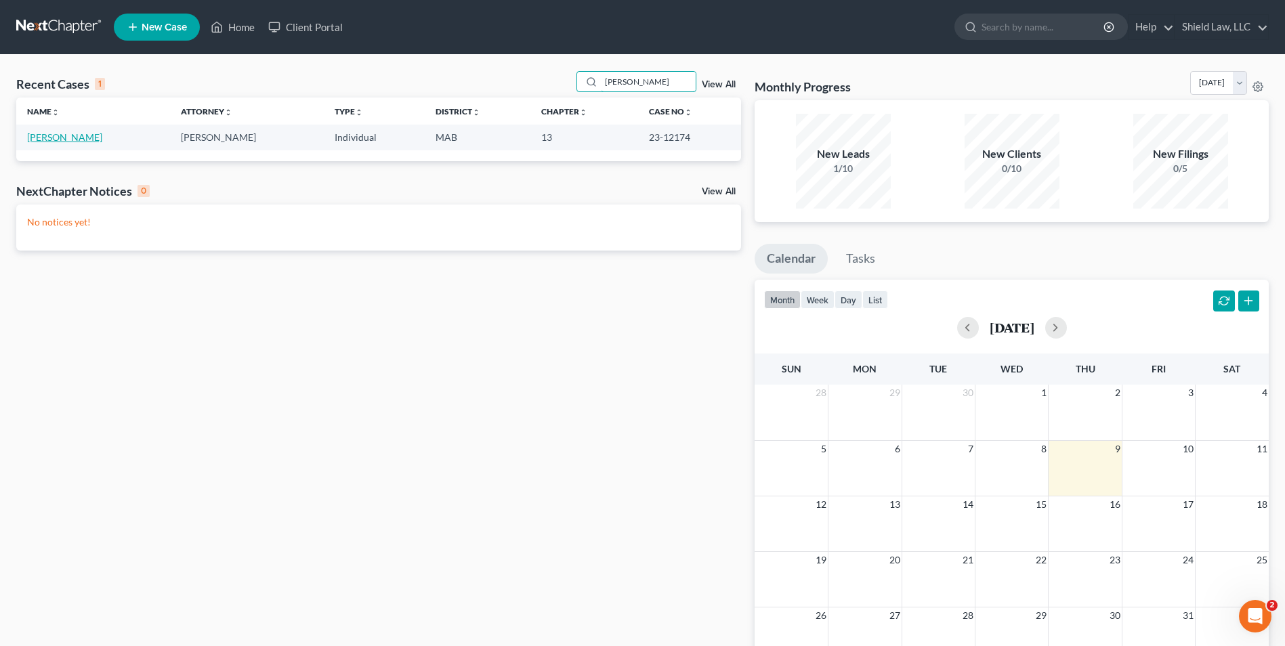
type input "[PERSON_NAME]"
click at [28, 136] on link "[PERSON_NAME]" at bounding box center [64, 137] width 75 height 12
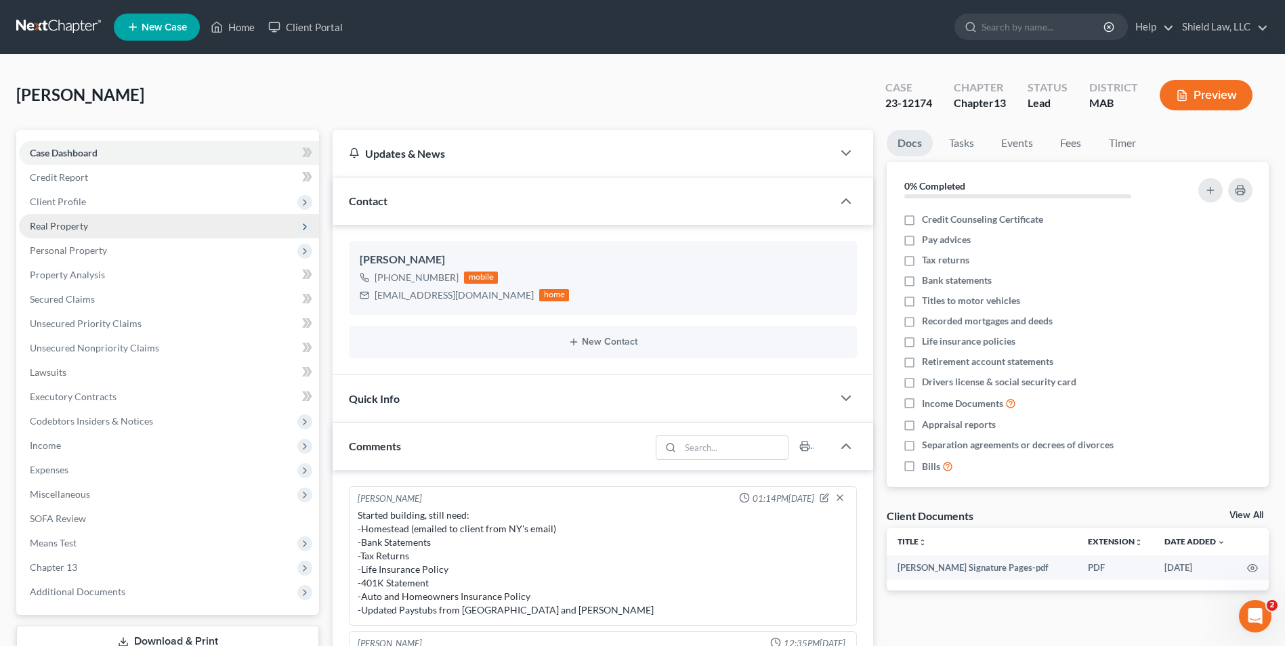
scroll to position [1053, 0]
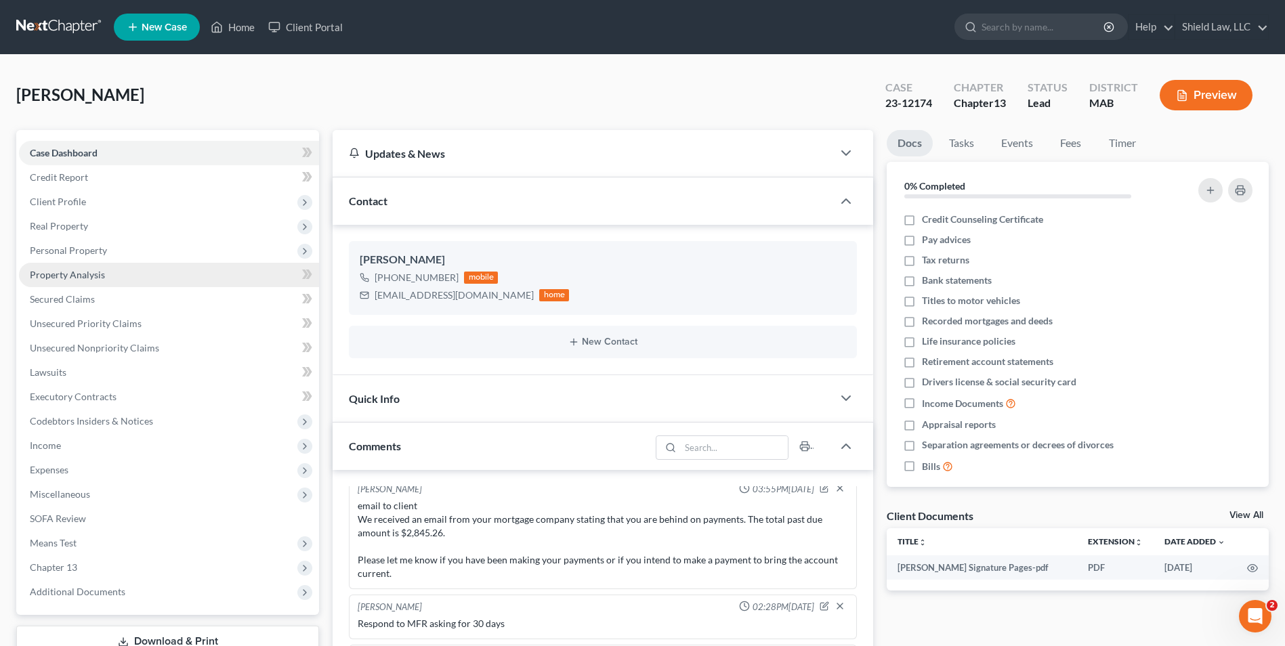
click at [104, 204] on span "Client Profile" at bounding box center [169, 202] width 300 height 24
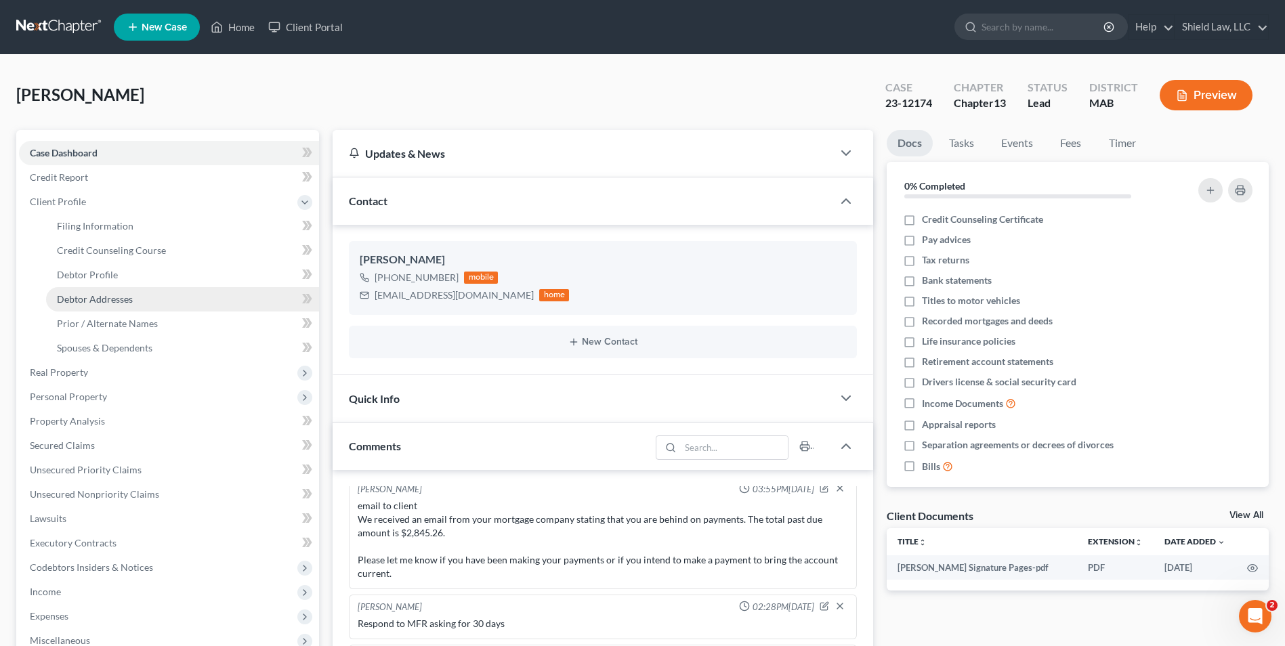
click at [122, 303] on span "Debtor Addresses" at bounding box center [95, 299] width 76 height 12
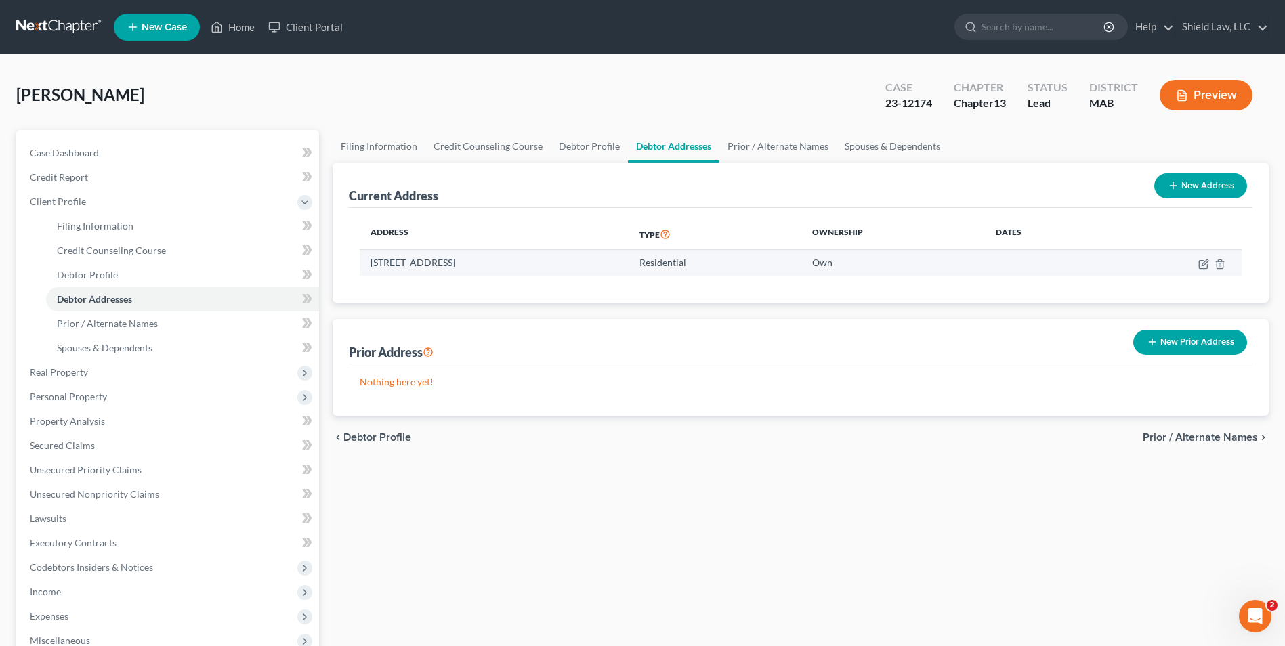
drag, startPoint x: 544, startPoint y: 260, endPoint x: 369, endPoint y: 260, distance: 175.5
click at [369, 260] on td "[STREET_ADDRESS]" at bounding box center [494, 263] width 269 height 26
copy td "[STREET_ADDRESS]"
click at [207, 30] on link "Home" at bounding box center [233, 27] width 58 height 24
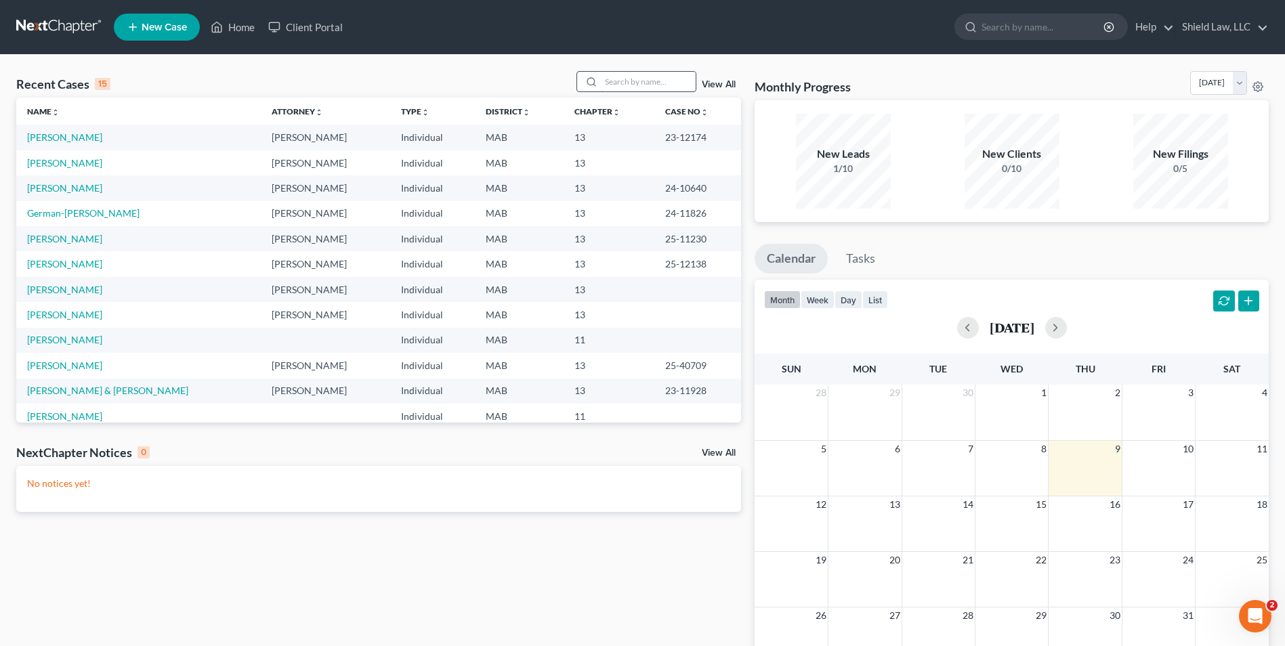
click at [624, 76] on input "search" at bounding box center [648, 82] width 95 height 20
type input "jabri"
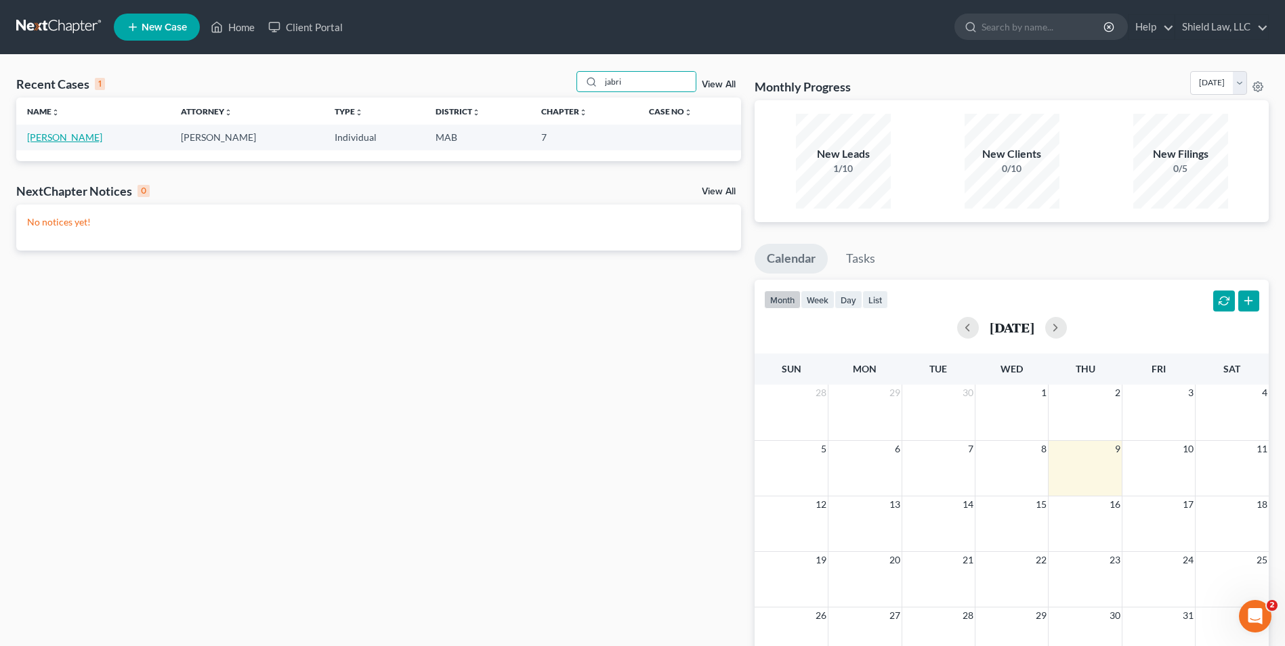
click at [51, 134] on link "[PERSON_NAME]" at bounding box center [64, 137] width 75 height 12
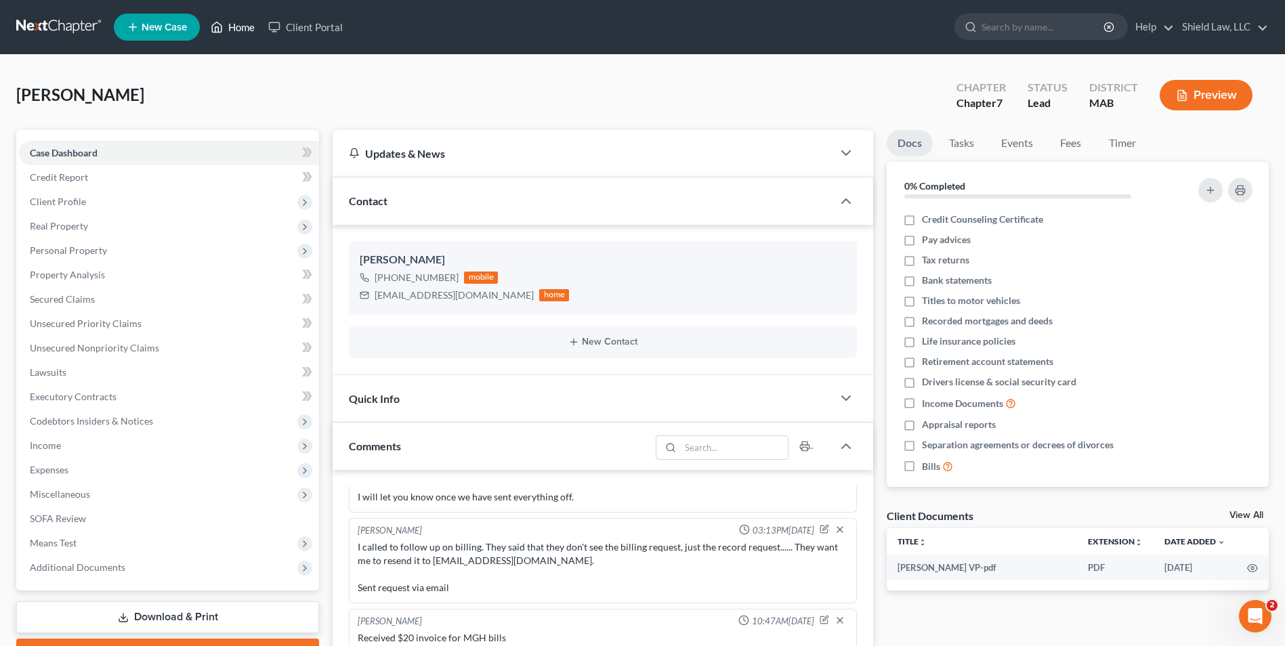
drag, startPoint x: 221, startPoint y: 26, endPoint x: 186, endPoint y: 5, distance: 41.0
click at [221, 26] on icon at bounding box center [217, 27] width 12 height 16
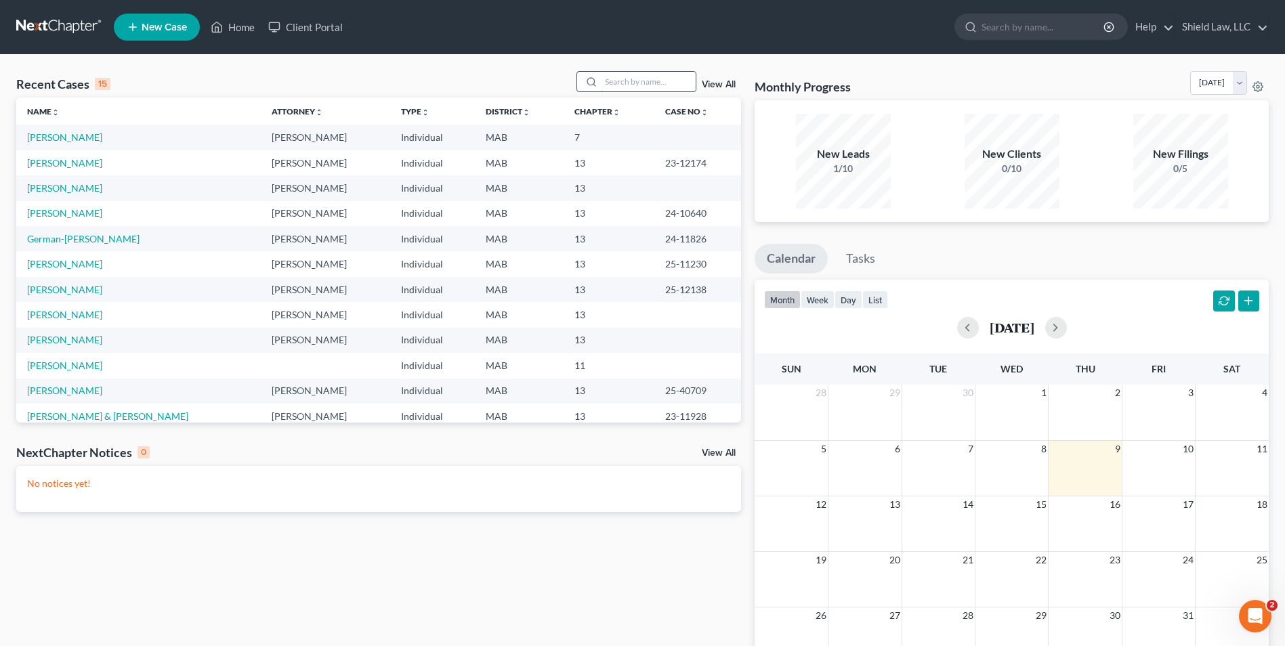
drag, startPoint x: 648, startPoint y: 90, endPoint x: 646, endPoint y: 81, distance: 9.0
click at [648, 84] on input "search" at bounding box center [648, 82] width 95 height 20
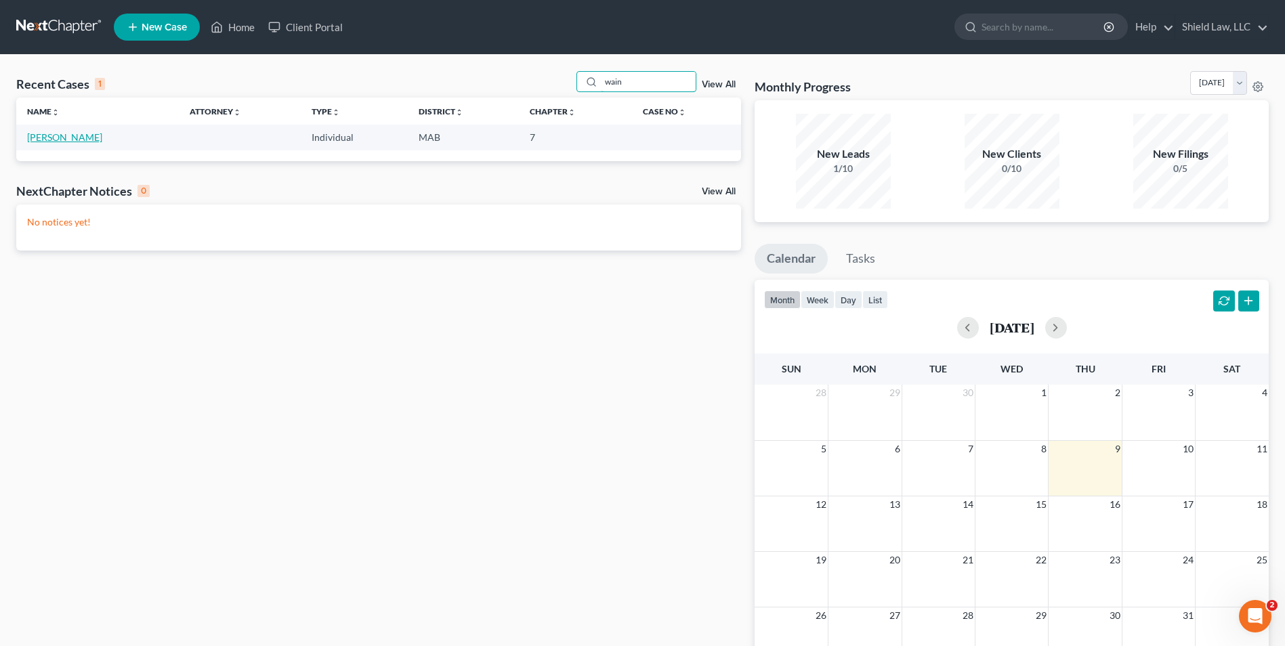
type input "wain"
click at [70, 140] on link "[PERSON_NAME]" at bounding box center [64, 137] width 75 height 12
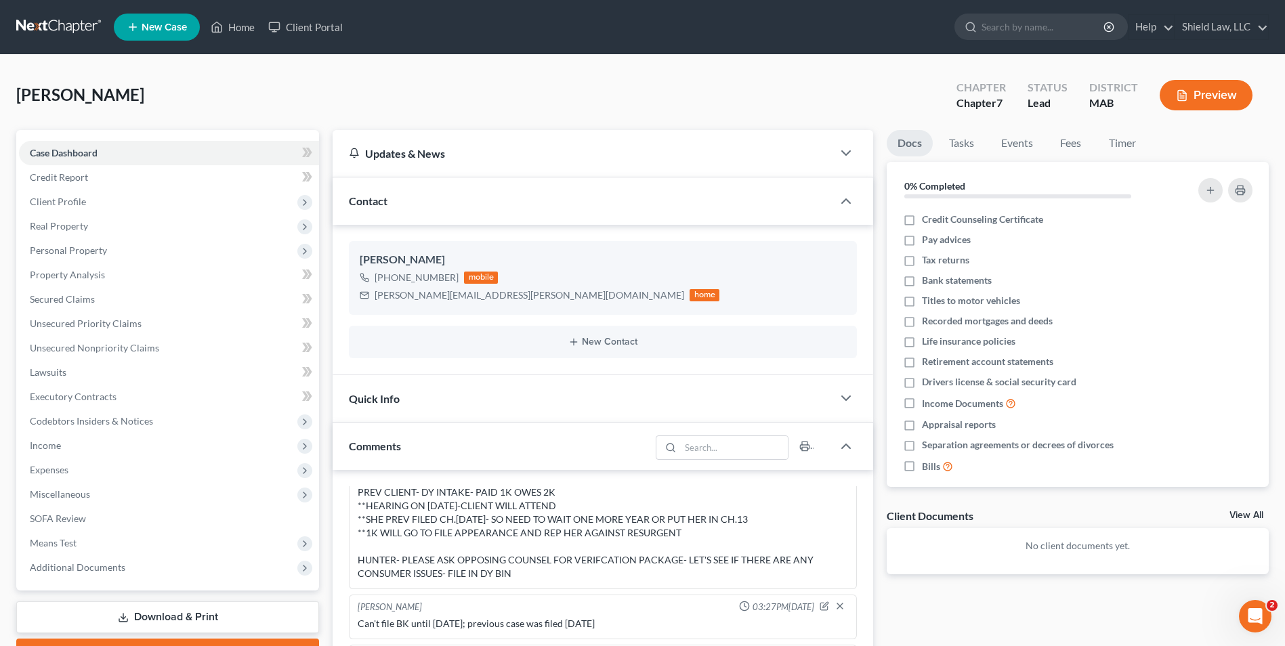
scroll to position [135, 0]
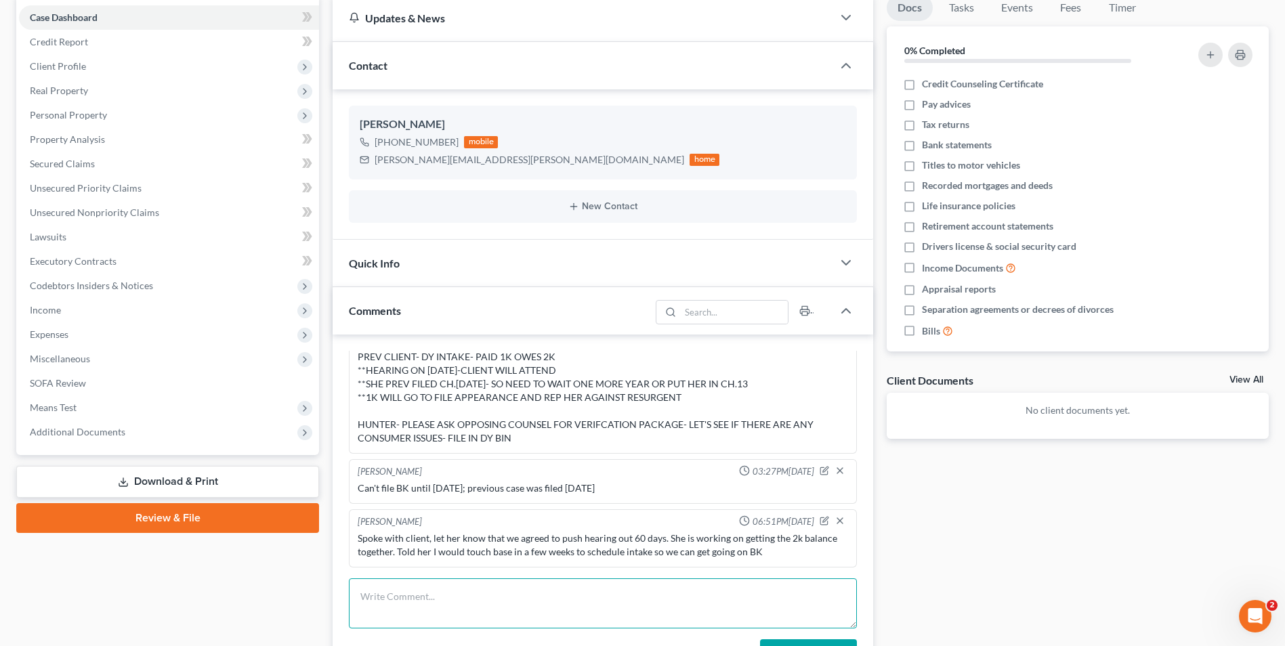
click at [518, 606] on textarea at bounding box center [603, 604] width 508 height 50
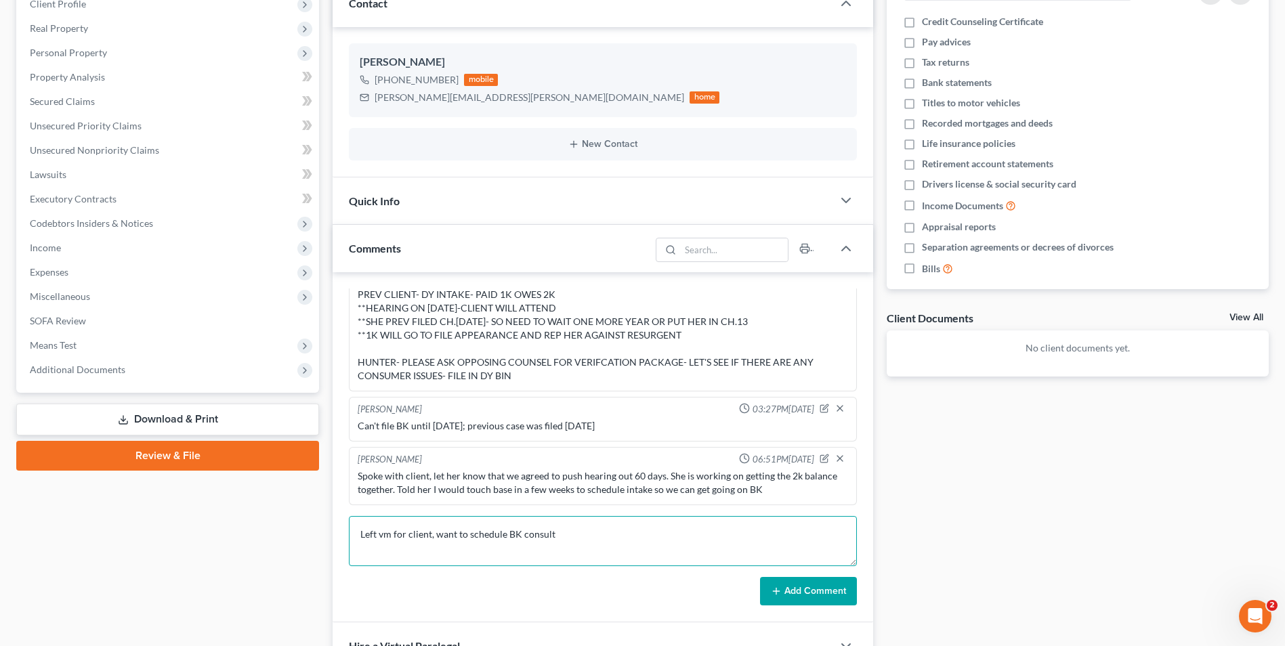
scroll to position [339, 0]
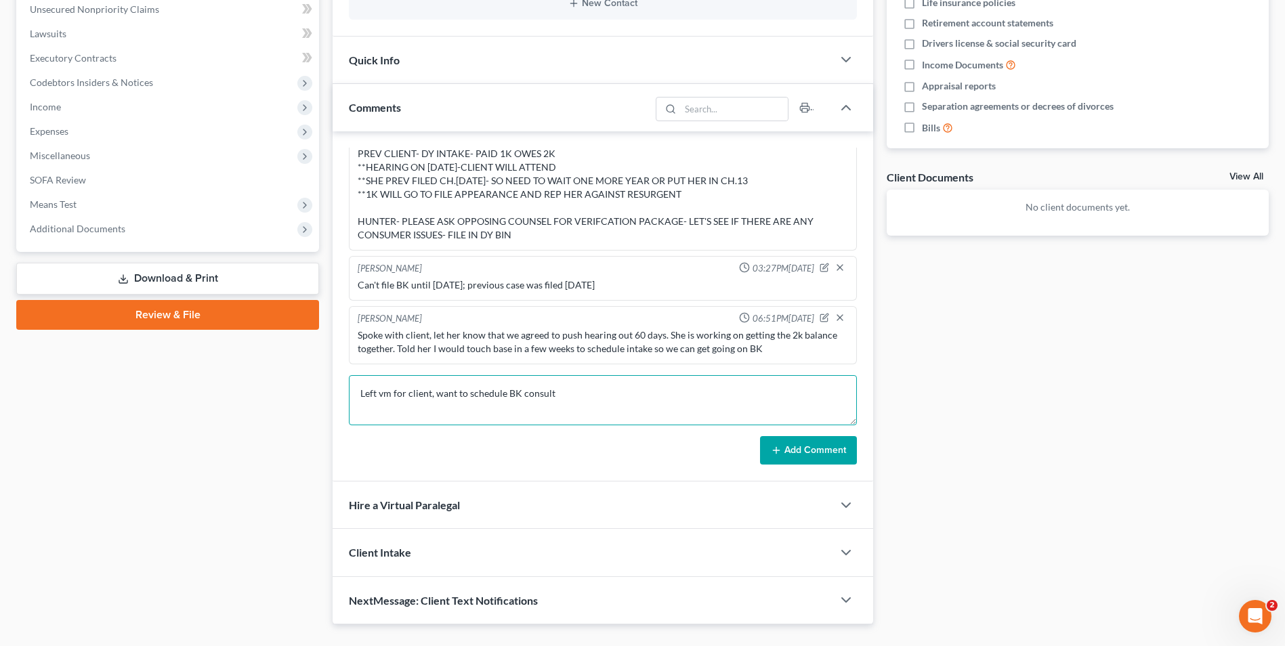
type textarea "Left vm for client, want to schedule BK consult"
click at [818, 454] on button "Add Comment" at bounding box center [808, 450] width 97 height 28
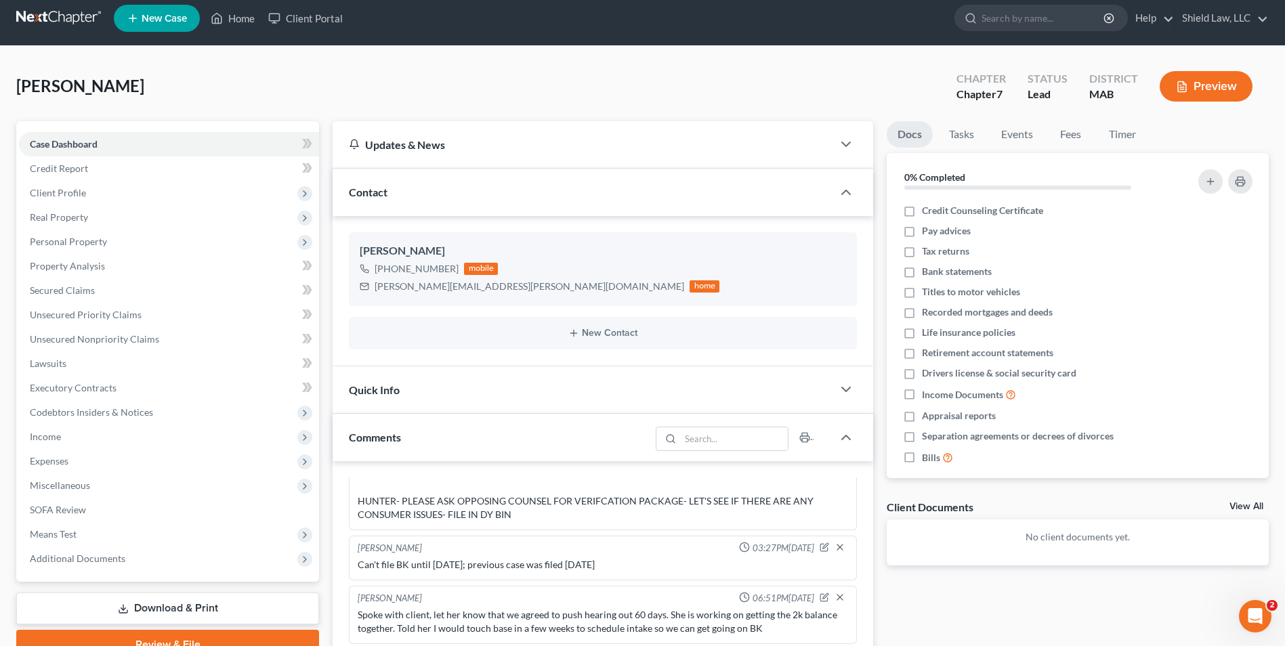
scroll to position [0, 0]
